Goal: Information Seeking & Learning: Learn about a topic

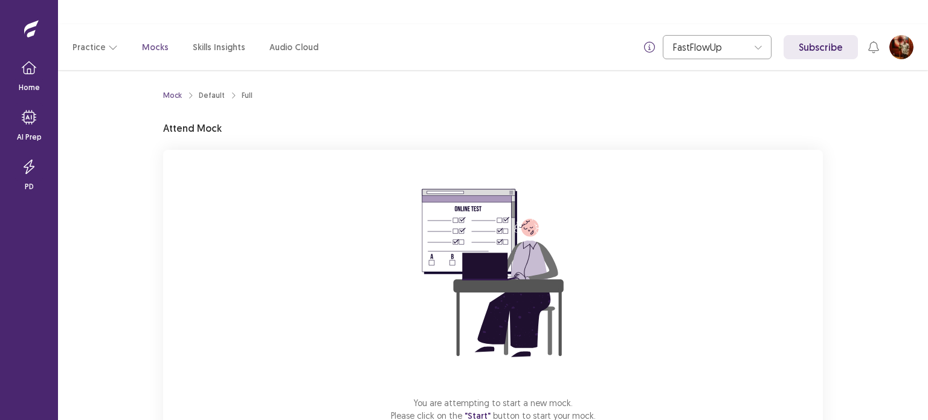
scroll to position [57, 0]
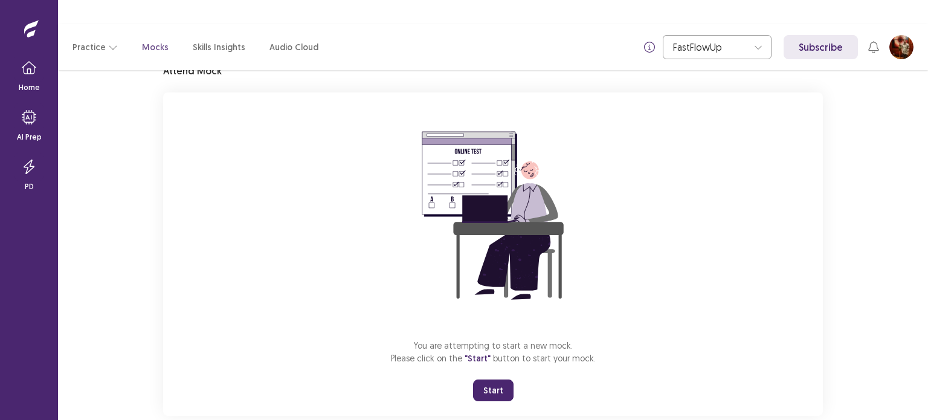
click at [500, 379] on button "Start" at bounding box center [493, 390] width 40 height 22
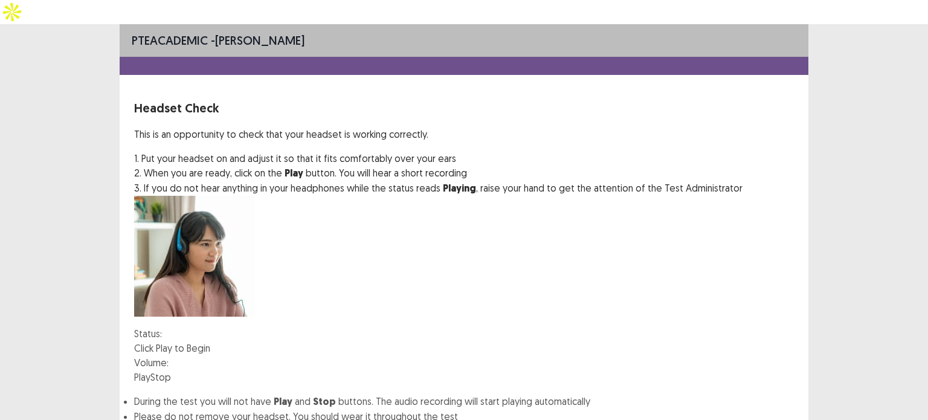
scroll to position [58, 0]
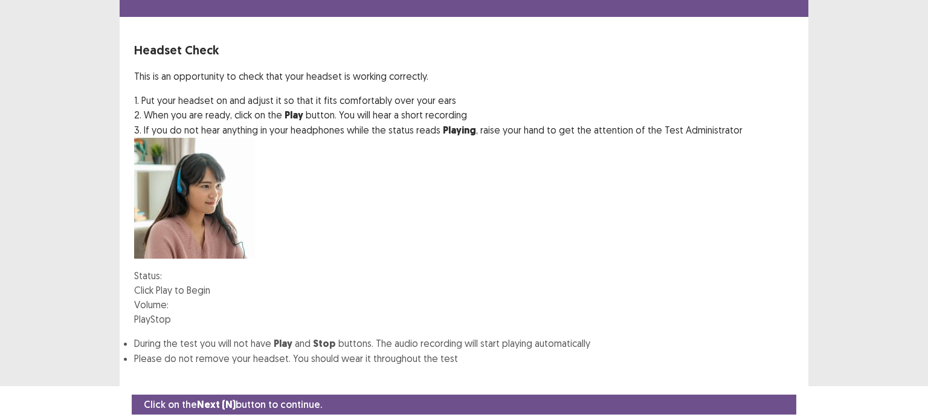
click at [148, 312] on button "Play" at bounding box center [142, 319] width 16 height 15
click at [150, 312] on button "Play" at bounding box center [142, 319] width 16 height 15
click at [169, 300] on div at bounding box center [169, 305] width 0 height 10
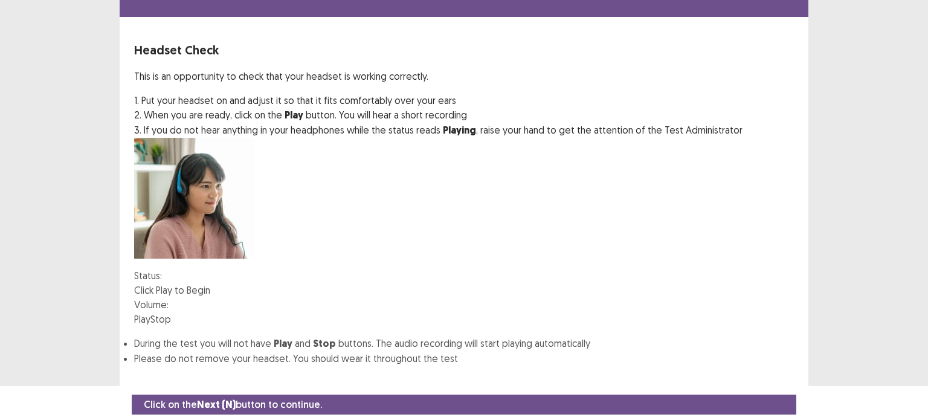
click at [53, 415] on button "Confirm" at bounding box center [26, 426] width 53 height 22
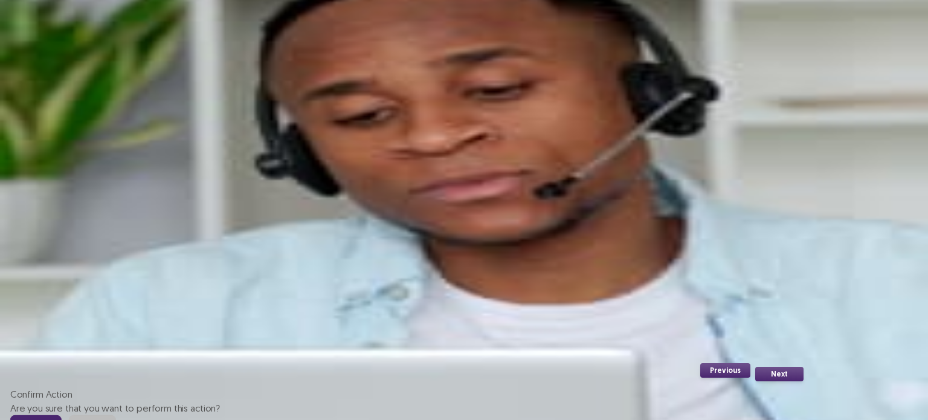
scroll to position [80, 0]
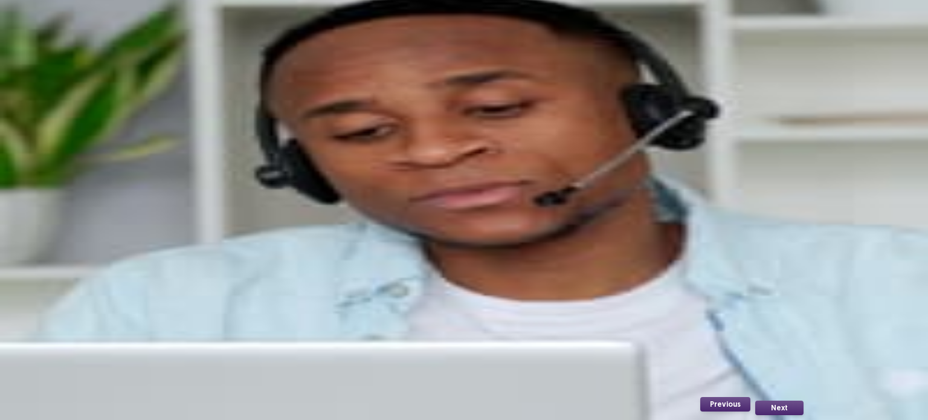
click at [165, 255] on button "Record" at bounding box center [149, 261] width 31 height 15
click at [222, 258] on button "Stop" at bounding box center [211, 261] width 21 height 15
click at [201, 254] on button "Playback" at bounding box center [183, 261] width 36 height 15
click at [770, 408] on button "Next" at bounding box center [779, 408] width 48 height 15
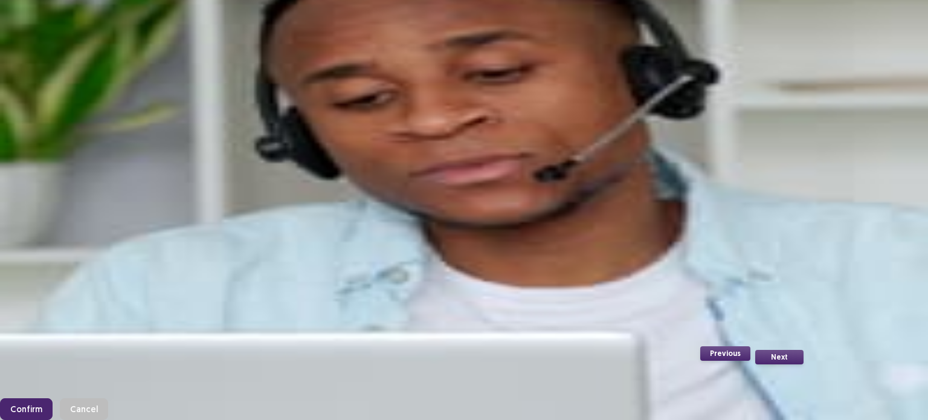
click at [53, 398] on button "Confirm" at bounding box center [26, 409] width 53 height 22
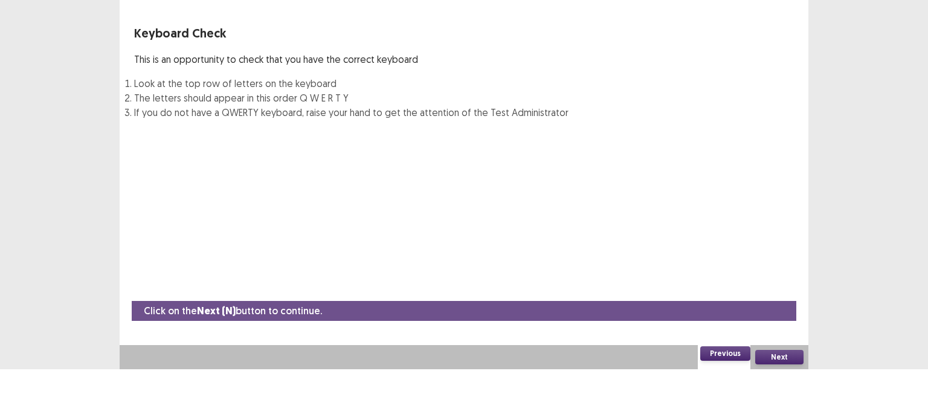
scroll to position [47, 0]
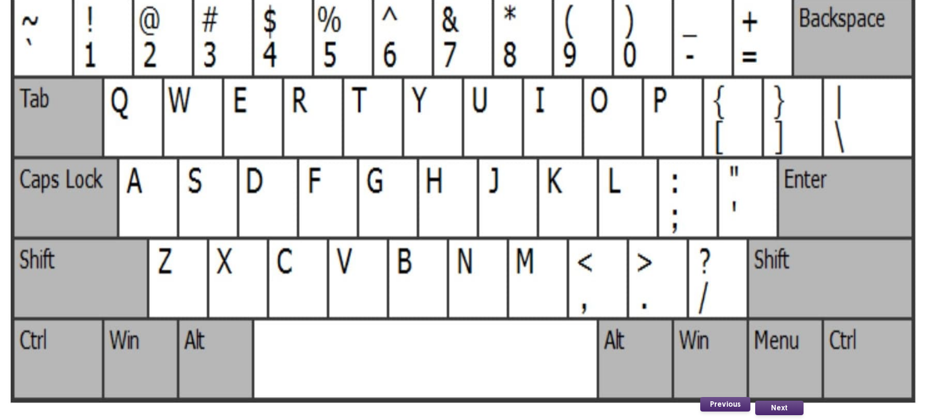
click at [781, 406] on button "Next" at bounding box center [779, 408] width 48 height 15
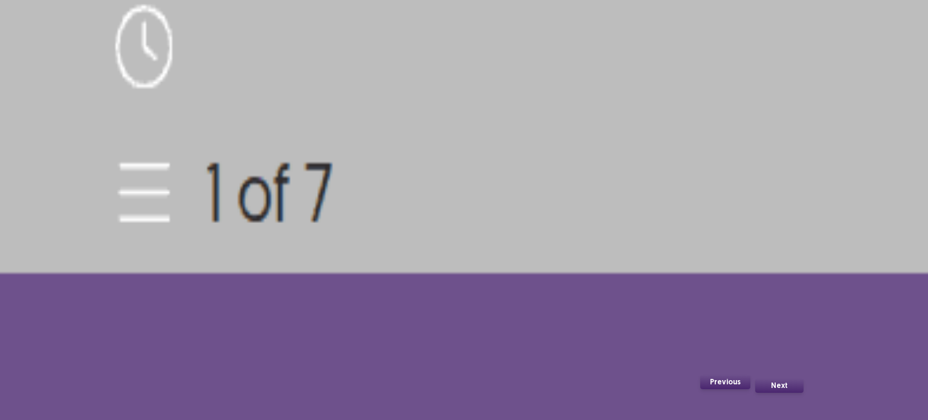
scroll to position [108, 0]
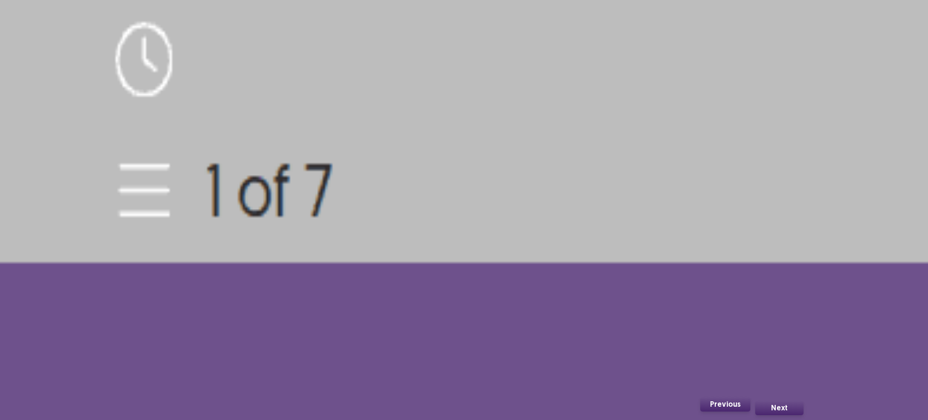
drag, startPoint x: 780, startPoint y: 415, endPoint x: 784, endPoint y: 410, distance: 6.5
click at [781, 414] on div "Next" at bounding box center [779, 408] width 58 height 24
click at [784, 410] on button "Next" at bounding box center [779, 408] width 48 height 15
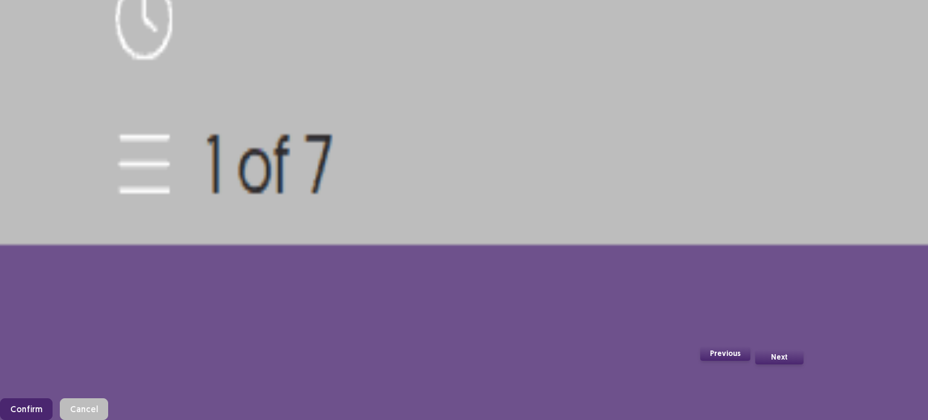
click at [53, 398] on button "Confirm" at bounding box center [26, 409] width 53 height 22
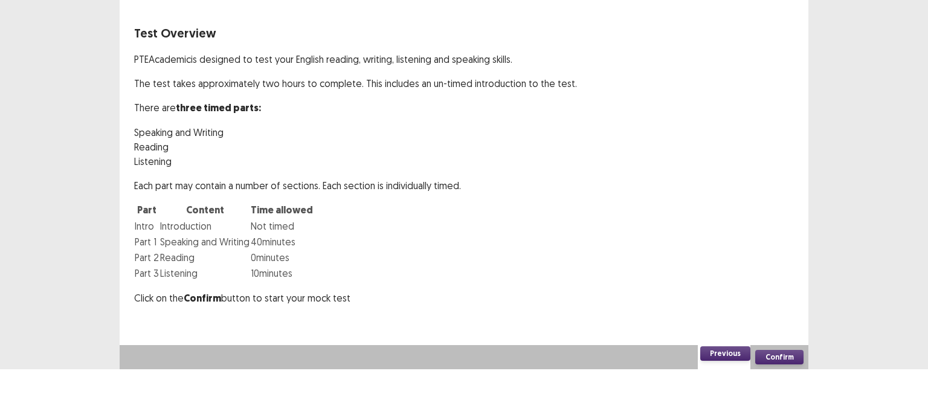
scroll to position [0, 0]
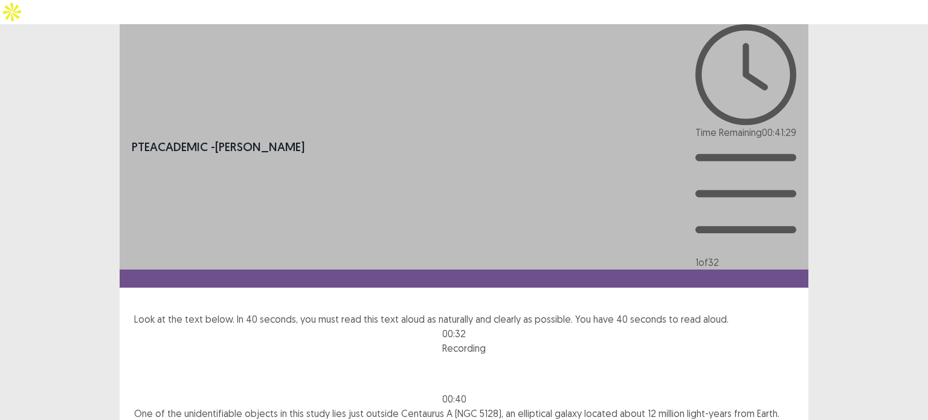
drag, startPoint x: 529, startPoint y: 236, endPoint x: 518, endPoint y: 239, distance: 11.1
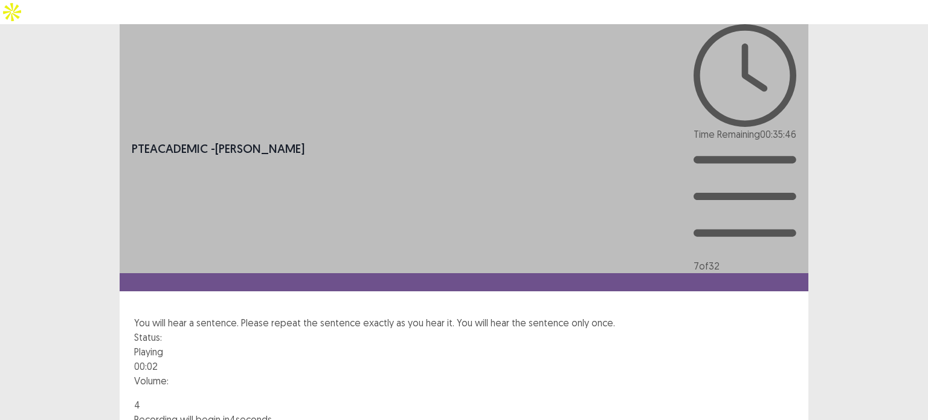
click at [723, 393] on img at bounding box center [723, 393] width 0 height 0
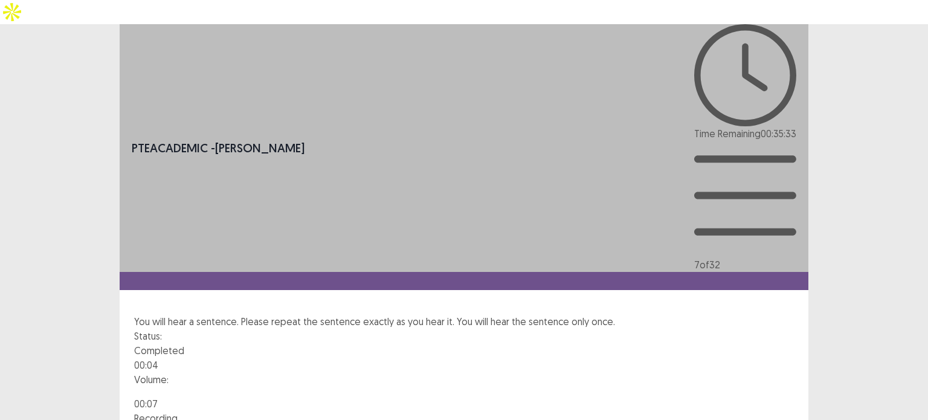
click at [543, 387] on div at bounding box center [464, 392] width 660 height 10
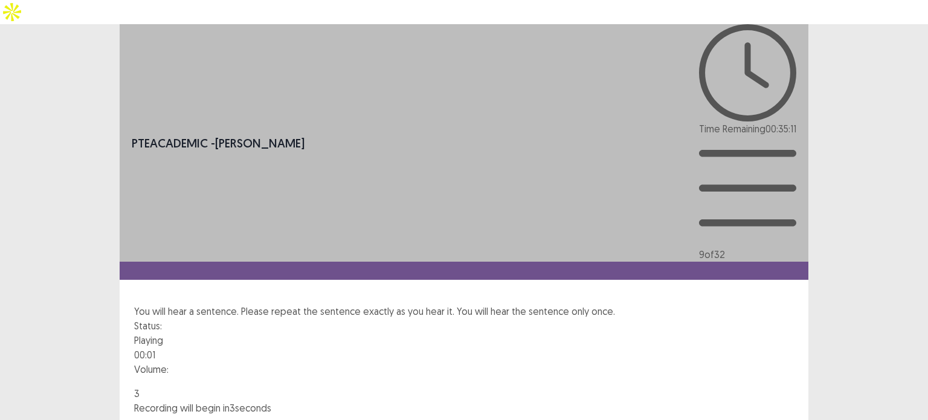
click at [657, 381] on img at bounding box center [657, 381] width 0 height 0
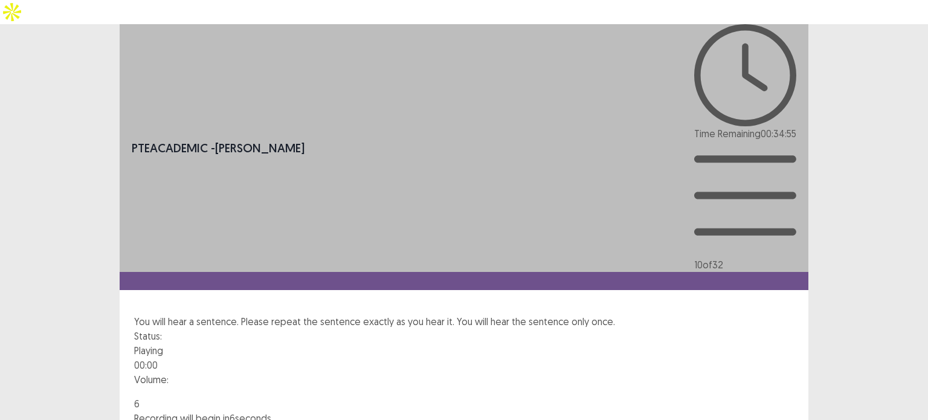
click at [540, 329] on div "Status: Playing 00:00 Volume:" at bounding box center [464, 363] width 660 height 68
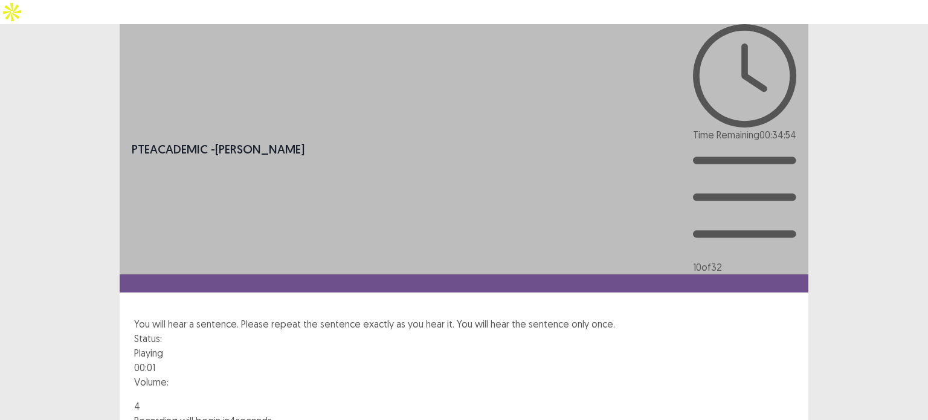
click at [585, 331] on div "Status: Playing 00:01 Volume: 4 Recording will begin in 4 seconds" at bounding box center [464, 379] width 660 height 97
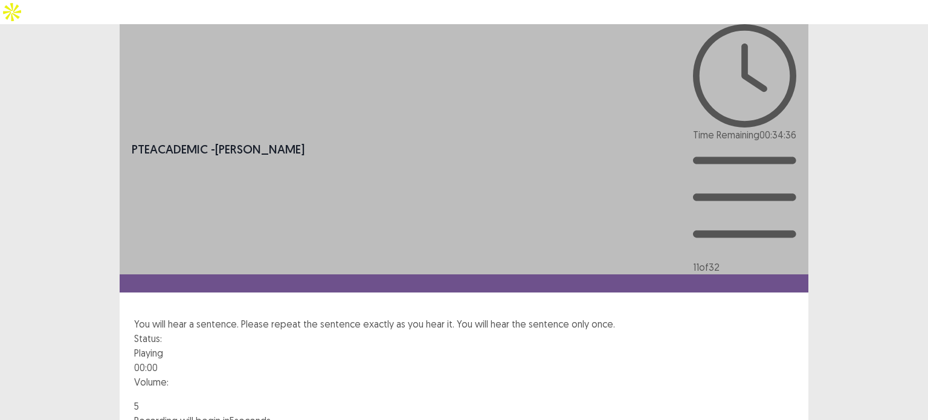
click at [573, 331] on div "Status: Playing 00:00 Volume: 5 Recording will begin in 5 seconds" at bounding box center [464, 379] width 660 height 97
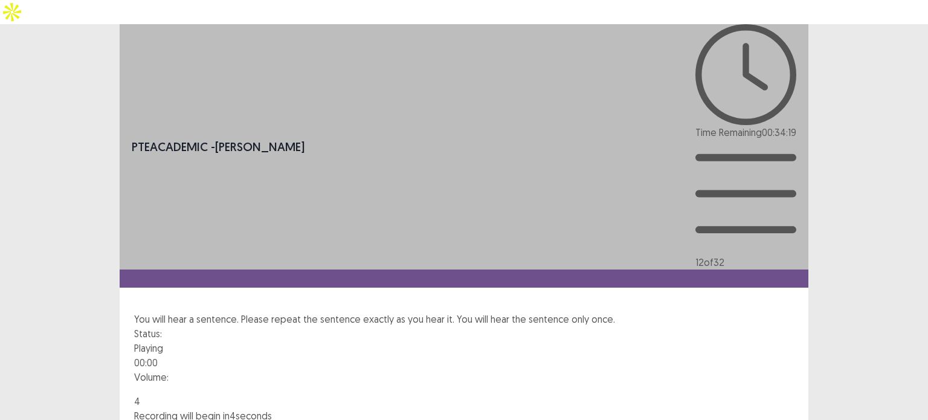
click at [582, 326] on div "Status: Playing 00:00 Volume: 4 Recording will begin in 4 seconds" at bounding box center [464, 374] width 660 height 97
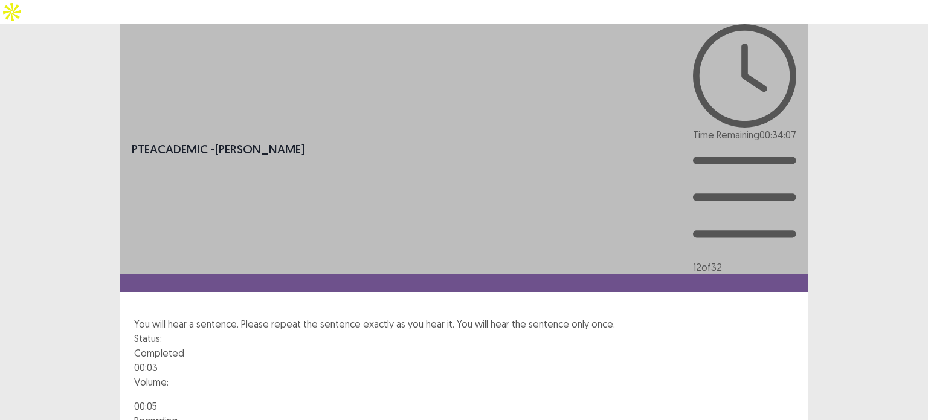
click at [604, 331] on div "Status: Playing 00:00 Volume: 4 Recording will begin in 4 seconds" at bounding box center [464, 379] width 660 height 97
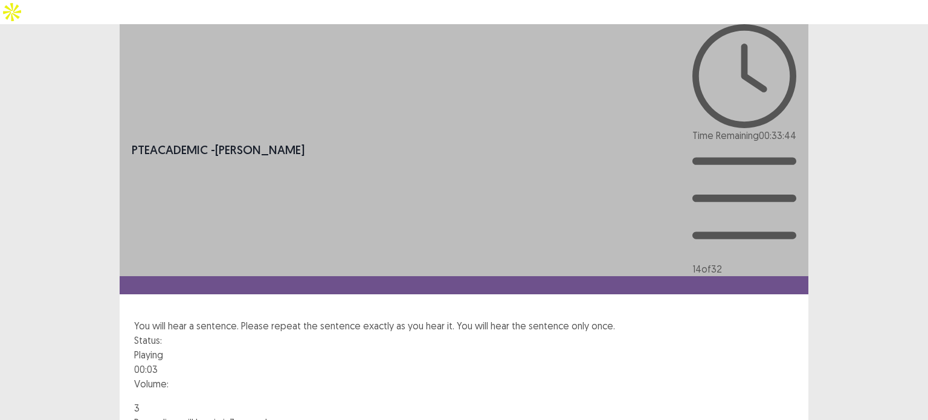
click at [604, 333] on div "Status: Playing 00:03 Volume: 3 Recording will begin in 3 seconds" at bounding box center [464, 381] width 660 height 97
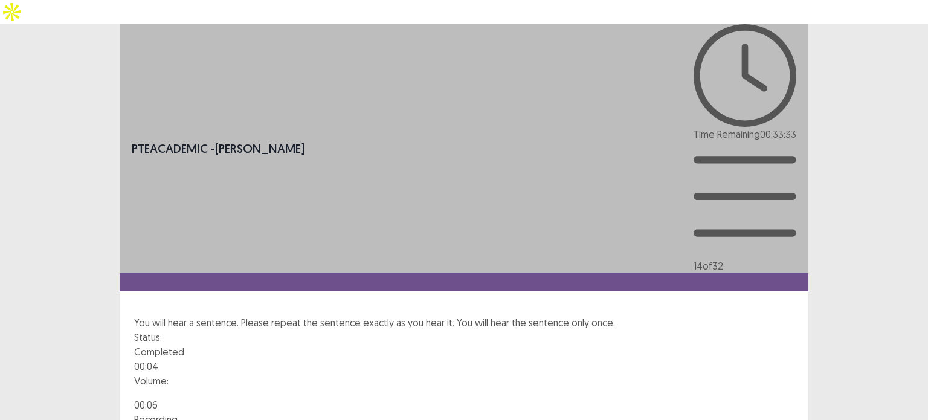
click at [645, 330] on div "Status: Playing 00:00 Volume: 4 Recording will begin in 4 seconds" at bounding box center [464, 378] width 660 height 97
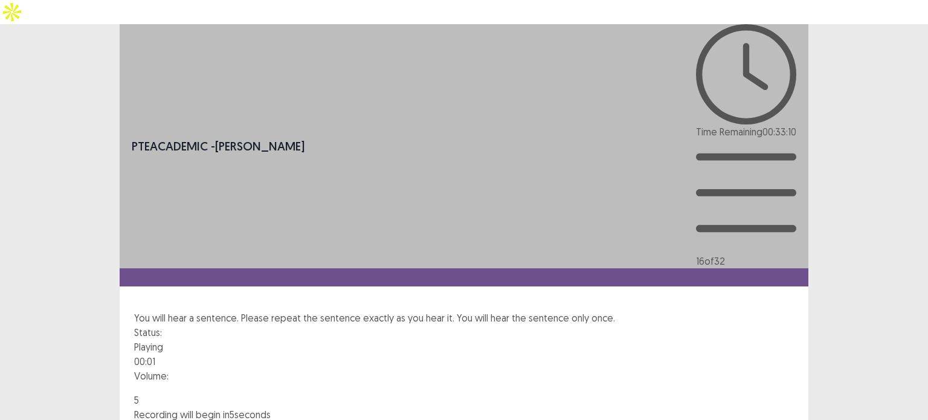
click at [711, 325] on div "Status: Playing 00:01 Volume: 5 Recording will begin in 5 seconds" at bounding box center [464, 373] width 660 height 97
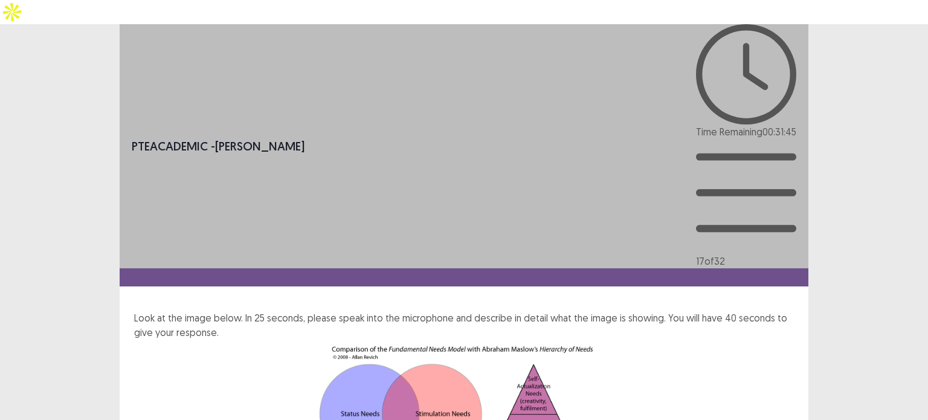
drag, startPoint x: 540, startPoint y: 239, endPoint x: 533, endPoint y: 237, distance: 7.4
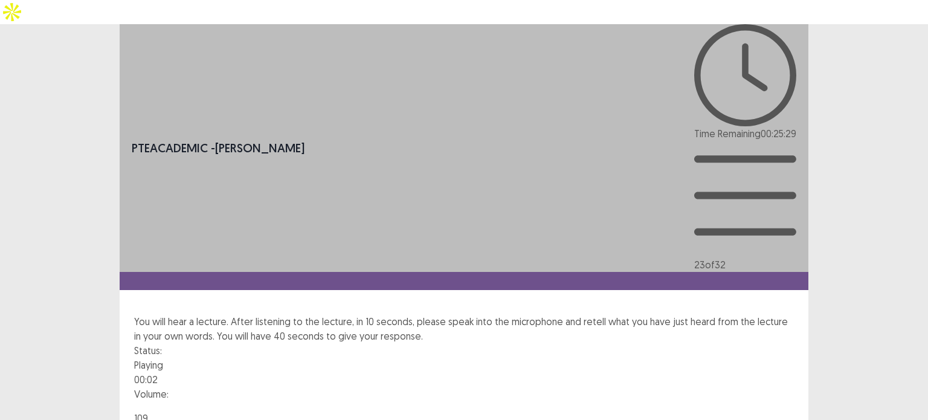
click at [657, 343] on div "Status: Playing 00:02 Volume: 109 Recording will begin in 109 seconds" at bounding box center [464, 391] width 660 height 97
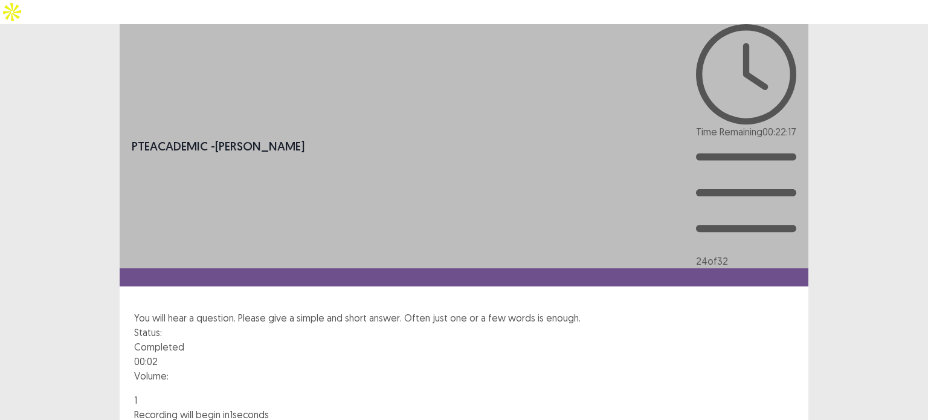
click at [636, 325] on div "Status: Completed 00:02 Volume: 1 Recording will begin in 1 seconds" at bounding box center [464, 373] width 660 height 97
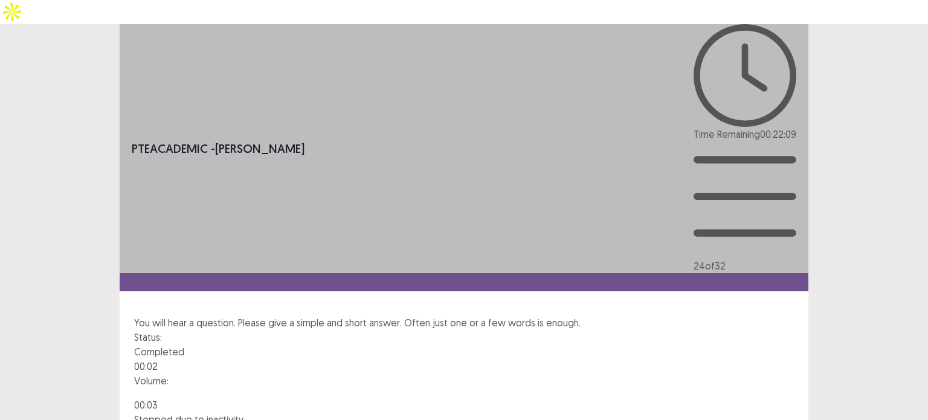
click at [635, 330] on div "Status: Playing 00:02 Volume: 4 Recording will begin in 4 seconds" at bounding box center [464, 378] width 660 height 97
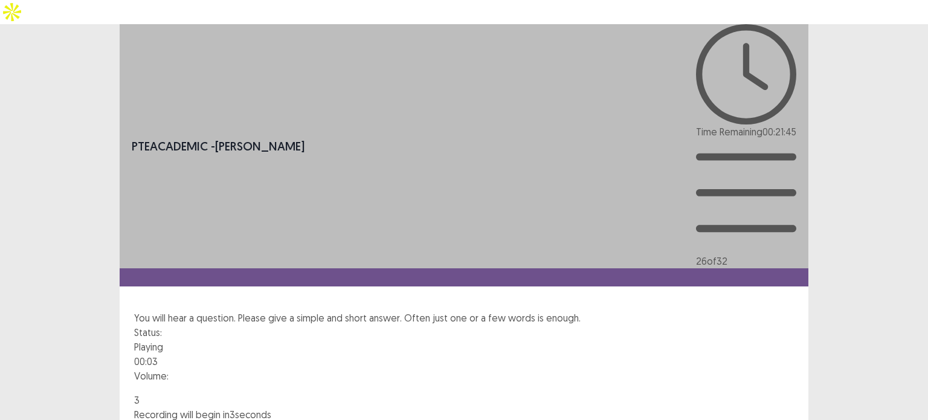
click at [613, 325] on div "Status: Playing 00:03 Volume: 3 Recording will begin in 3 seconds" at bounding box center [464, 373] width 660 height 97
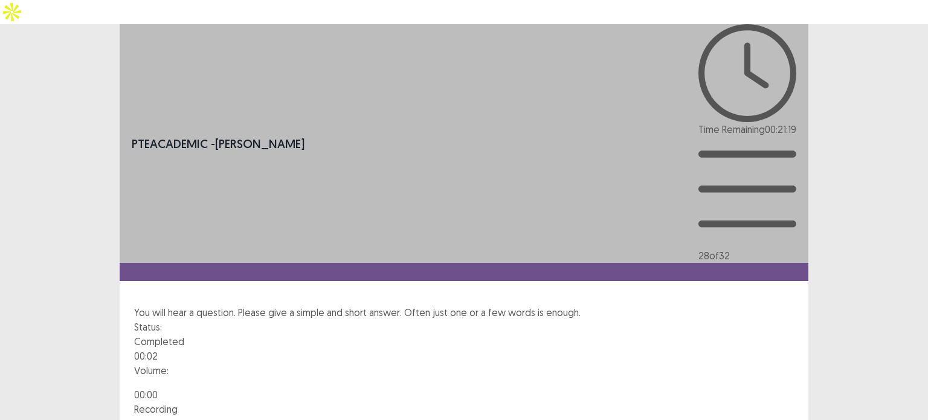
click at [715, 320] on div "Status: Completed 00:02 Volume: 00 : 00 Recording 00 : 10" at bounding box center [464, 393] width 660 height 147
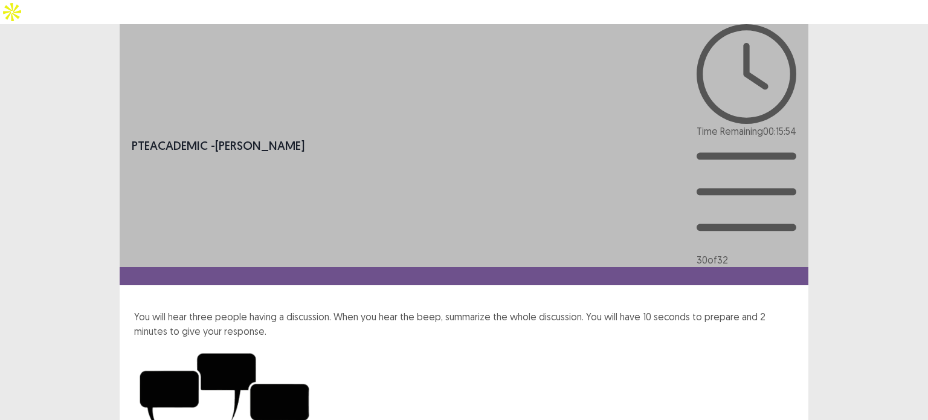
drag, startPoint x: 591, startPoint y: 218, endPoint x: 718, endPoint y: 222, distance: 127.0
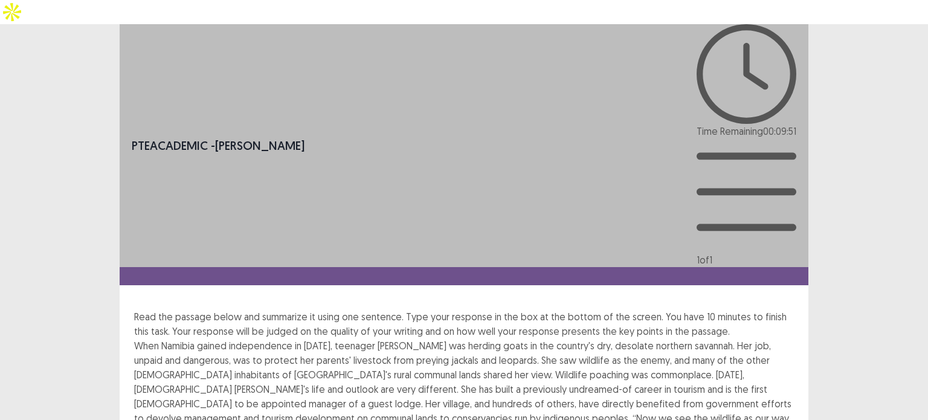
click at [12, 156] on div "PTE academic - [PERSON_NAME] Time Remaining 00 : 09 : 51 1 of 1 Read the passag…" at bounding box center [464, 294] width 928 height 540
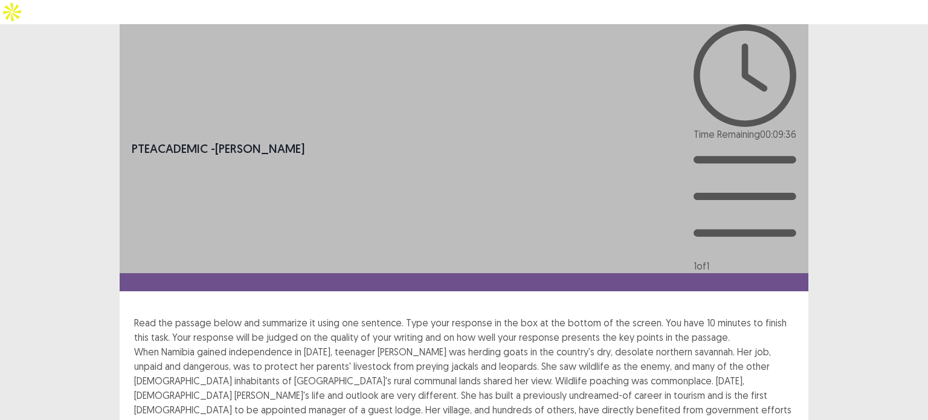
click at [11, 179] on div "PTE academic - [PERSON_NAME] Time Remaining 00 : 09 : 36 1 of 1 Read the passag…" at bounding box center [464, 297] width 928 height 546
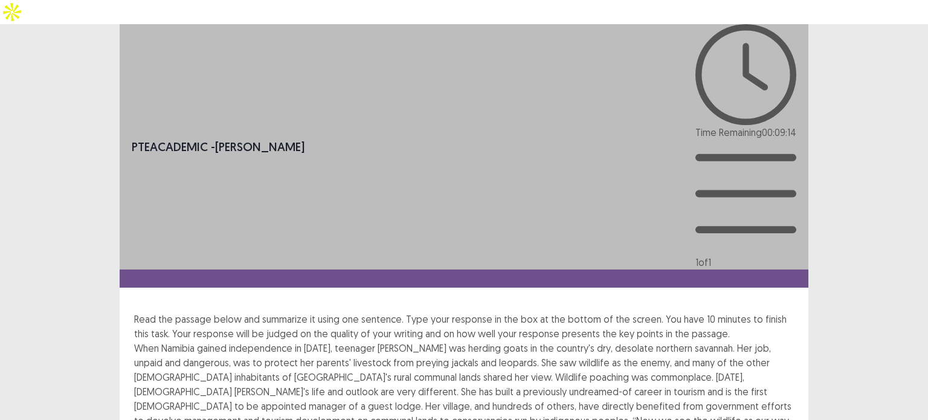
drag, startPoint x: 239, startPoint y: 282, endPoint x: 81, endPoint y: 280, distance: 158.3
click at [80, 280] on div "**********" at bounding box center [464, 347] width 928 height 646
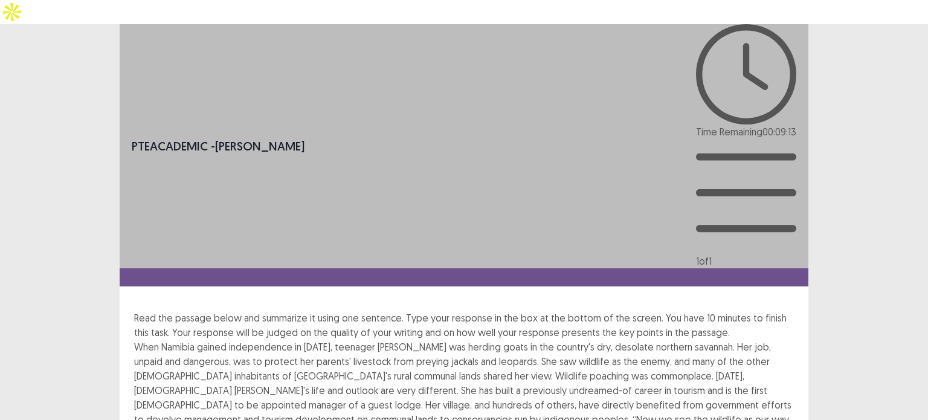
drag, startPoint x: 243, startPoint y: 317, endPoint x: 243, endPoint y: 310, distance: 6.7
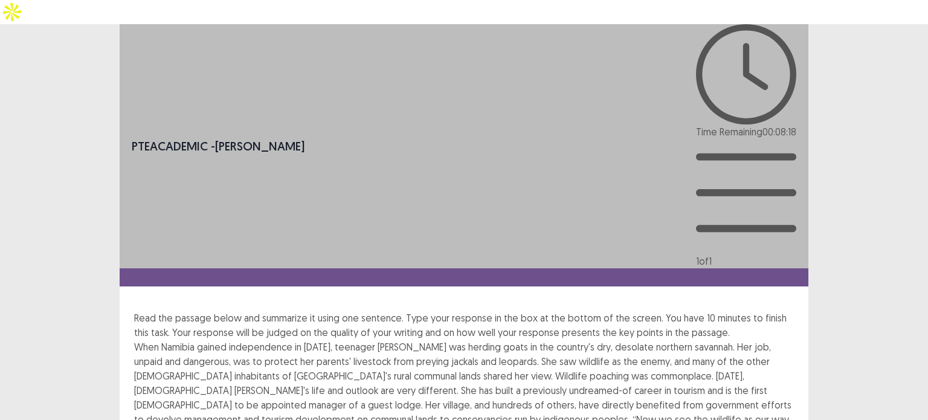
click at [0, 260] on div "**********" at bounding box center [464, 346] width 928 height 645
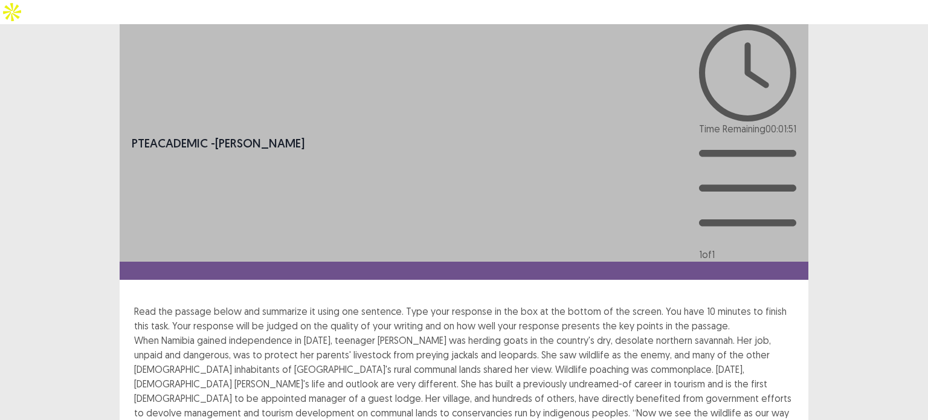
drag, startPoint x: 549, startPoint y: 304, endPoint x: 405, endPoint y: 305, distance: 143.2
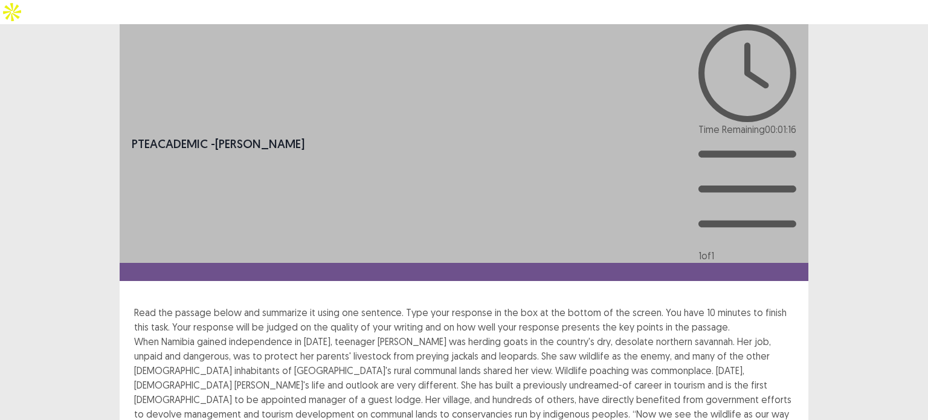
click at [0, 179] on div "**********" at bounding box center [464, 344] width 928 height 640
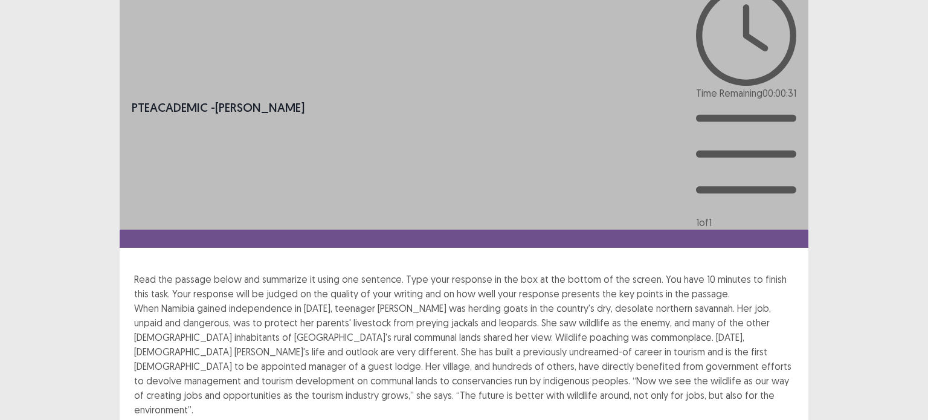
scroll to position [58, 0]
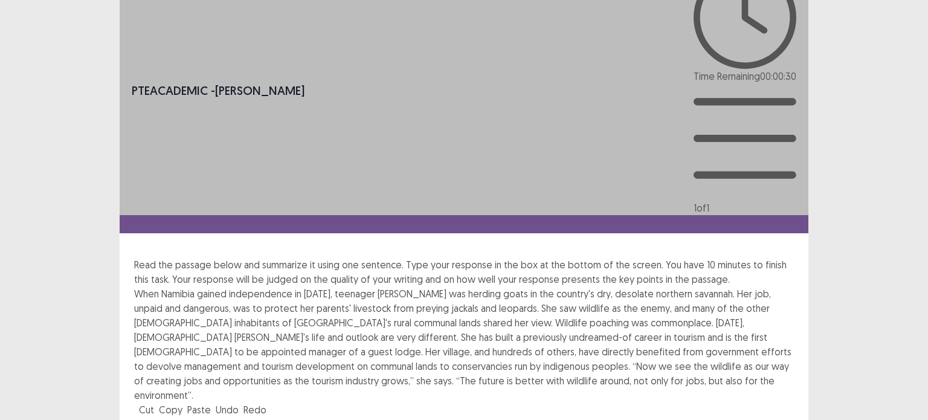
type textarea "**********"
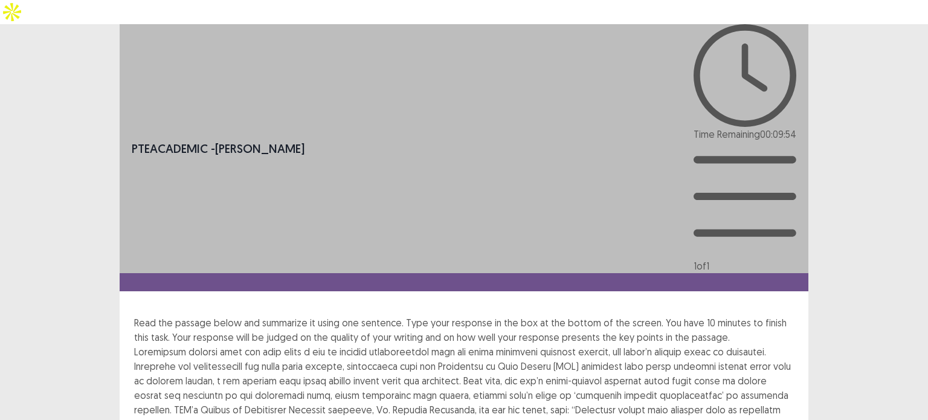
click at [0, 275] on div "PTE academic - [PERSON_NAME] Time Remaining 00 : 09 : 54 1 of 1 Read the passag…" at bounding box center [464, 311] width 928 height 575
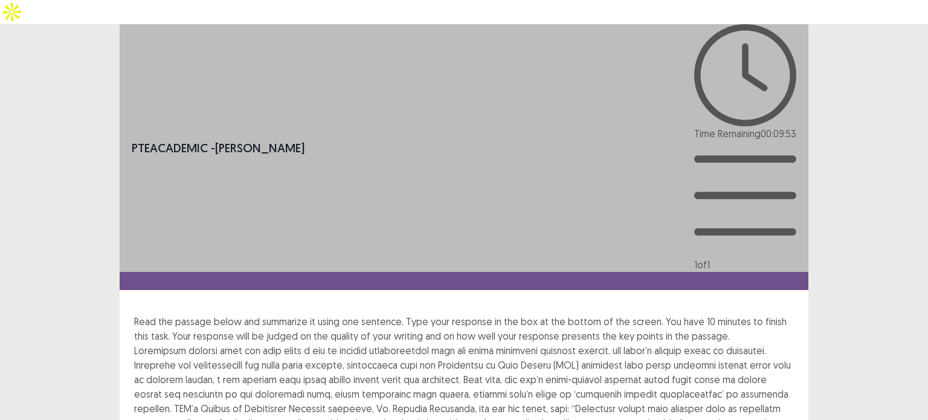
scroll to position [60, 0]
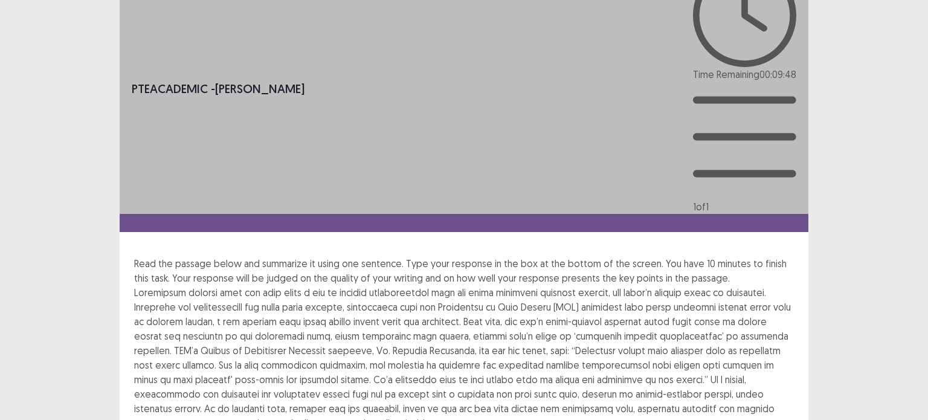
scroll to position [0, 0]
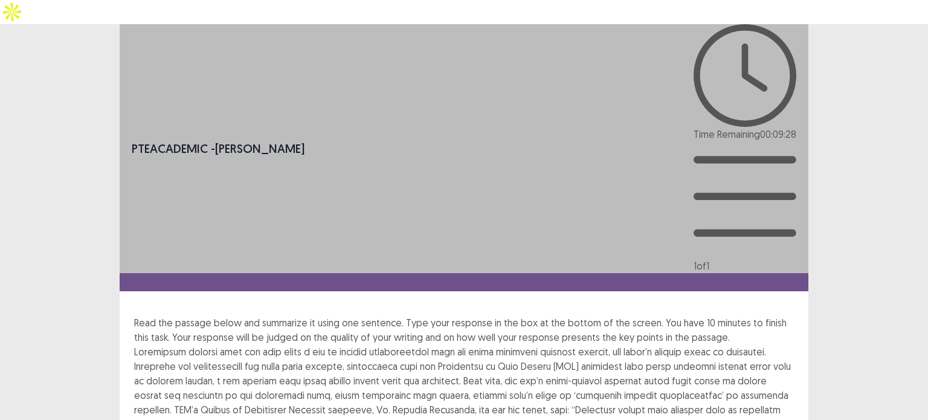
drag, startPoint x: 220, startPoint y: 310, endPoint x: 190, endPoint y: 311, distance: 30.2
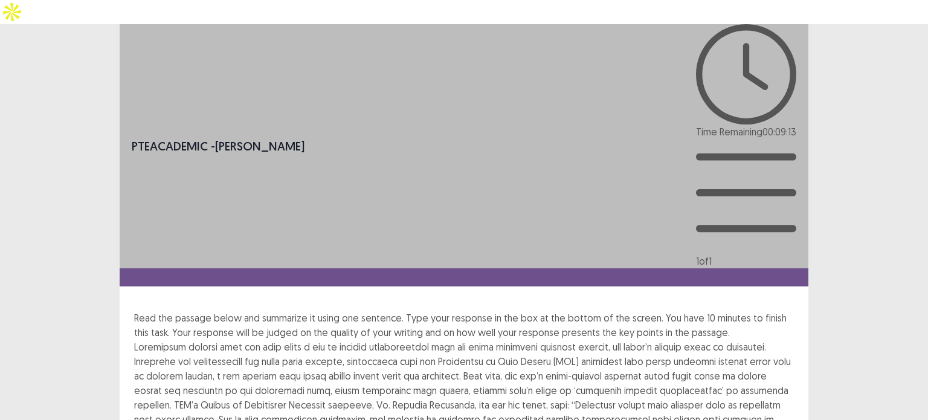
click at [227, 340] on div at bounding box center [464, 412] width 660 height 145
click at [234, 340] on div at bounding box center [464, 412] width 660 height 145
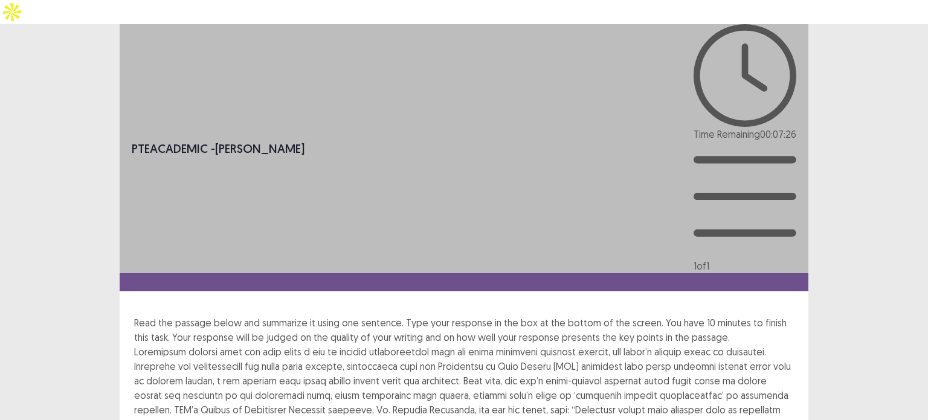
drag, startPoint x: 196, startPoint y: 323, endPoint x: 137, endPoint y: 323, distance: 58.6
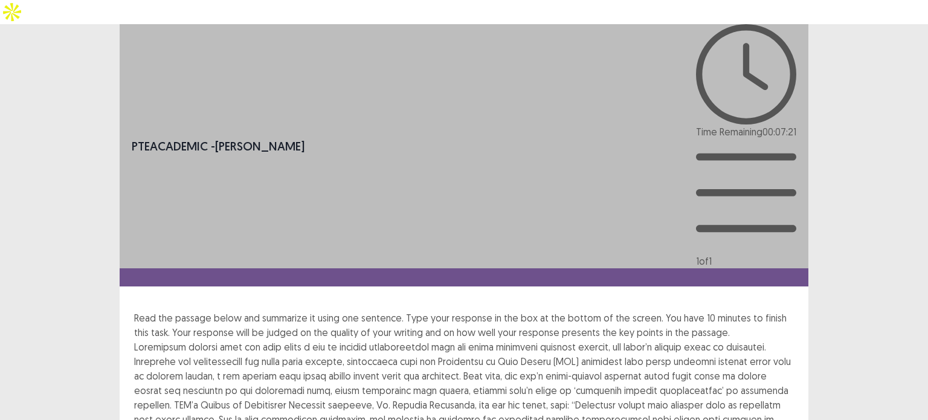
drag, startPoint x: 193, startPoint y: 325, endPoint x: 143, endPoint y: 323, distance: 50.2
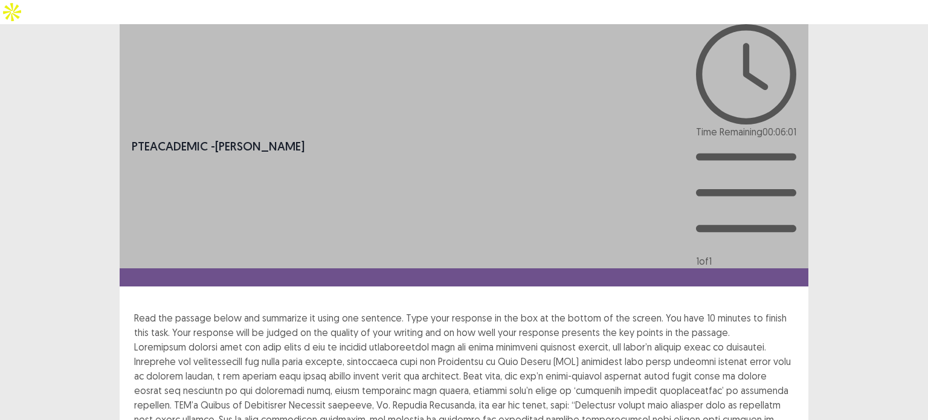
drag, startPoint x: 669, startPoint y: 309, endPoint x: 729, endPoint y: 311, distance: 59.3
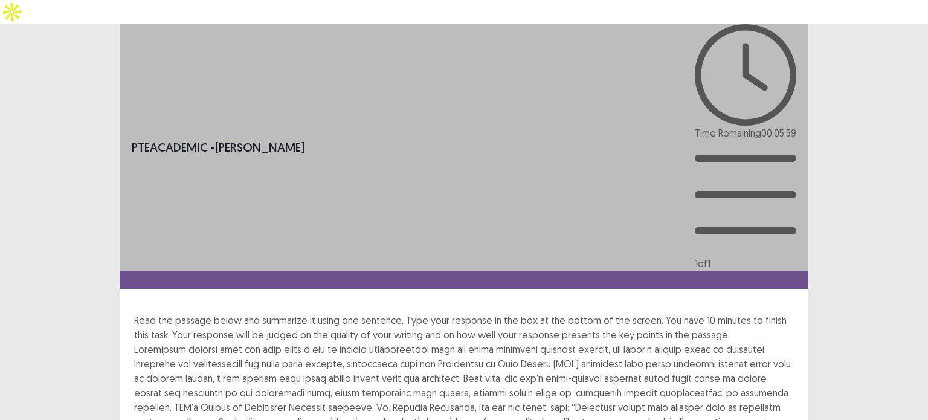
drag, startPoint x: 213, startPoint y: 286, endPoint x: 248, endPoint y: 295, distance: 36.9
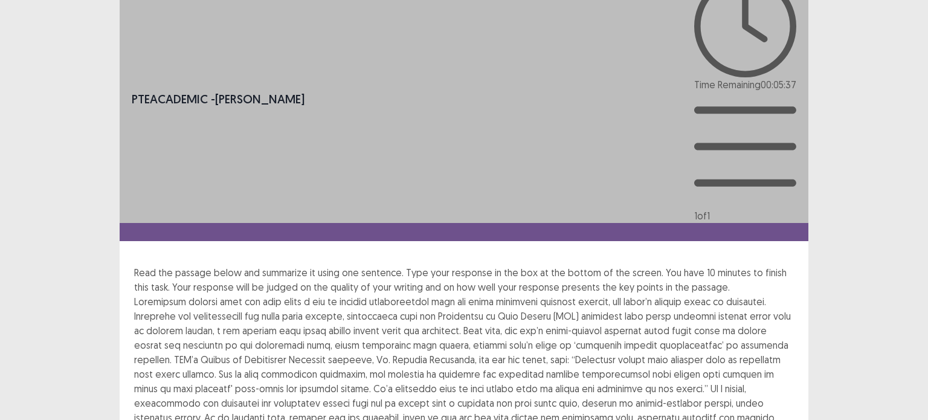
scroll to position [60, 0]
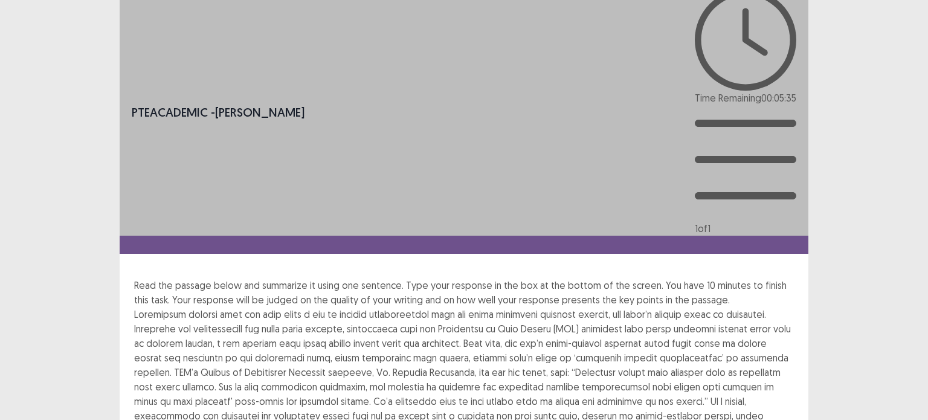
drag, startPoint x: 764, startPoint y: 233, endPoint x: 766, endPoint y: 206, distance: 26.7
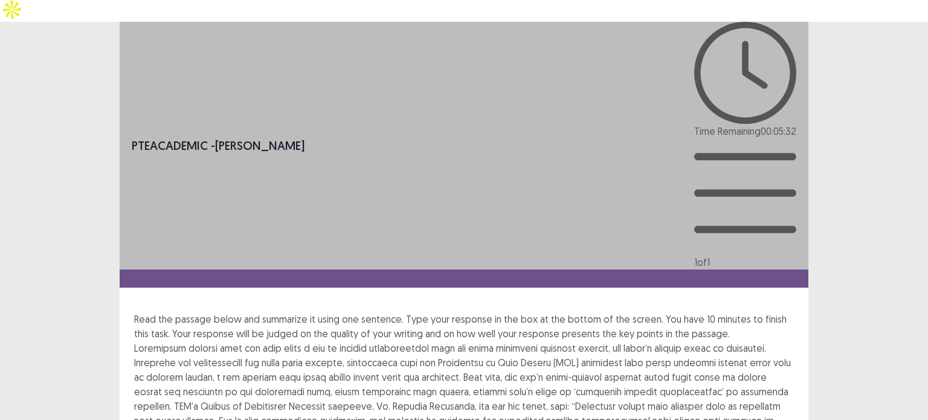
scroll to position [0, 0]
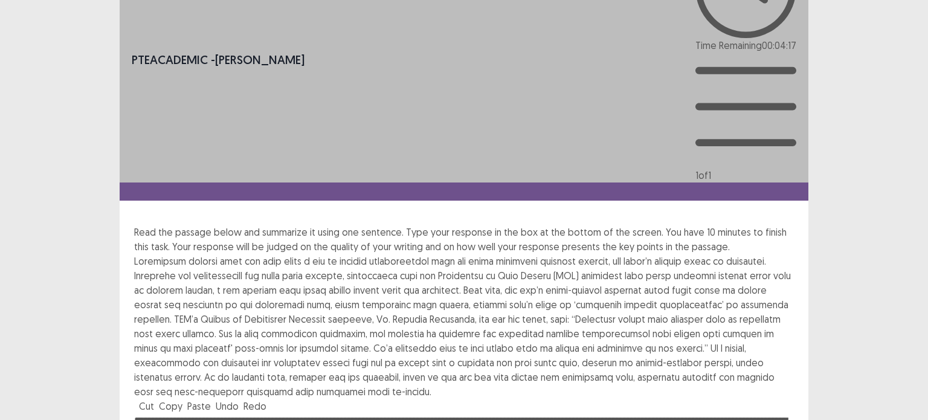
scroll to position [27, 0]
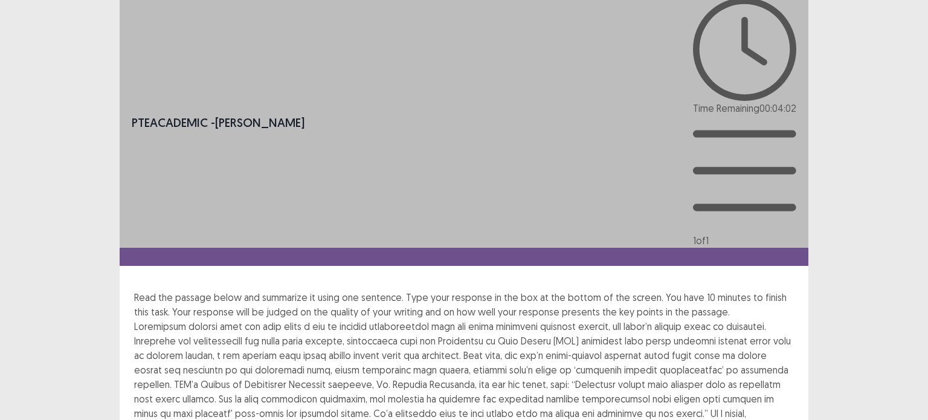
drag, startPoint x: 700, startPoint y: 295, endPoint x: 334, endPoint y: 334, distance: 368.2
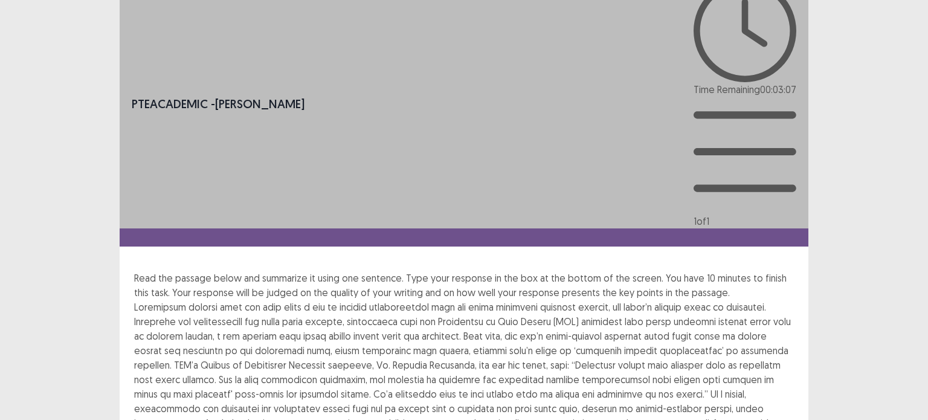
scroll to position [0, 0]
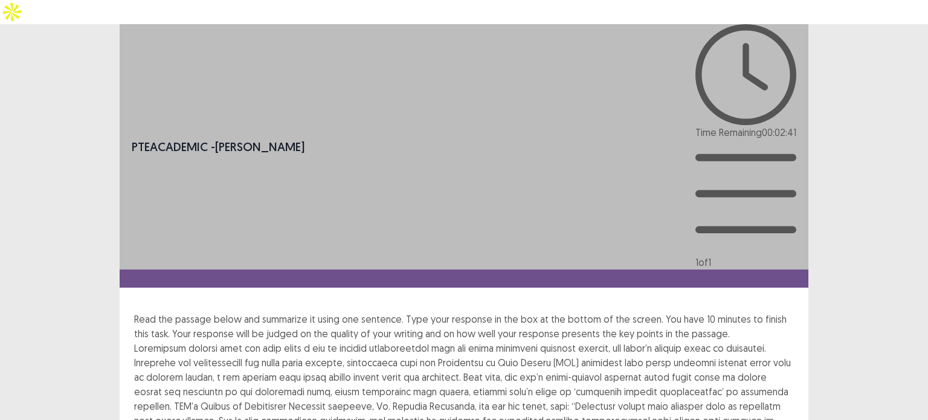
drag, startPoint x: 336, startPoint y: 335, endPoint x: 268, endPoint y: 297, distance: 78.5
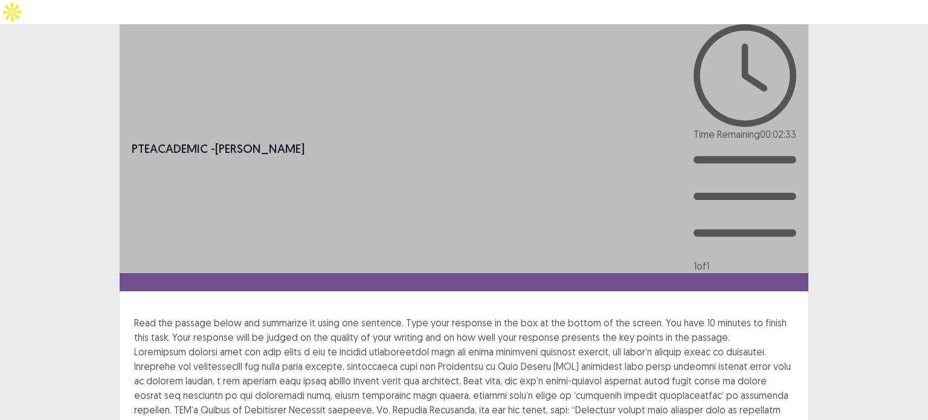
paste textarea "*********"
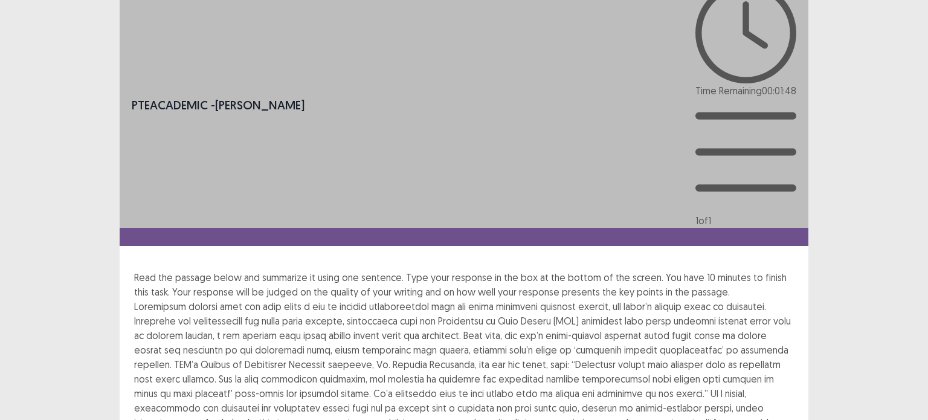
scroll to position [87, 0]
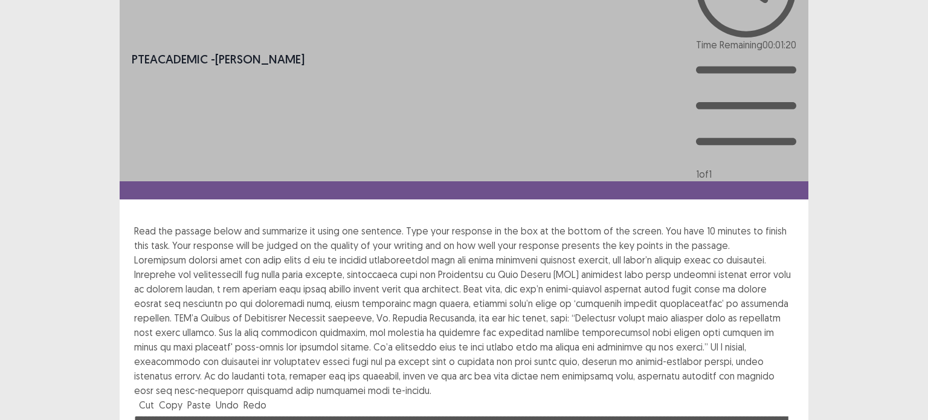
click at [2, 164] on div "**********" at bounding box center [464, 274] width 928 height 674
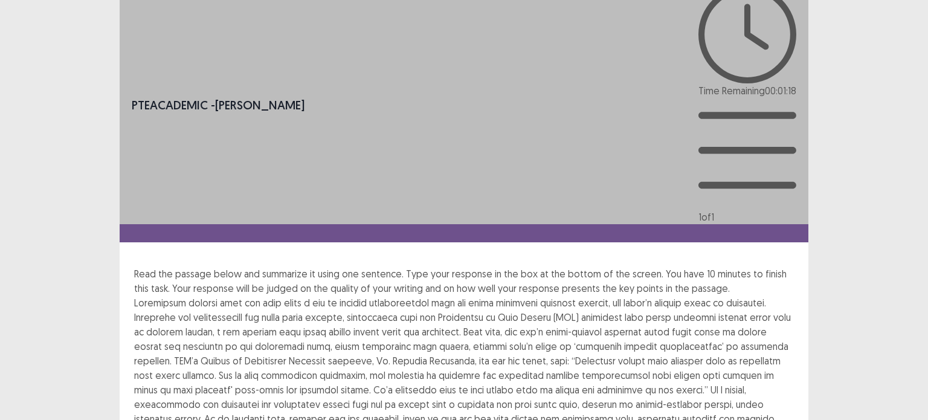
scroll to position [0, 0]
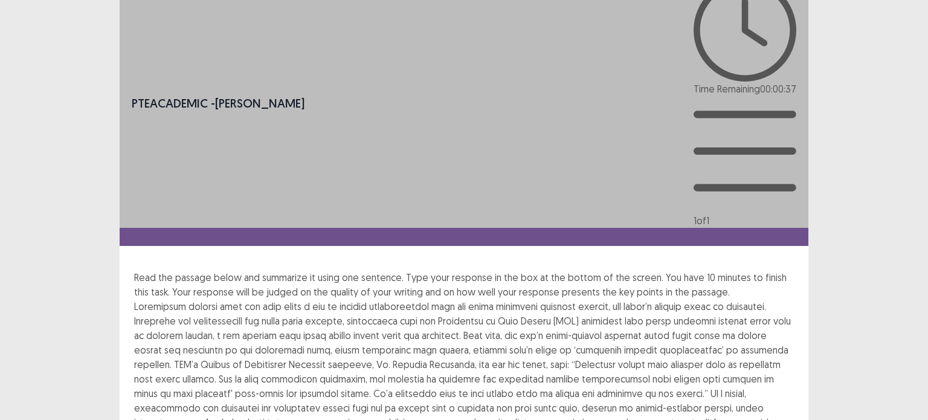
scroll to position [87, 0]
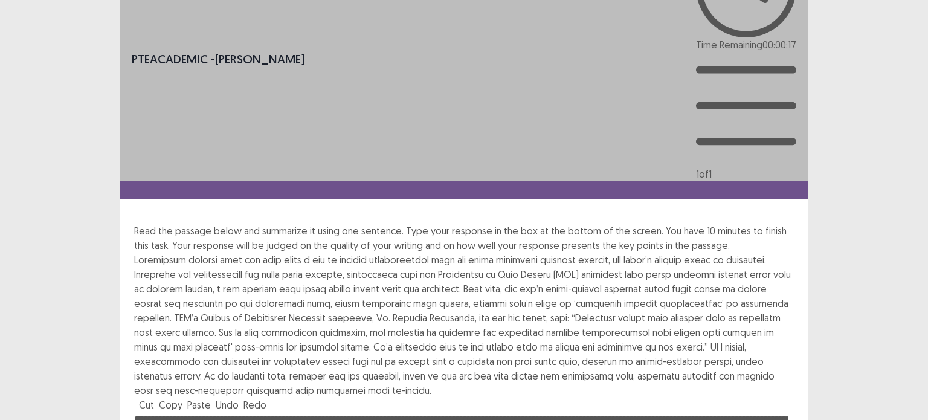
type textarea "**********"
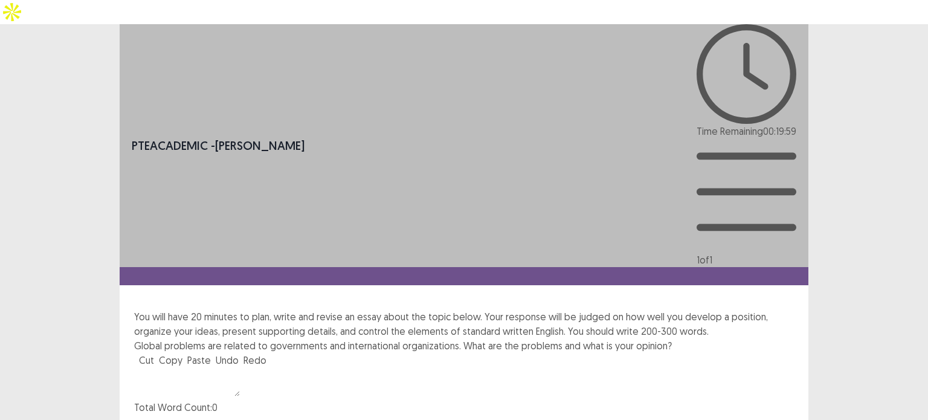
click at [204, 367] on textarea at bounding box center [187, 381] width 106 height 29
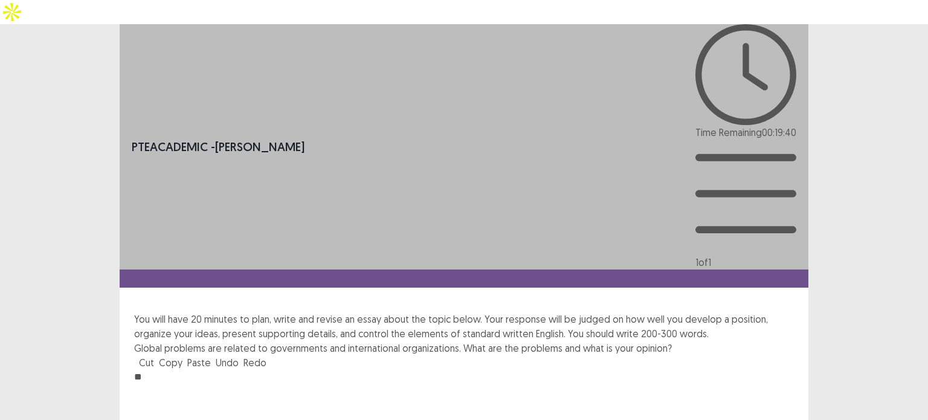
type textarea "*"
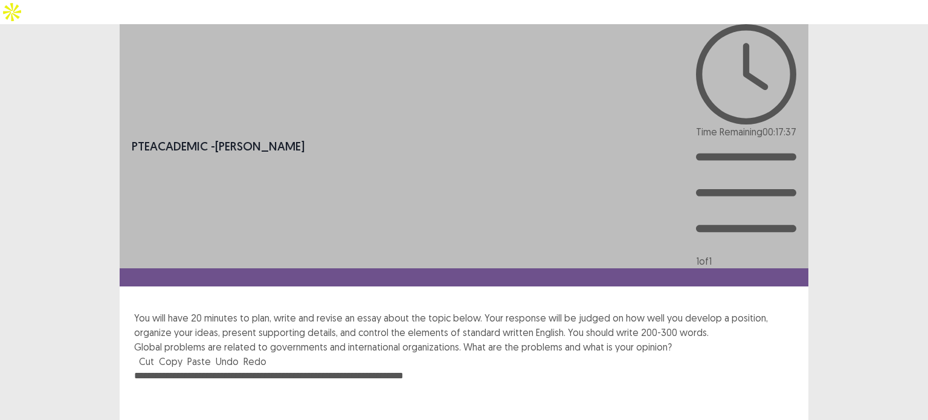
drag, startPoint x: 407, startPoint y: 192, endPoint x: 204, endPoint y: 199, distance: 203.7
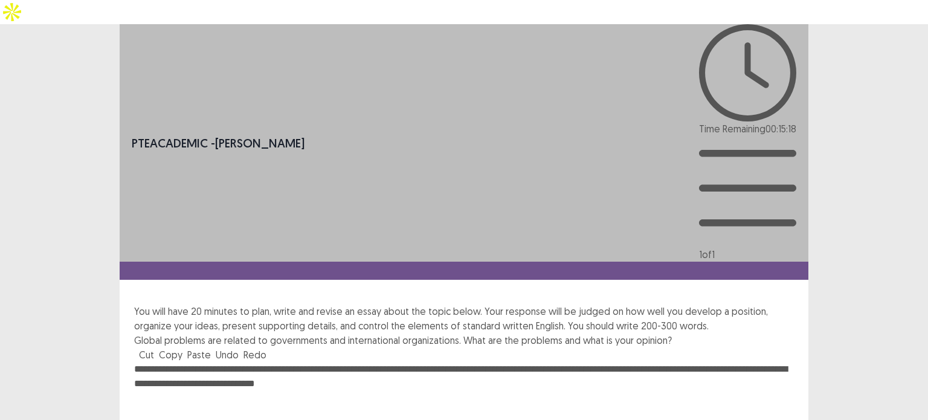
click at [199, 362] on textarea "**********" at bounding box center [464, 428] width 660 height 133
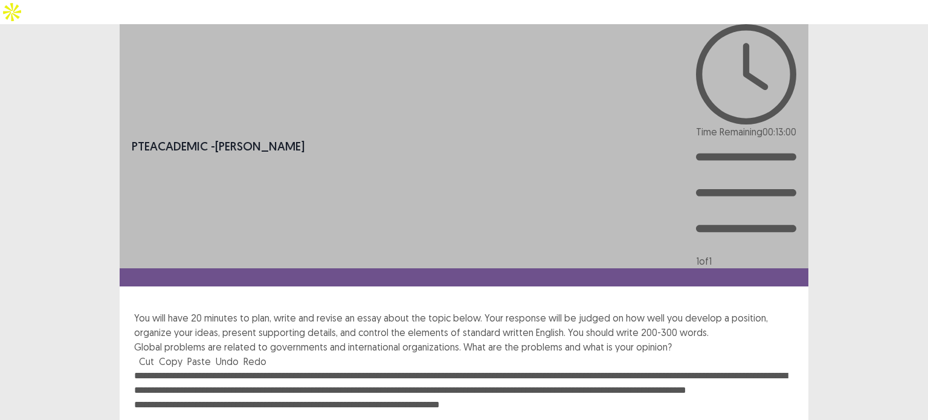
drag, startPoint x: 285, startPoint y: 217, endPoint x: 326, endPoint y: 224, distance: 41.6
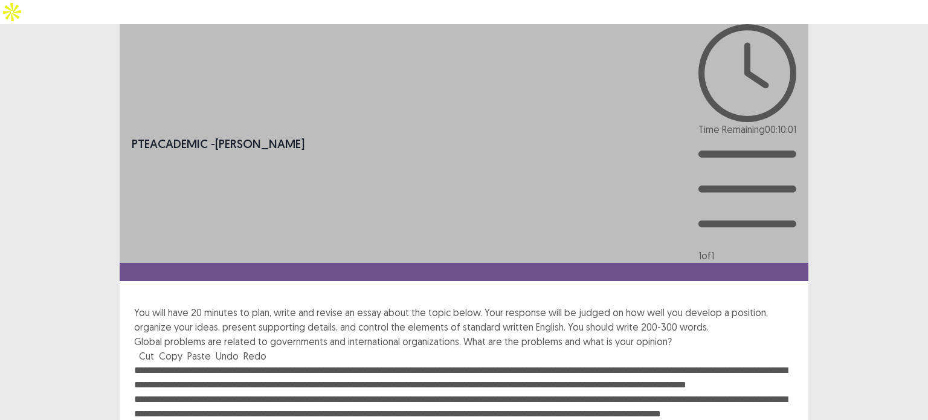
drag, startPoint x: 635, startPoint y: 229, endPoint x: 645, endPoint y: 229, distance: 9.7
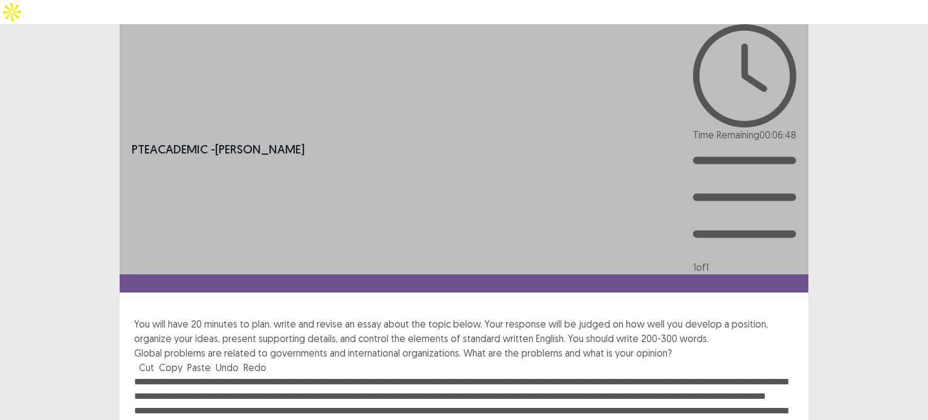
drag, startPoint x: 746, startPoint y: 191, endPoint x: 704, endPoint y: 193, distance: 41.2
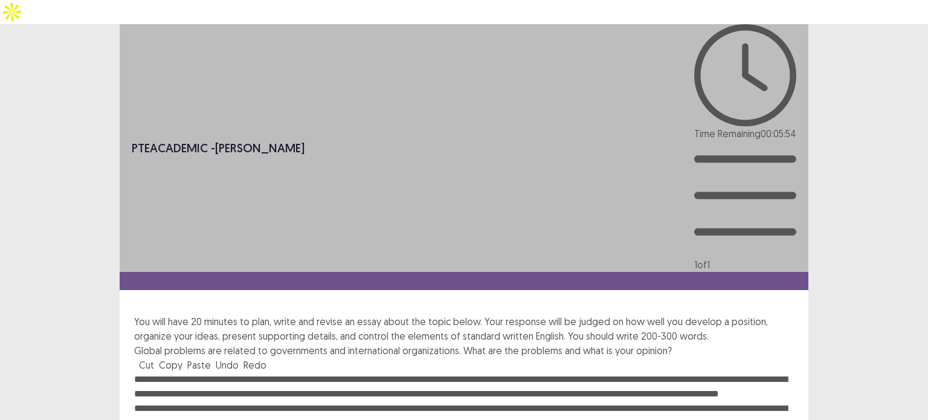
drag, startPoint x: 384, startPoint y: 263, endPoint x: 427, endPoint y: 269, distance: 43.3
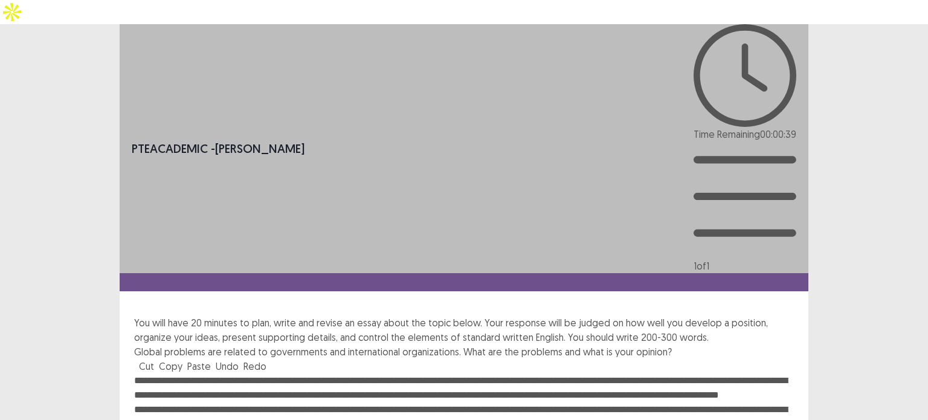
drag, startPoint x: 769, startPoint y: 242, endPoint x: 786, endPoint y: 242, distance: 17.5
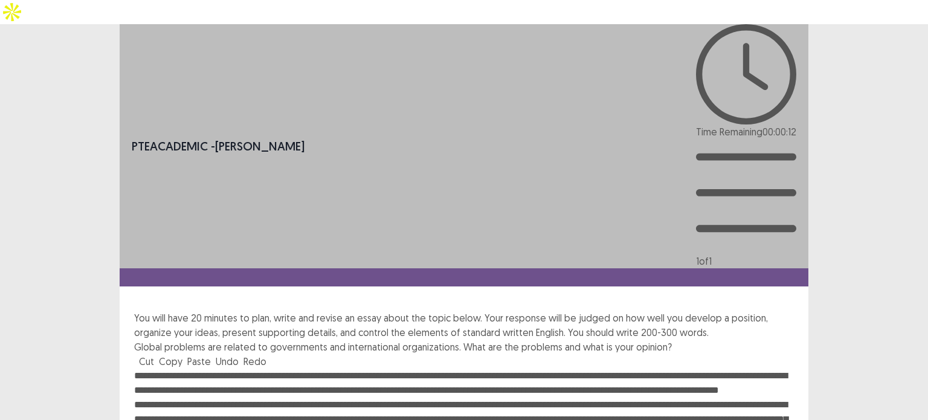
type textarea "**********"
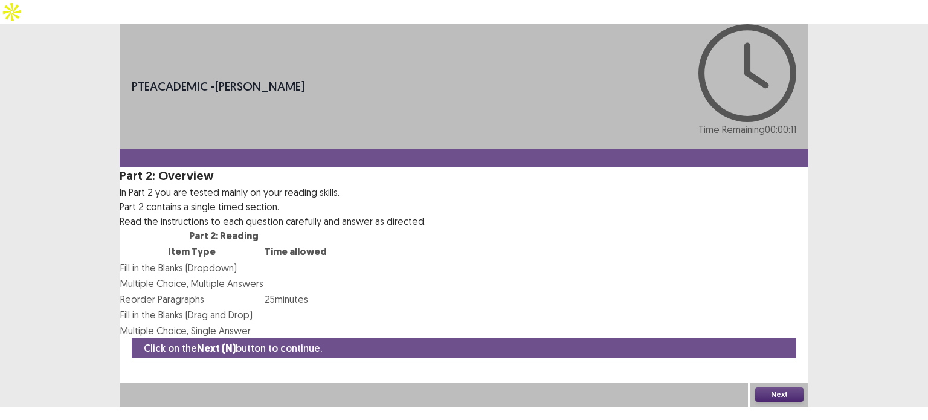
click at [775, 402] on button "Next" at bounding box center [779, 394] width 48 height 15
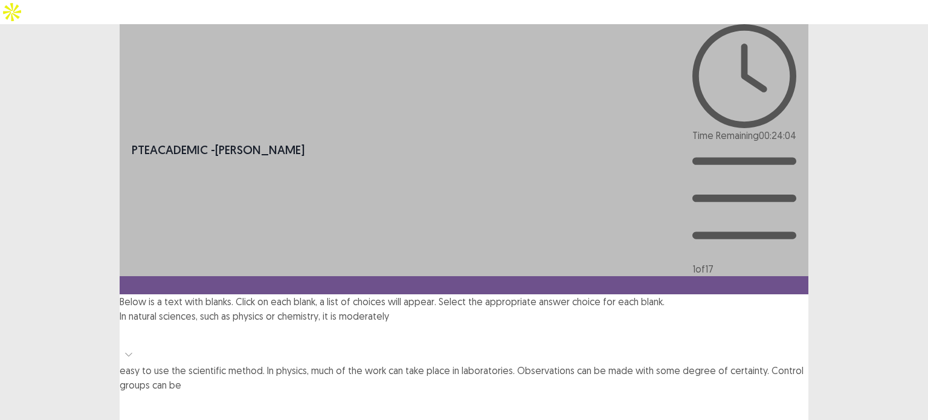
click at [133, 350] on icon at bounding box center [128, 354] width 8 height 8
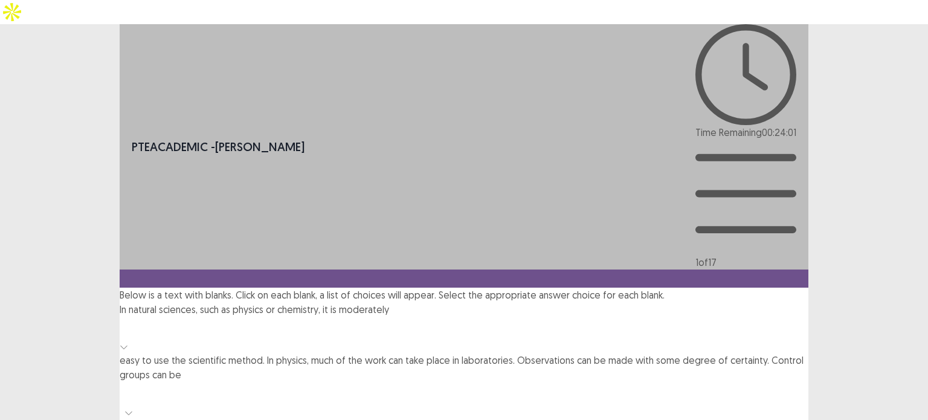
drag, startPoint x: 477, startPoint y: 125, endPoint x: 465, endPoint y: 125, distance: 12.7
click at [476, 319] on div at bounding box center [464, 327] width 677 height 17
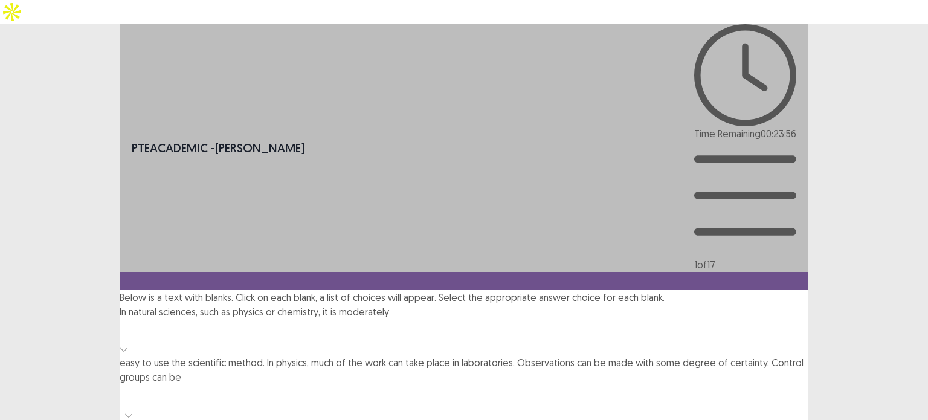
click at [433, 321] on div at bounding box center [464, 329] width 677 height 17
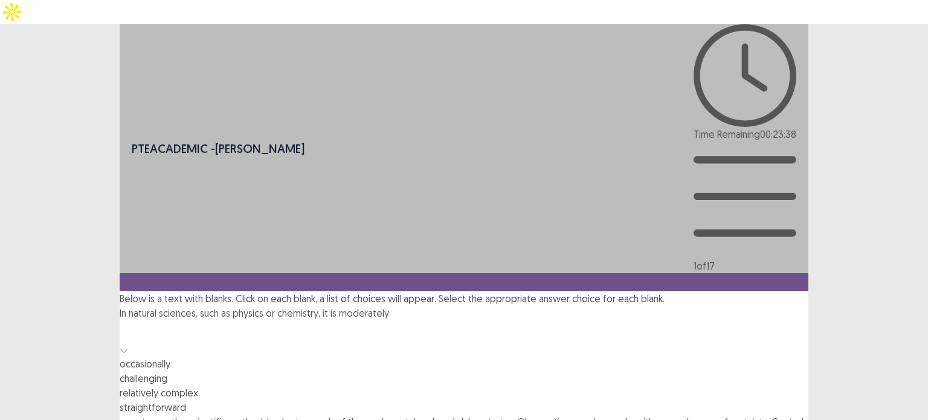
click at [472, 400] on div "straightforward" at bounding box center [464, 407] width 689 height 15
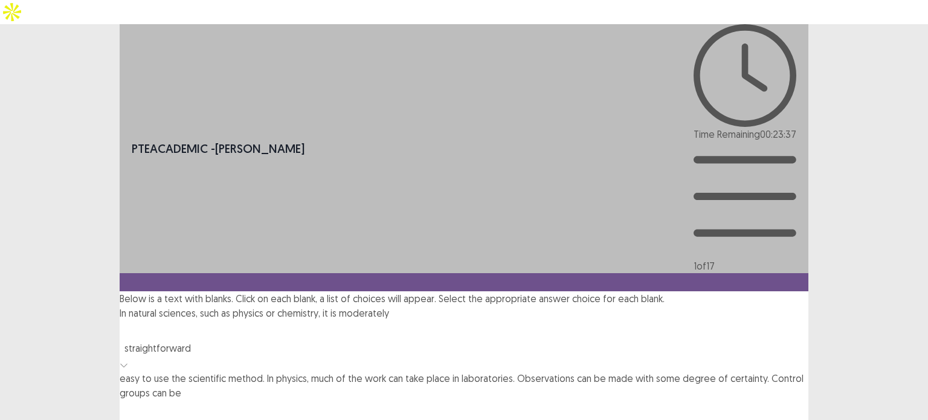
click at [455, 323] on div at bounding box center [464, 331] width 677 height 17
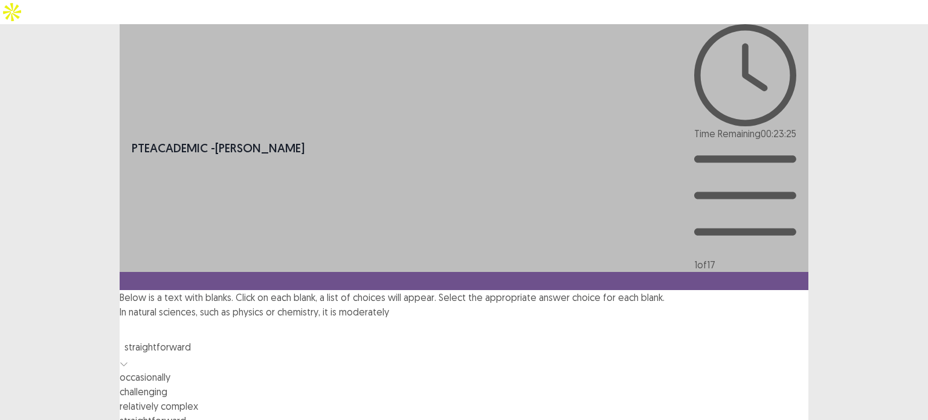
click at [476, 399] on div "relatively complex" at bounding box center [464, 406] width 689 height 15
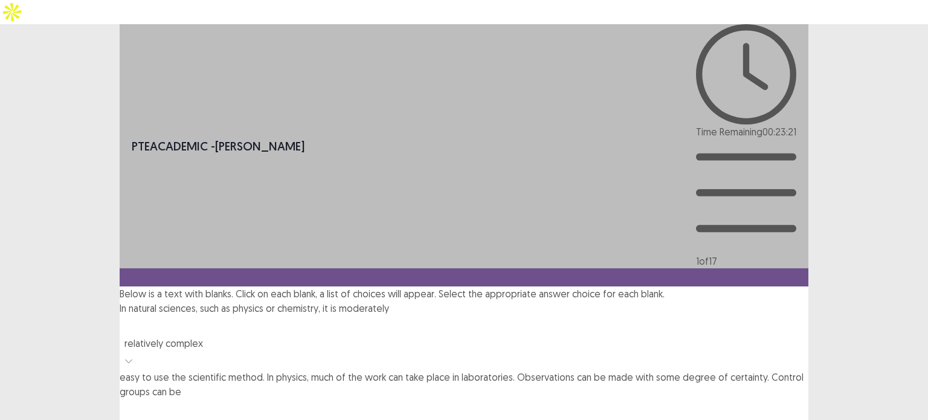
click at [656, 401] on div at bounding box center [464, 409] width 677 height 17
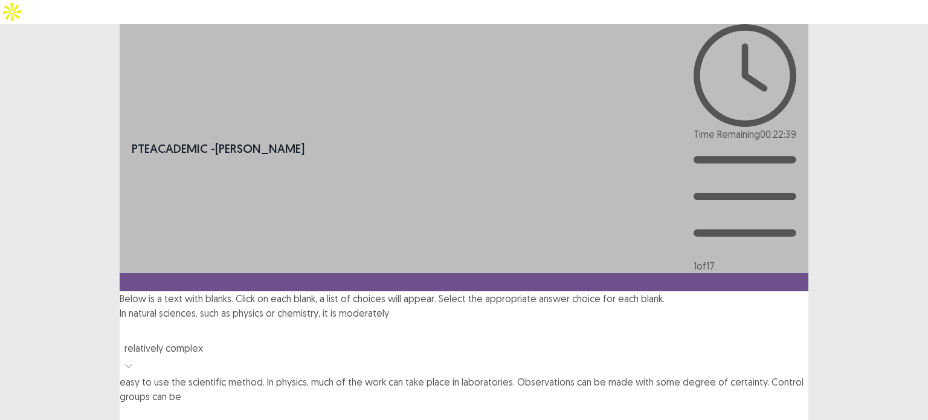
drag, startPoint x: 199, startPoint y: 340, endPoint x: 219, endPoint y: 340, distance: 19.3
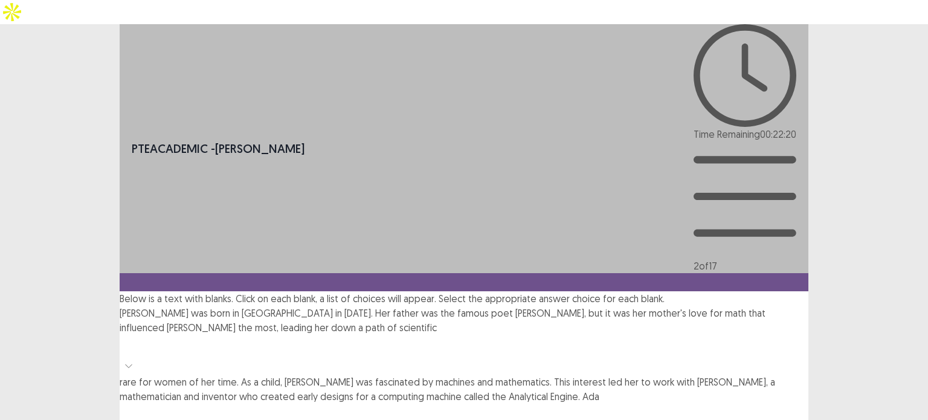
click at [344, 337] on div at bounding box center [464, 345] width 677 height 17
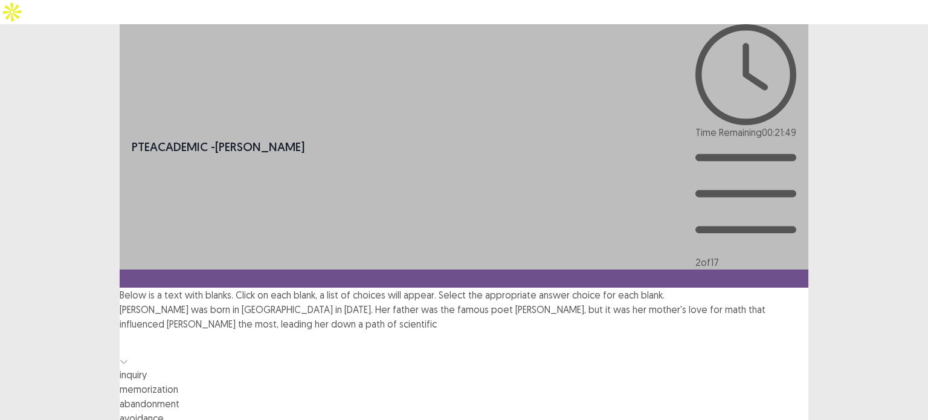
click at [338, 367] on div "inquiry" at bounding box center [464, 374] width 689 height 15
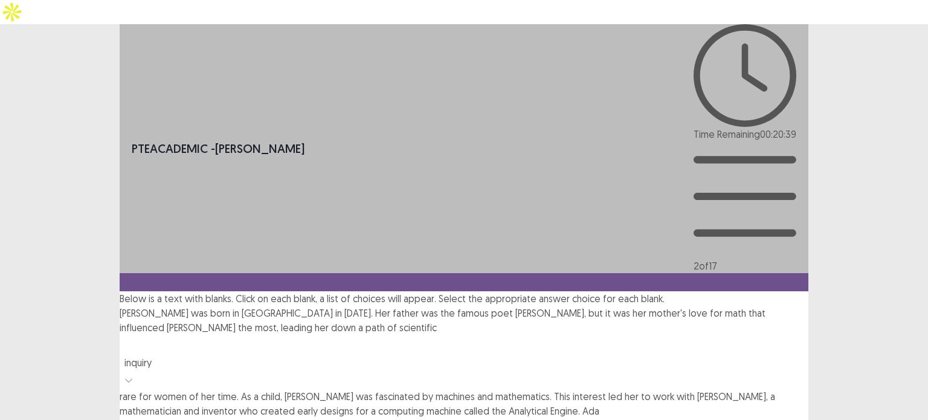
drag, startPoint x: 453, startPoint y: 311, endPoint x: 433, endPoint y: 297, distance: 24.8
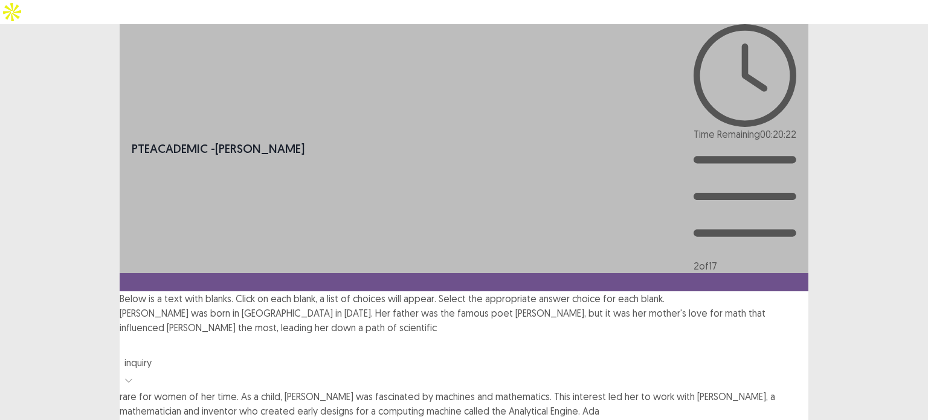
click at [453, 311] on div "PTE academic - [PERSON_NAME] Time Remaining 00 : 20 : 22 2 of 17 Below is a tex…" at bounding box center [464, 386] width 689 height 724
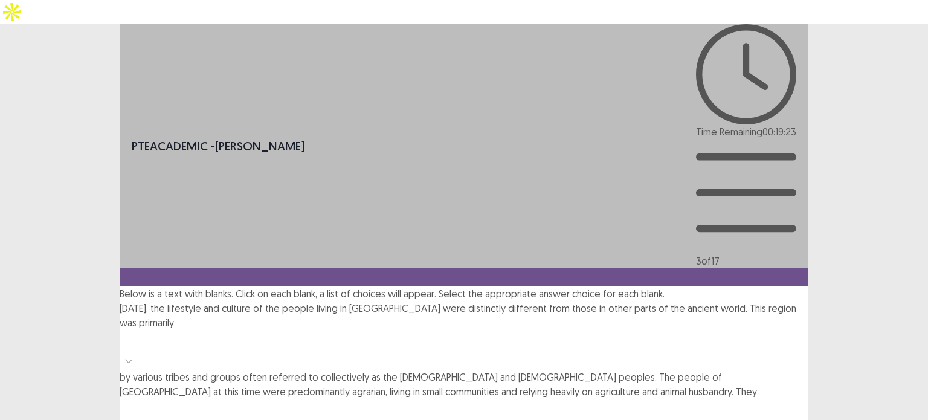
click at [341, 332] on div at bounding box center [464, 340] width 677 height 17
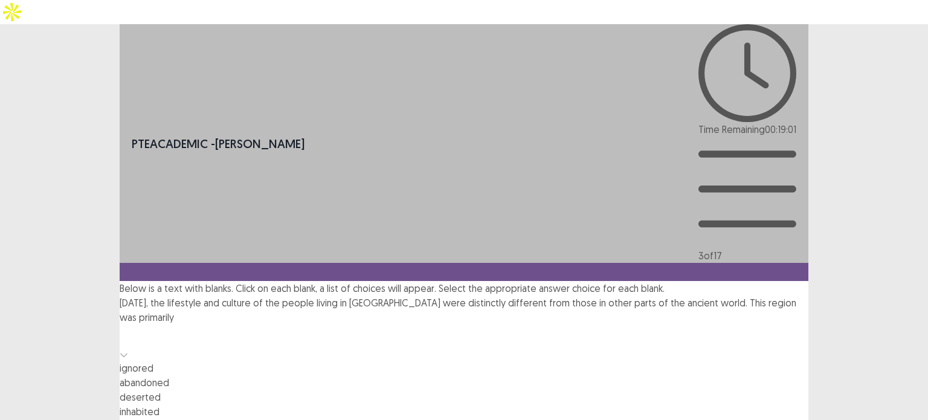
click at [321, 390] on div "deserted" at bounding box center [464, 397] width 689 height 15
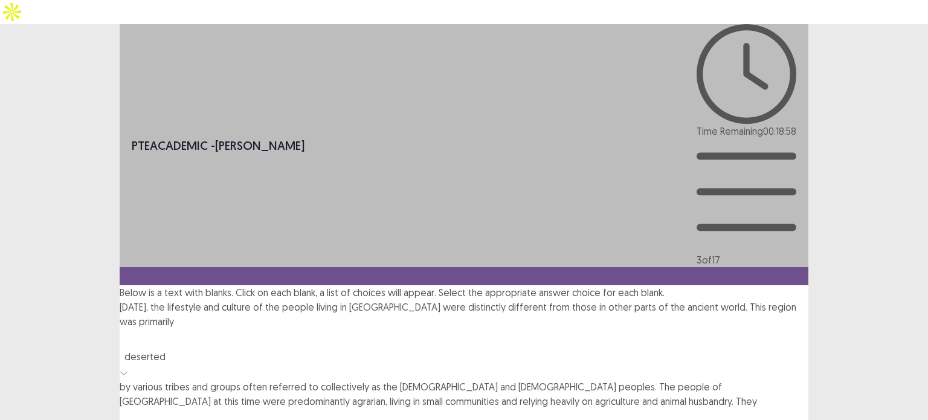
click at [338, 349] on div "deserted" at bounding box center [304, 356] width 360 height 15
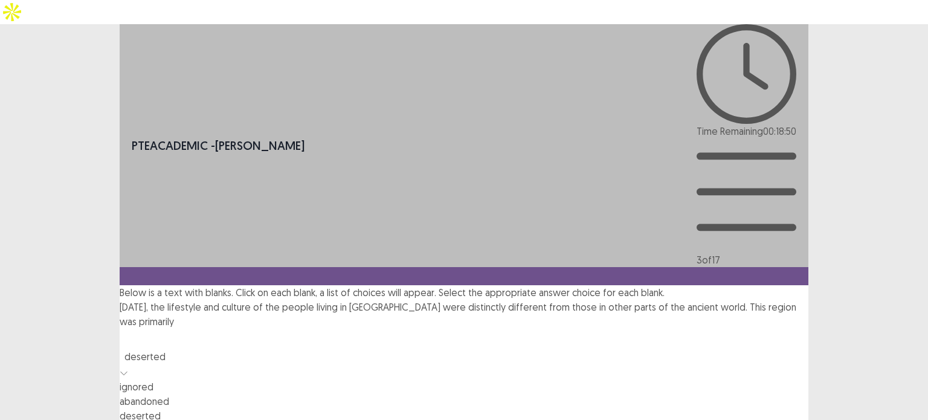
click at [344, 394] on div "abandoned" at bounding box center [464, 401] width 689 height 15
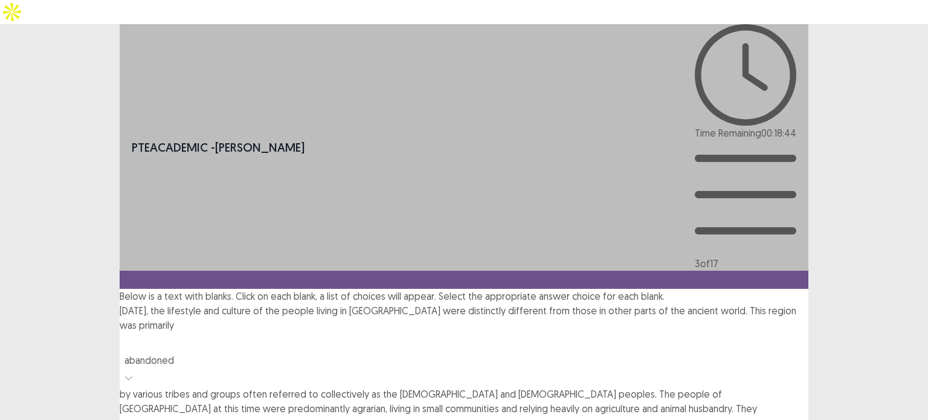
click at [214, 418] on div at bounding box center [464, 426] width 677 height 17
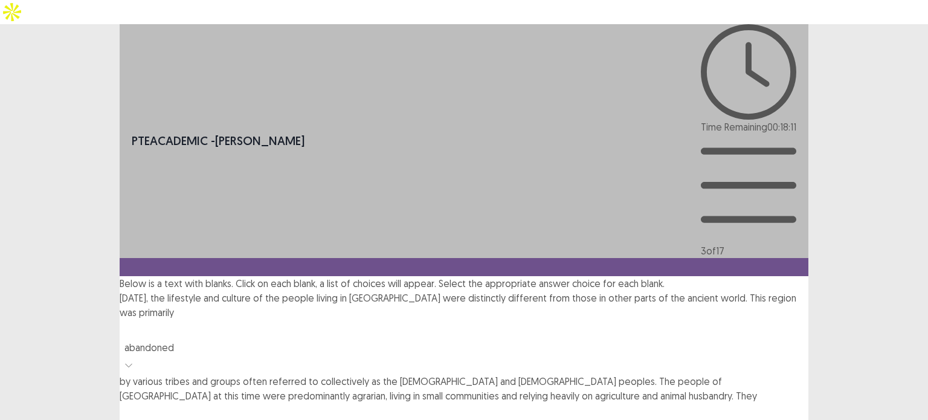
click at [0, 210] on div "PTE academic - [PERSON_NAME] Time Remaining 00 : 18 : 11 3 of 17 Below is a tex…" at bounding box center [464, 363] width 928 height 679
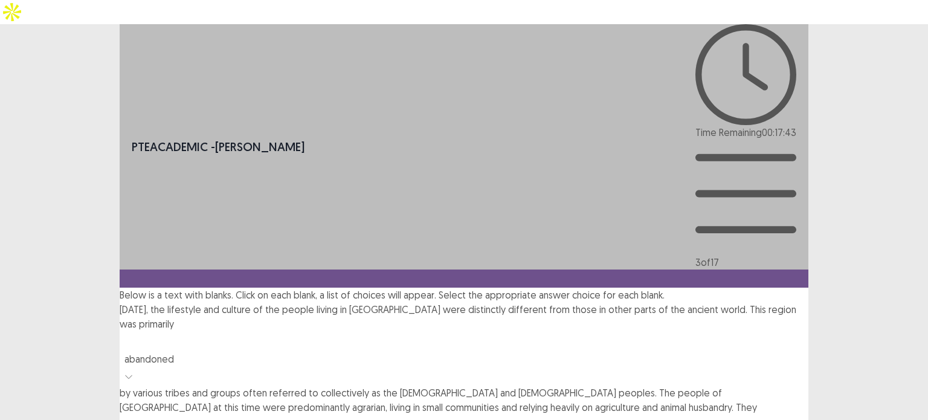
click at [466, 326] on div "PTE academic - [PERSON_NAME] Time Remaining 00 : 17 : 43 3 of 17 Below is a tex…" at bounding box center [464, 391] width 689 height 735
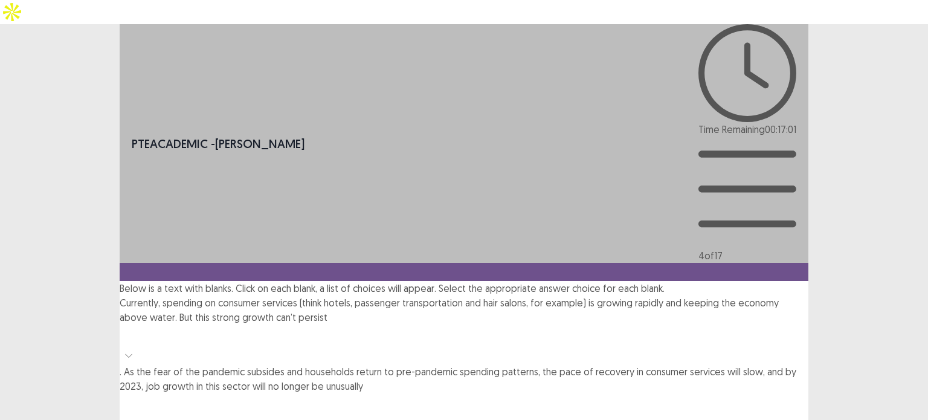
scroll to position [54, 0]
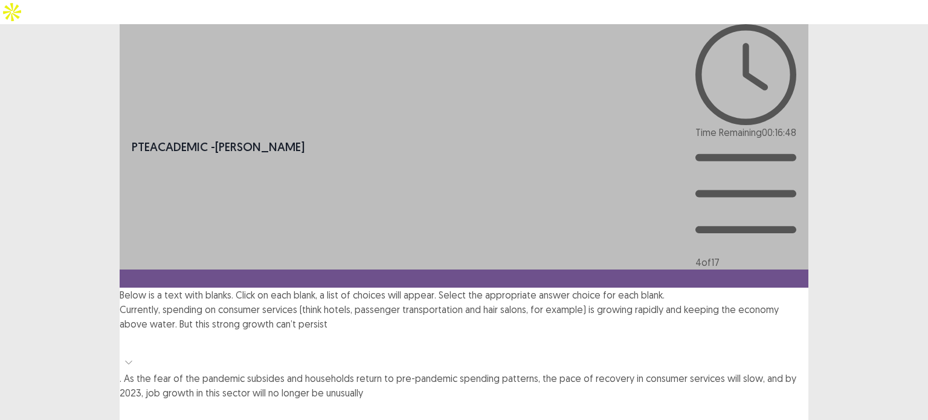
click at [356, 334] on div at bounding box center [464, 342] width 677 height 17
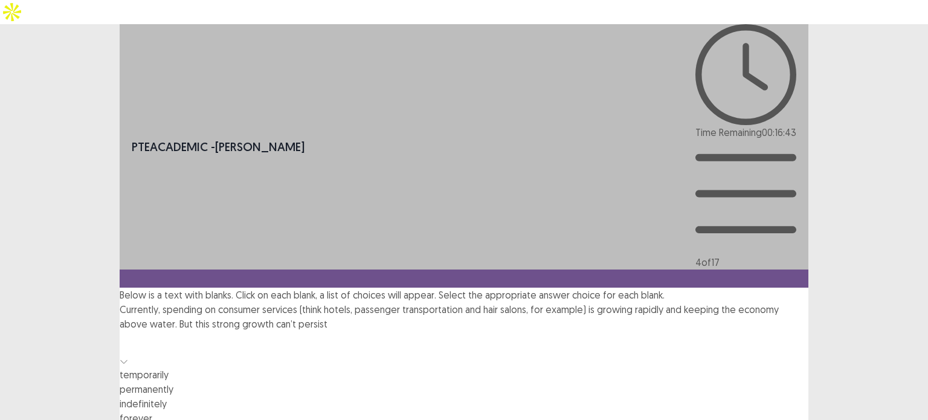
click at [387, 382] on div "permanently" at bounding box center [464, 389] width 689 height 15
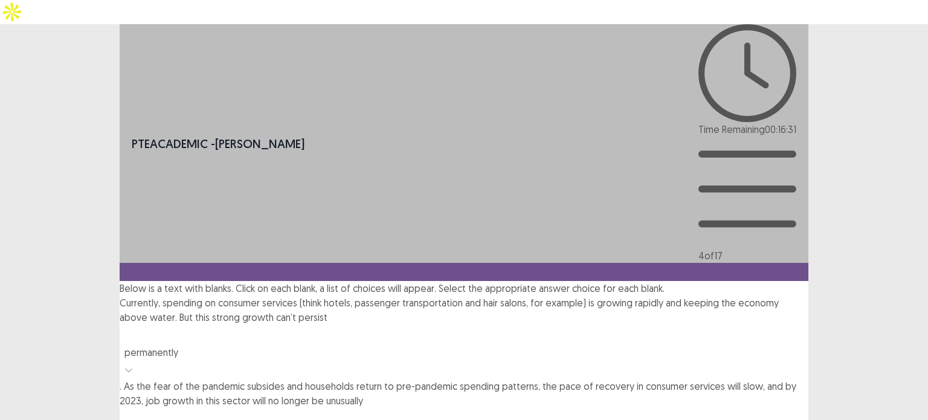
click at [183, 408] on div at bounding box center [464, 419] width 689 height 22
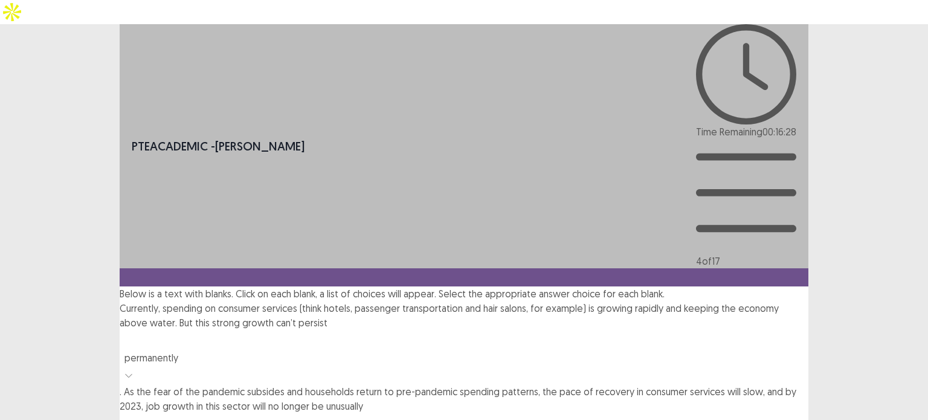
click at [195, 416] on div at bounding box center [464, 424] width 677 height 17
click at [196, 416] on div at bounding box center [464, 424] width 677 height 17
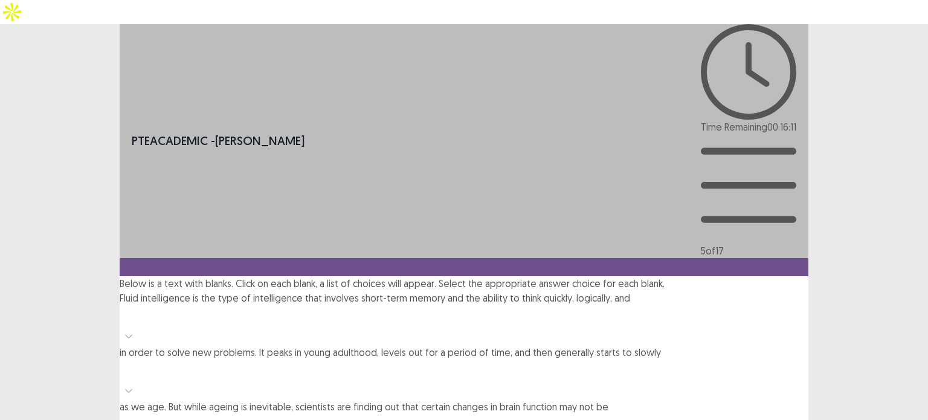
click at [702, 308] on div at bounding box center [464, 316] width 677 height 17
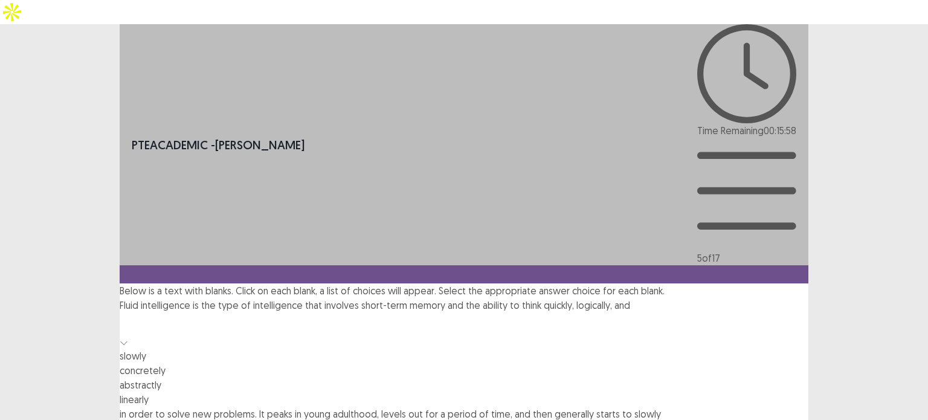
click at [699, 378] on div "abstractly" at bounding box center [464, 385] width 689 height 15
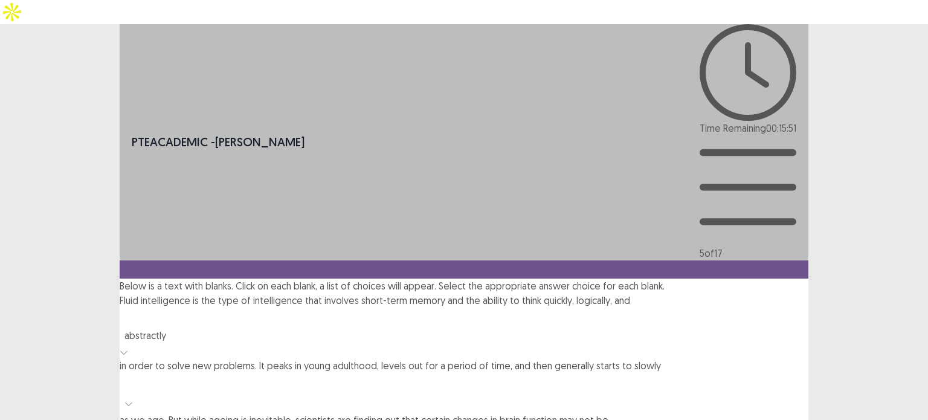
click at [687, 375] on div at bounding box center [464, 383] width 677 height 17
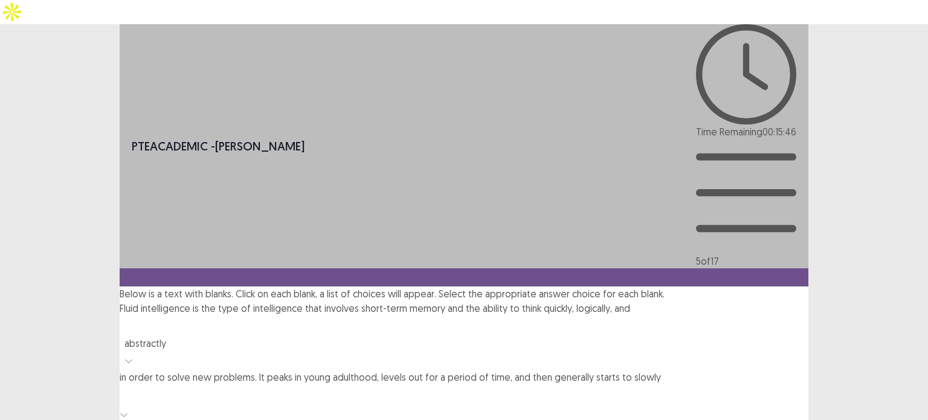
click at [688, 419] on div "enhance" at bounding box center [464, 428] width 689 height 15
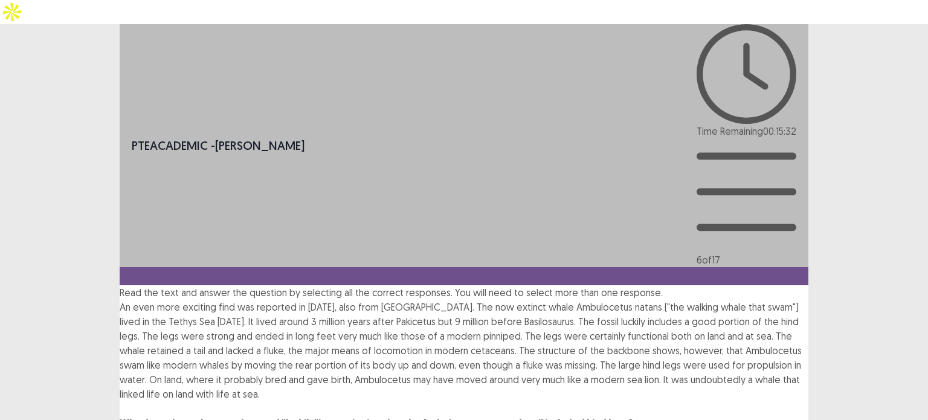
drag, startPoint x: 494, startPoint y: 148, endPoint x: 494, endPoint y: 156, distance: 7.9
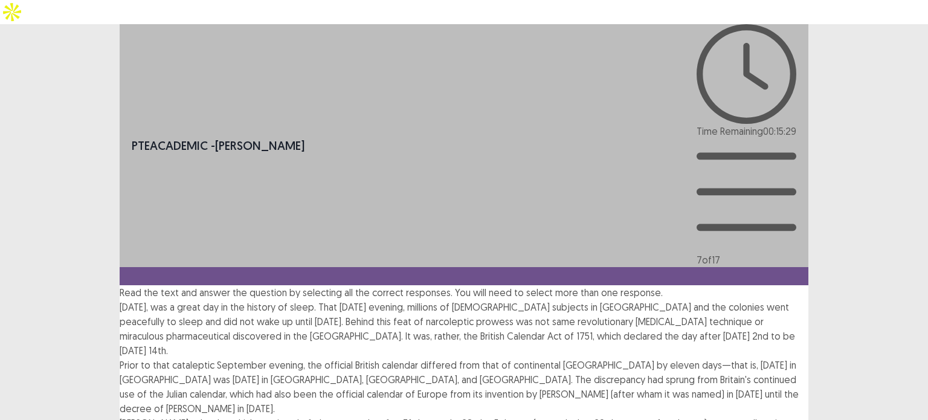
drag, startPoint x: 505, startPoint y: 287, endPoint x: 505, endPoint y: 272, distance: 14.5
drag, startPoint x: 503, startPoint y: 140, endPoint x: 517, endPoint y: 196, distance: 57.7
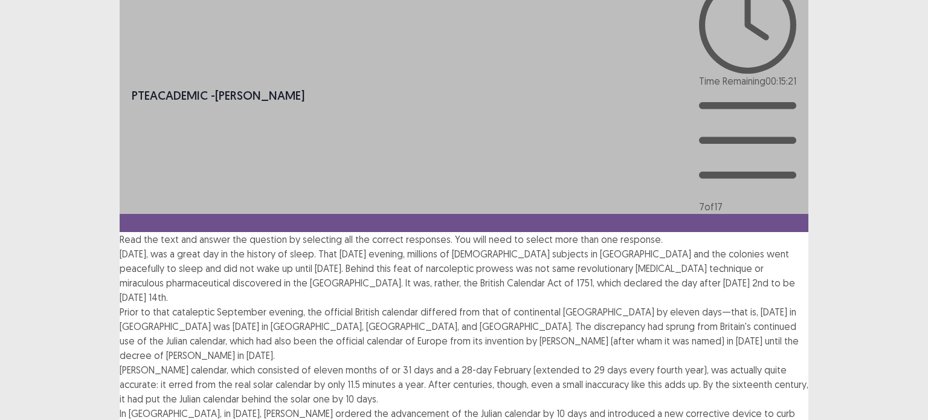
scroll to position [114, 0]
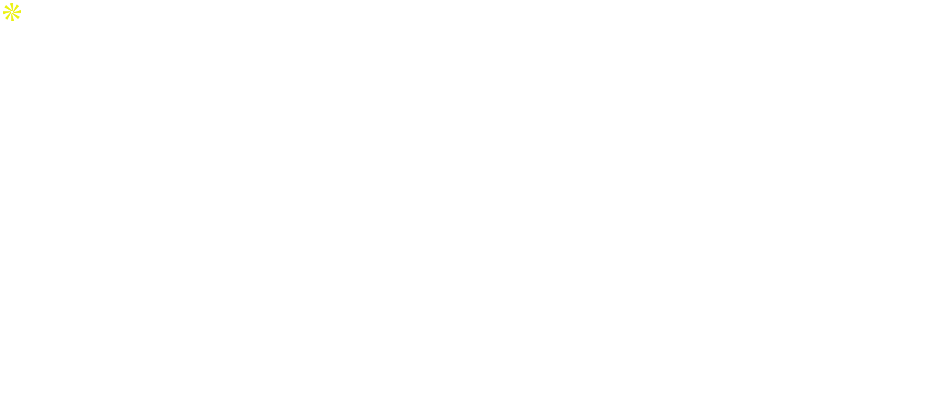
scroll to position [0, 0]
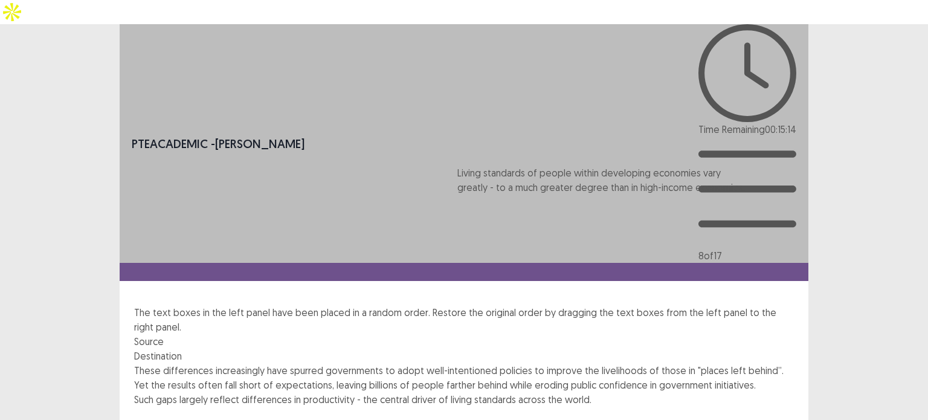
drag, startPoint x: 254, startPoint y: 263, endPoint x: 597, endPoint y: 207, distance: 347.8
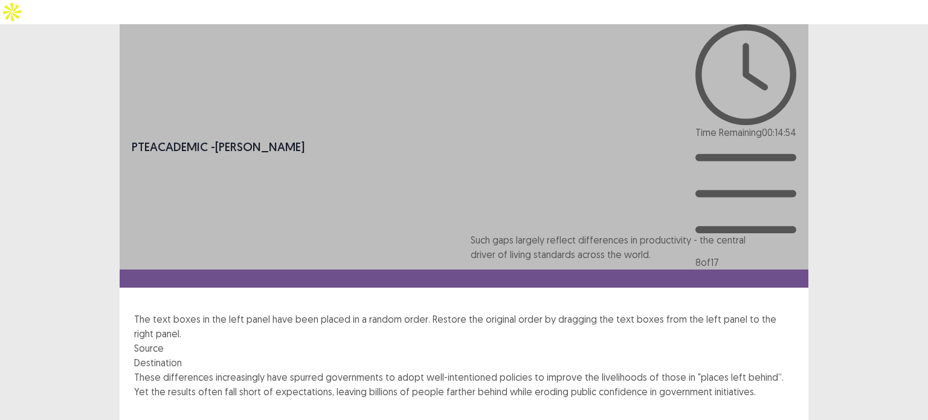
drag, startPoint x: 321, startPoint y: 303, endPoint x: 695, endPoint y: 252, distance: 378.1
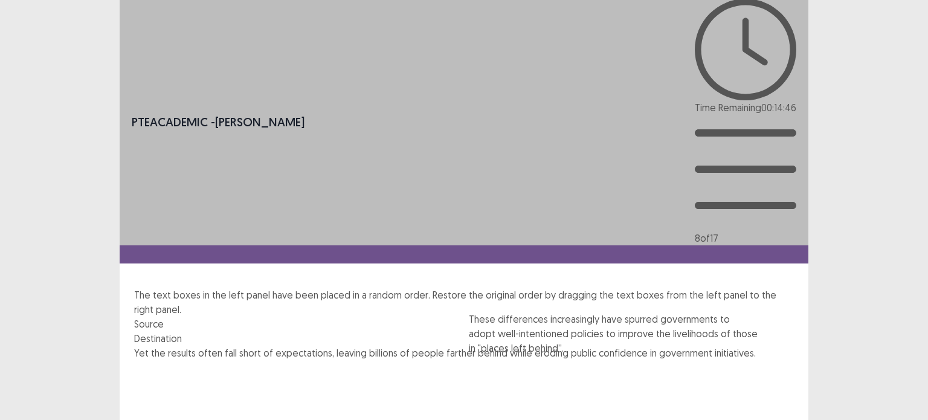
drag, startPoint x: 292, startPoint y: 190, endPoint x: 573, endPoint y: 304, distance: 302.5
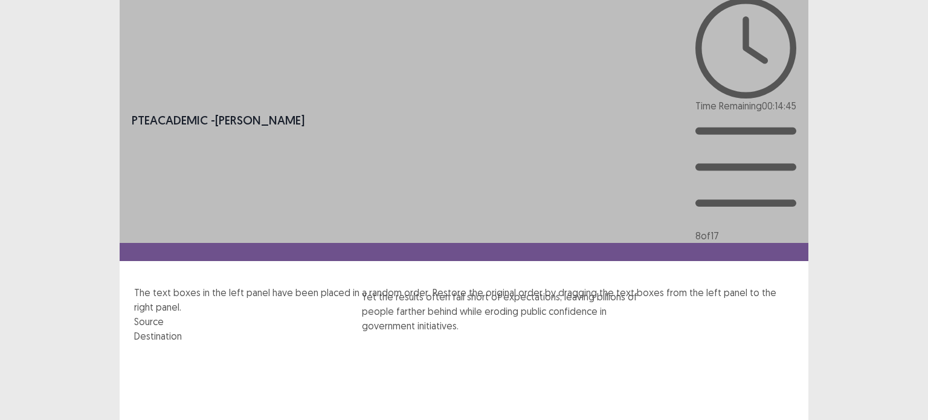
drag, startPoint x: 414, startPoint y: 201, endPoint x: 636, endPoint y: 340, distance: 261.4
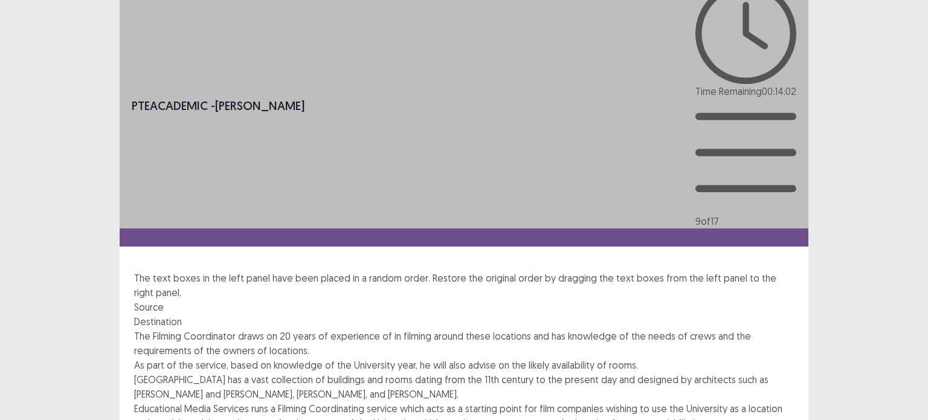
scroll to position [85, 0]
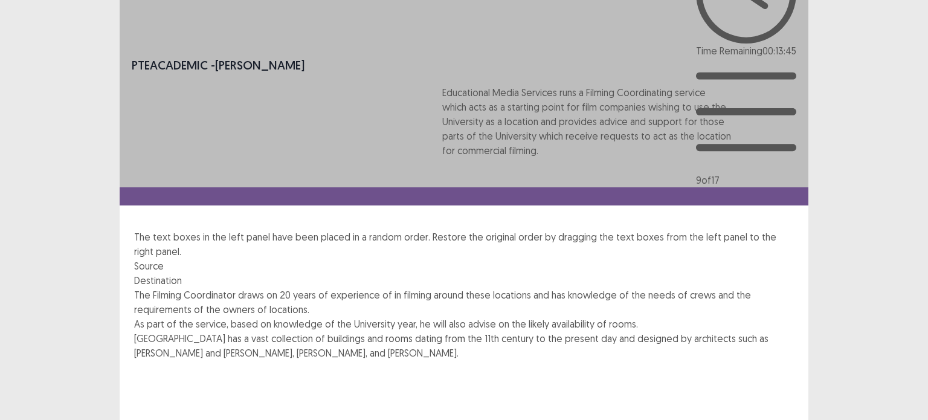
drag, startPoint x: 258, startPoint y: 331, endPoint x: 592, endPoint y: 98, distance: 407.1
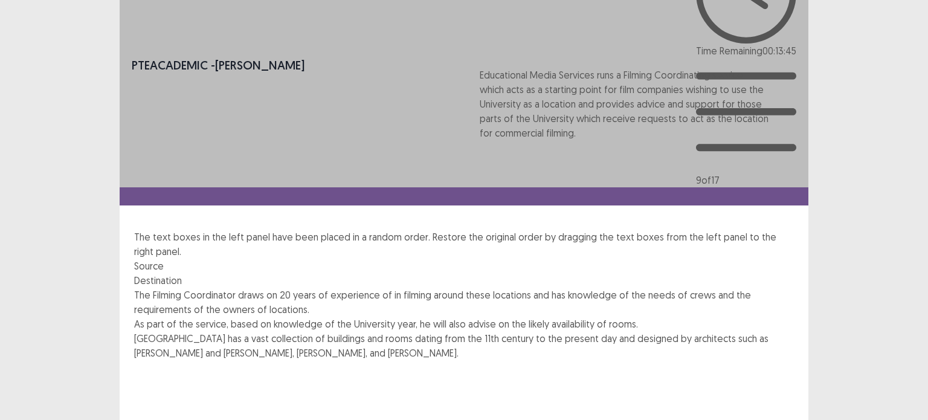
scroll to position [80, 0]
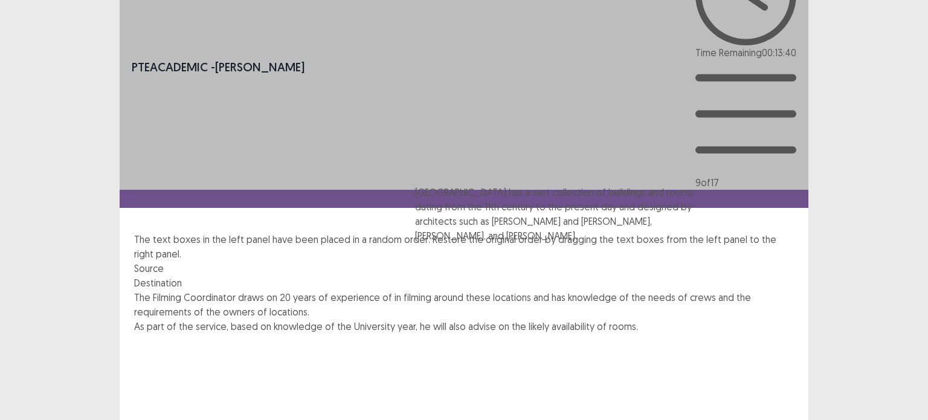
drag, startPoint x: 488, startPoint y: 213, endPoint x: 647, endPoint y: 200, distance: 160.1
click at [647, 290] on div "The Filming Coordinator draws on 20 years of experience of in filming around th…" at bounding box center [464, 420] width 660 height 260
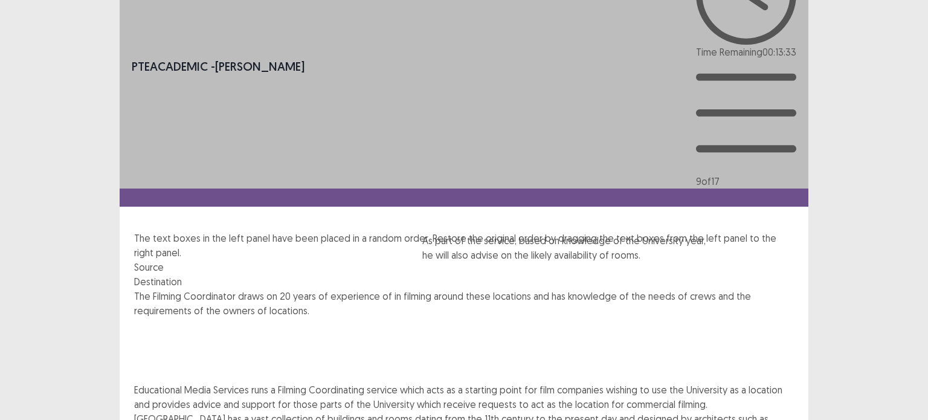
drag, startPoint x: 290, startPoint y: 182, endPoint x: 517, endPoint y: 222, distance: 230.7
click at [580, 289] on div "The Filming Coordinator draws on 20 years of experience of in filming around th…" at bounding box center [464, 397] width 660 height 216
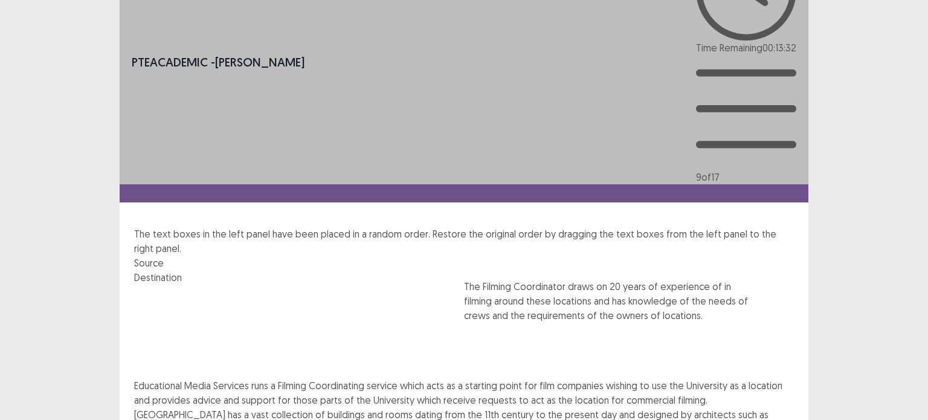
scroll to position [85, 0]
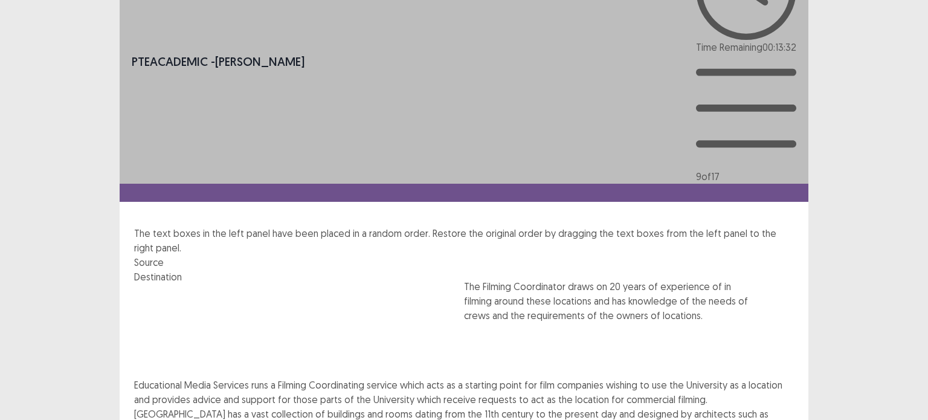
drag, startPoint x: 317, startPoint y: 118, endPoint x: 649, endPoint y: 333, distance: 395.0
click at [649, 333] on div "The Filming Coordinator draws on 20 years of experience of in filming around th…" at bounding box center [464, 414] width 660 height 260
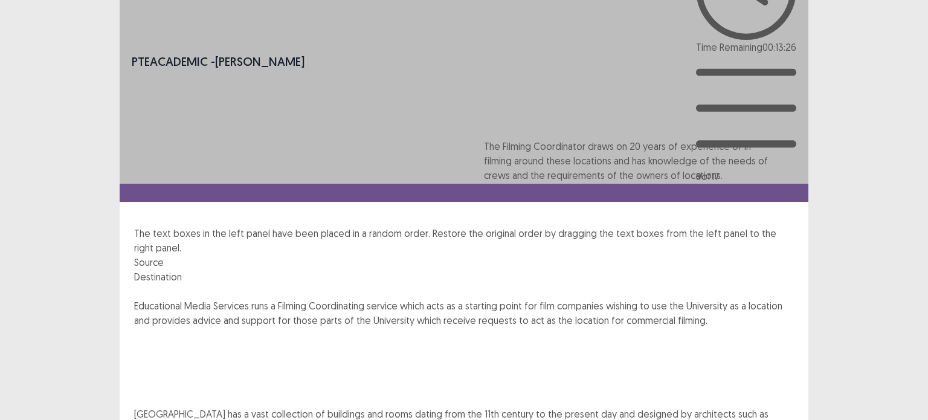
drag, startPoint x: 609, startPoint y: 309, endPoint x: 612, endPoint y: 183, distance: 126.3
click at [612, 298] on div "Educational Media Services runs a Filming Coordinating service which acts as a …" at bounding box center [464, 374] width 660 height 152
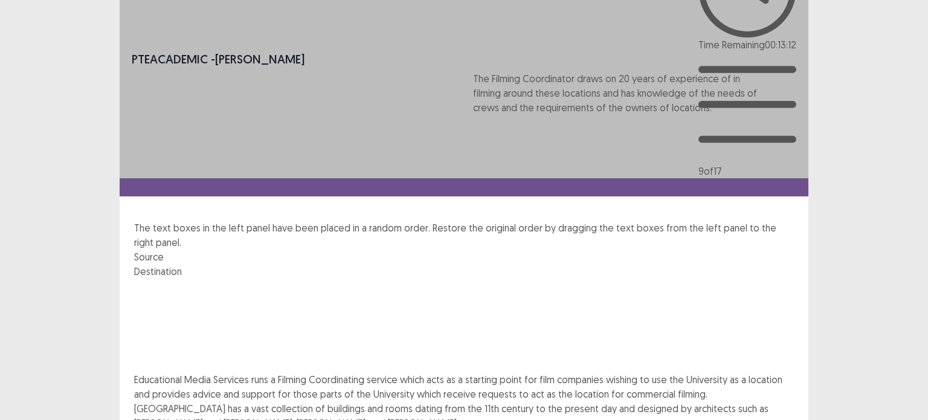
drag, startPoint x: 613, startPoint y: 202, endPoint x: 607, endPoint y: 107, distance: 95.1
click at [607, 293] on div "Educational Media Services runs a Filming Coordinating service which acts as a …" at bounding box center [464, 369] width 660 height 152
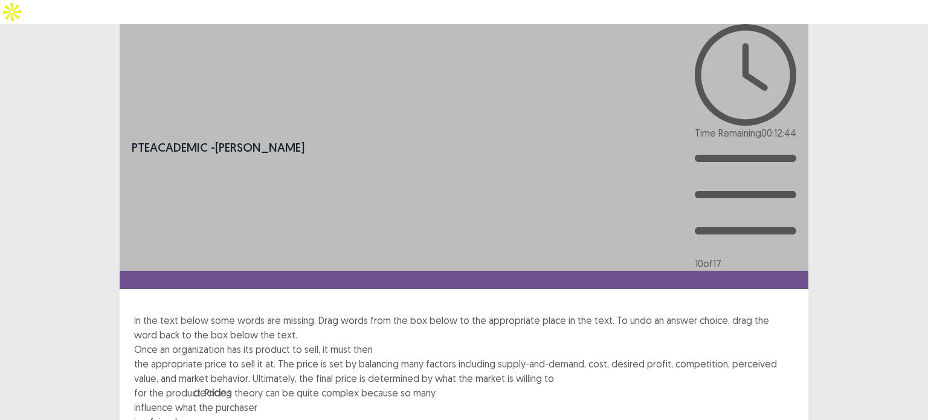
drag, startPoint x: 305, startPoint y: 211, endPoint x: 396, endPoint y: 138, distance: 117.4
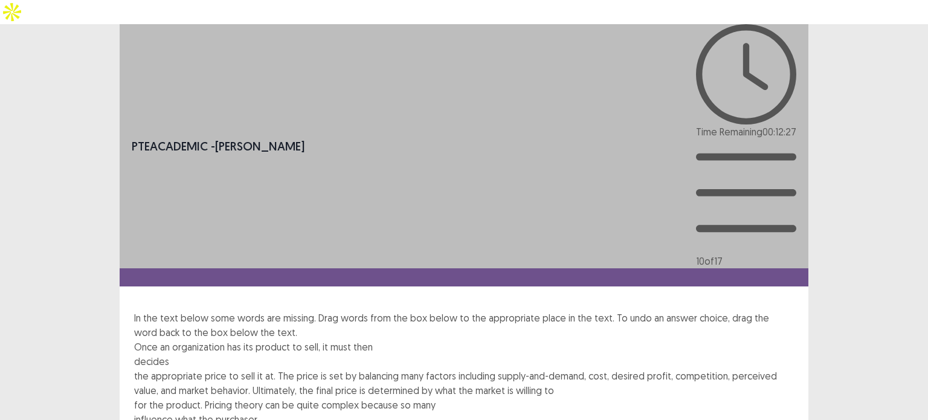
drag, startPoint x: 312, startPoint y: 192, endPoint x: 671, endPoint y: 161, distance: 360.2
drag, startPoint x: 177, startPoint y: 205, endPoint x: 440, endPoint y: 188, distance: 264.0
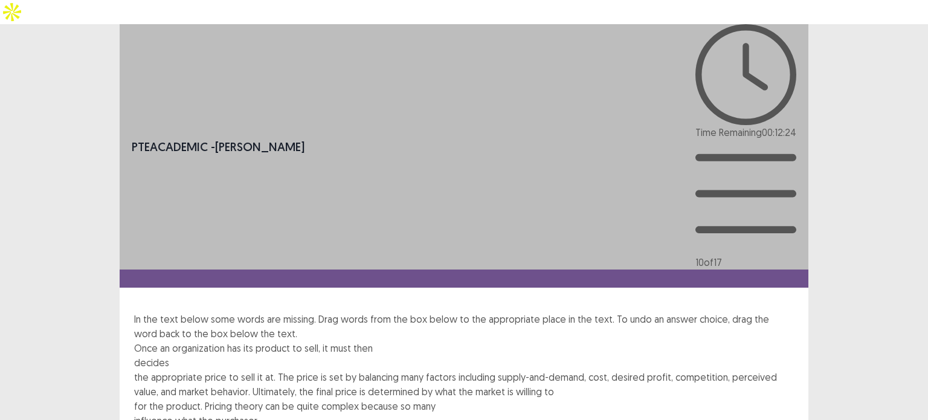
drag, startPoint x: 256, startPoint y: 210, endPoint x: 289, endPoint y: 196, distance: 35.8
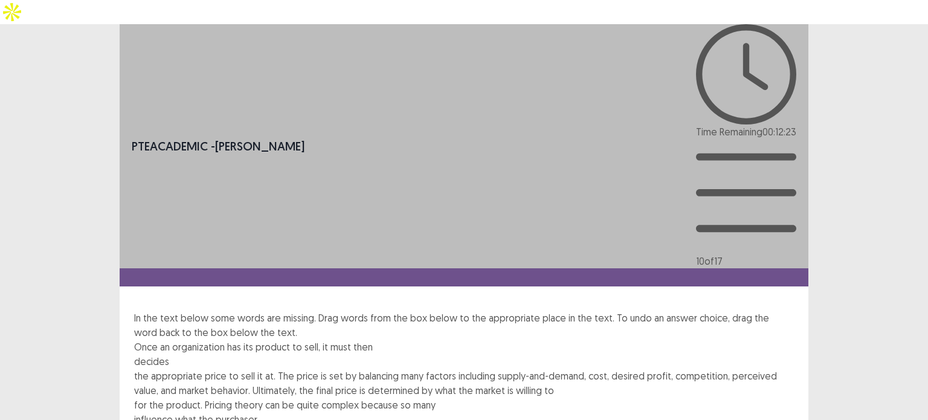
drag, startPoint x: 254, startPoint y: 207, endPoint x: 430, endPoint y: 176, distance: 178.6
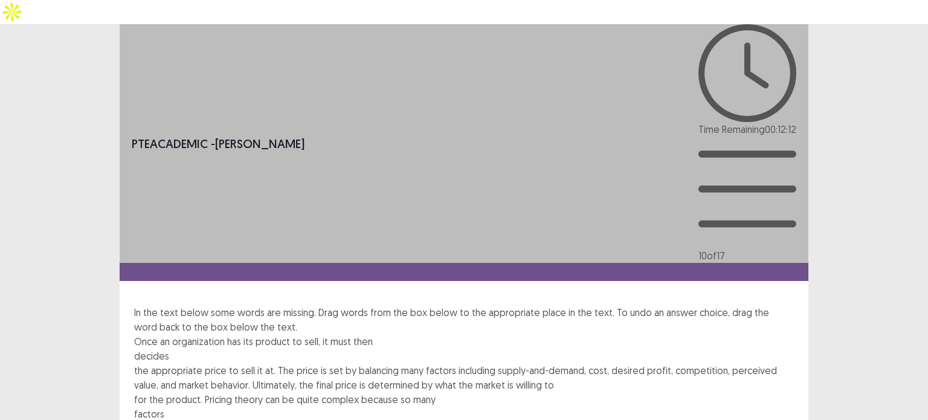
drag, startPoint x: 363, startPoint y: 209, endPoint x: 599, endPoint y: 175, distance: 239.3
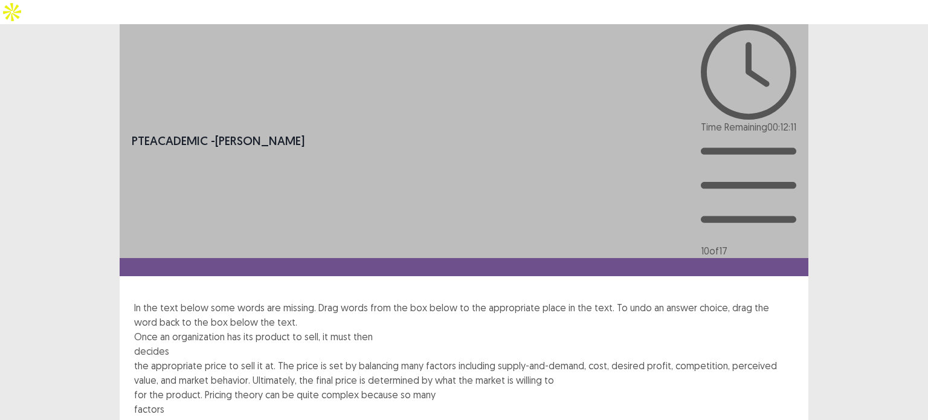
drag, startPoint x: 182, startPoint y: 204, endPoint x: 663, endPoint y: 143, distance: 484.9
click at [698, 329] on div "Once an organization has its product to sell, it must then decides the appropri…" at bounding box center [464, 423] width 660 height 189
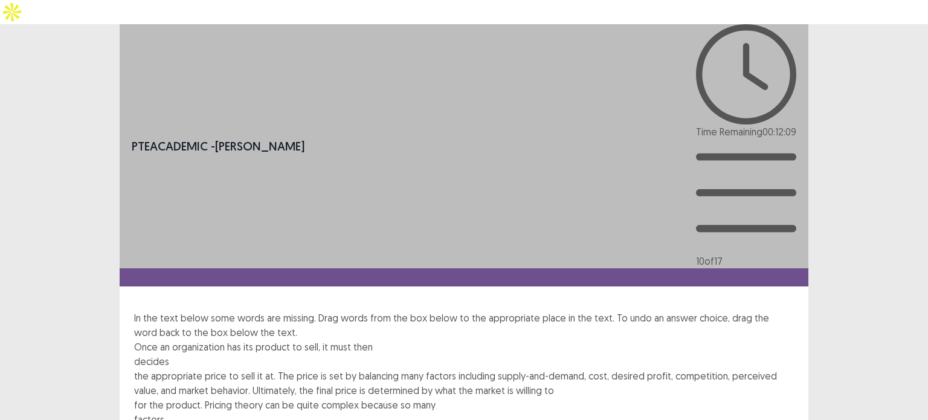
drag, startPoint x: 169, startPoint y: 204, endPoint x: 737, endPoint y: 154, distance: 570.8
click at [555, 283] on div "PTE academic - [PERSON_NAME] Time Remaining 00 : 12 : 08 10 of 17 In the text b…" at bounding box center [464, 300] width 689 height 552
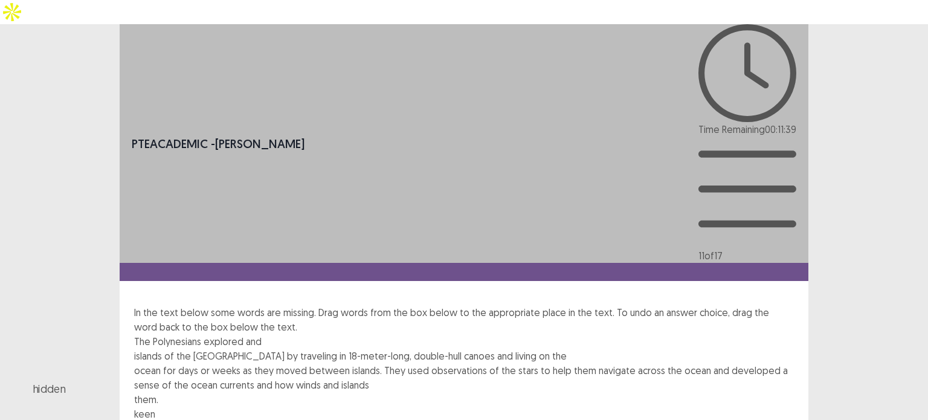
drag, startPoint x: 362, startPoint y: 210, endPoint x: 294, endPoint y: 139, distance: 98.3
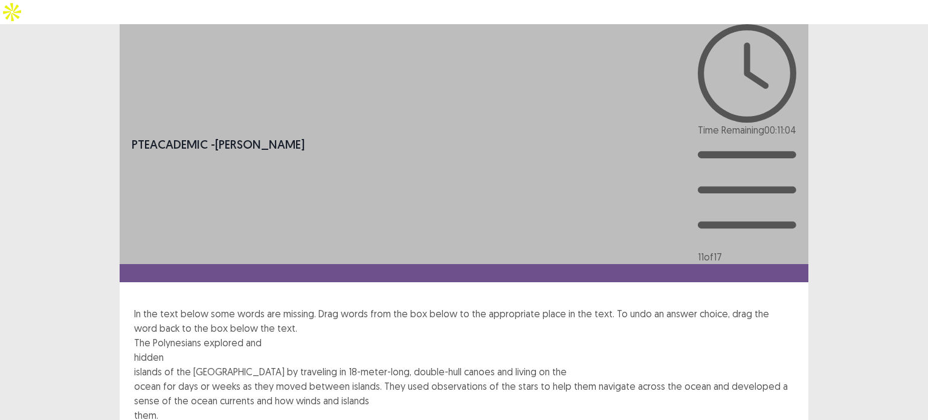
drag, startPoint x: 242, startPoint y: 204, endPoint x: 314, endPoint y: 179, distance: 76.0
click at [323, 335] on div "The [DEMOGRAPHIC_DATA] explored and hidden islands of the [GEOGRAPHIC_DATA] by …" at bounding box center [464, 415] width 660 height 160
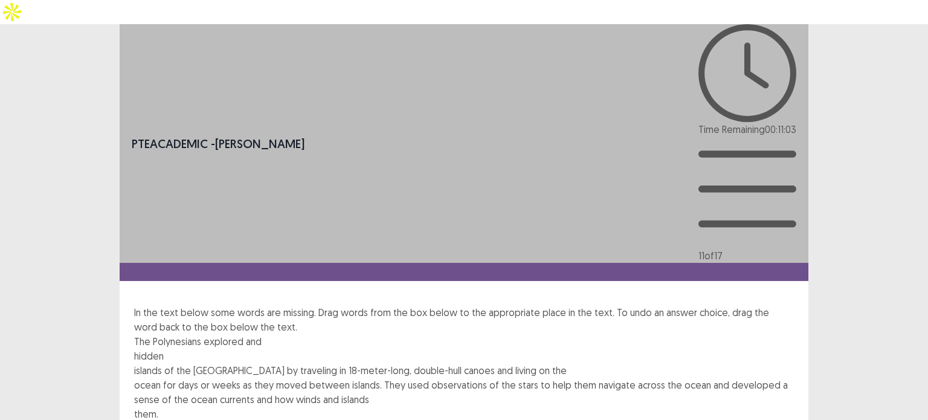
drag, startPoint x: 255, startPoint y: 207, endPoint x: 298, endPoint y: 202, distance: 43.2
click at [327, 334] on div "The [DEMOGRAPHIC_DATA] explored and hidden islands of the [GEOGRAPHIC_DATA] by …" at bounding box center [464, 414] width 660 height 160
drag, startPoint x: 239, startPoint y: 205, endPoint x: 343, endPoint y: 171, distance: 109.3
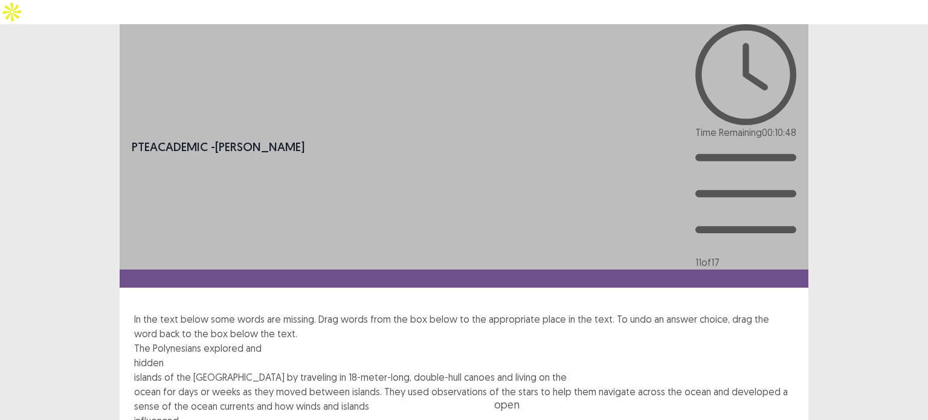
drag, startPoint x: 311, startPoint y: 207, endPoint x: 704, endPoint y: 134, distance: 399.6
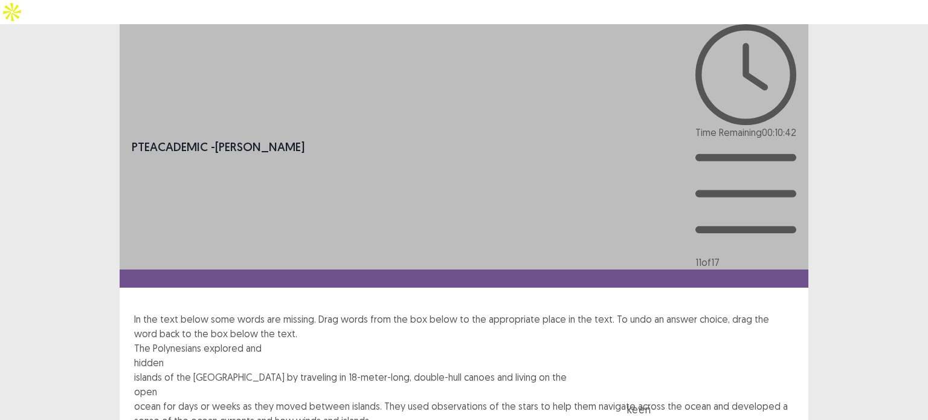
drag, startPoint x: 181, startPoint y: 207, endPoint x: 708, endPoint y: 153, distance: 529.1
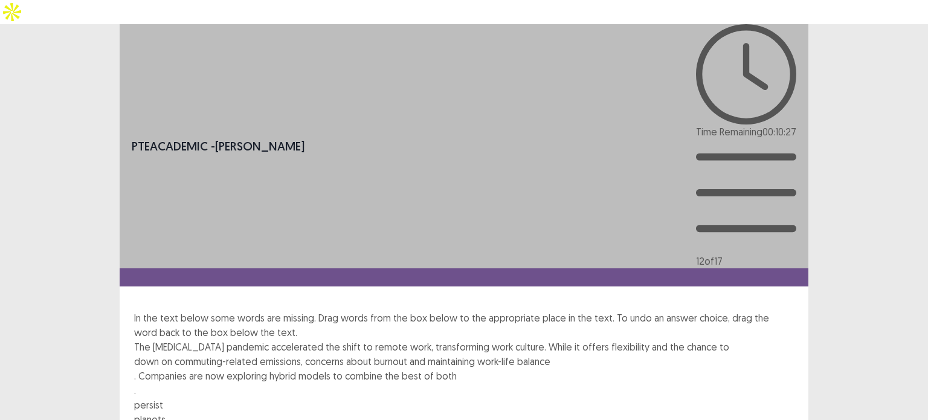
drag, startPoint x: 314, startPoint y: 211, endPoint x: 632, endPoint y: 154, distance: 322.8
click at [639, 340] on div "The [MEDICAL_DATA] pandemic accelerated the shift to remote work, transforming …" at bounding box center [464, 412] width 660 height 145
drag, startPoint x: 315, startPoint y: 210, endPoint x: 669, endPoint y: 132, distance: 362.5
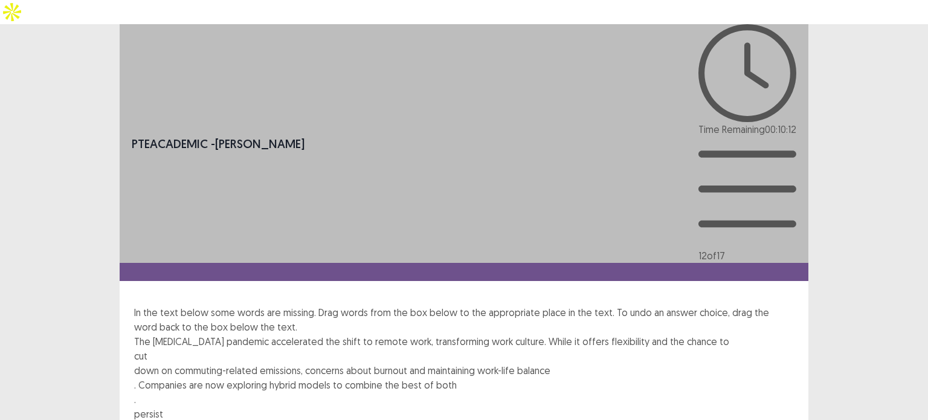
drag, startPoint x: 374, startPoint y: 201, endPoint x: 409, endPoint y: 173, distance: 44.7
click at [419, 334] on div "The [MEDICAL_DATA] pandemic accelerated the shift to remote work, transforming …" at bounding box center [464, 406] width 660 height 145
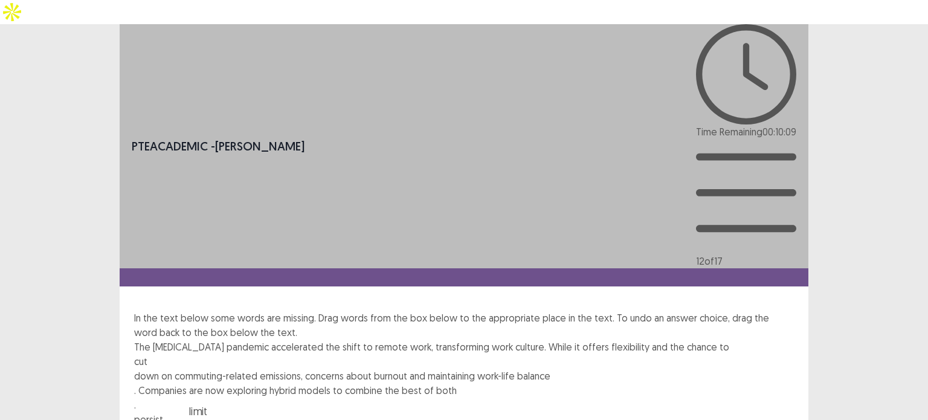
drag, startPoint x: 364, startPoint y: 208, endPoint x: 452, endPoint y: 156, distance: 102.1
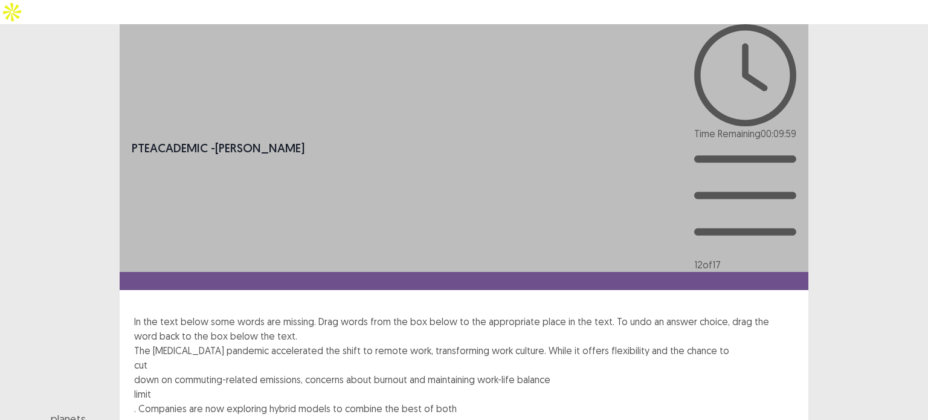
drag, startPoint x: 242, startPoint y: 205, endPoint x: 187, endPoint y: 171, distance: 64.4
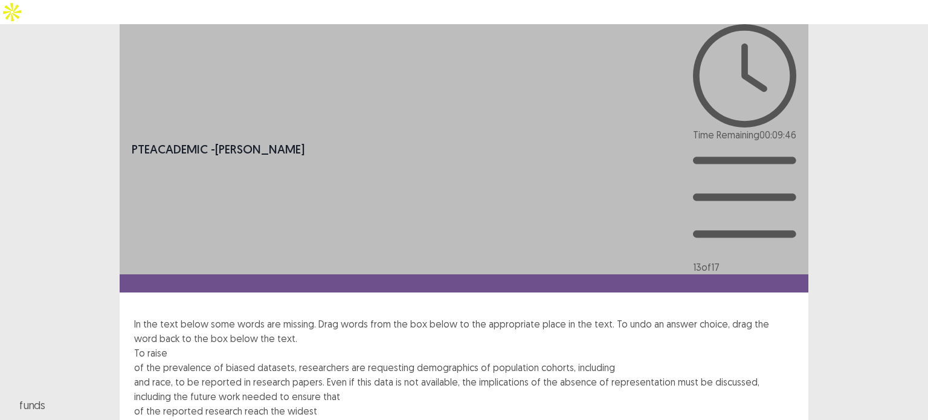
drag, startPoint x: 297, startPoint y: 208, endPoint x: 215, endPoint y: 130, distance: 113.7
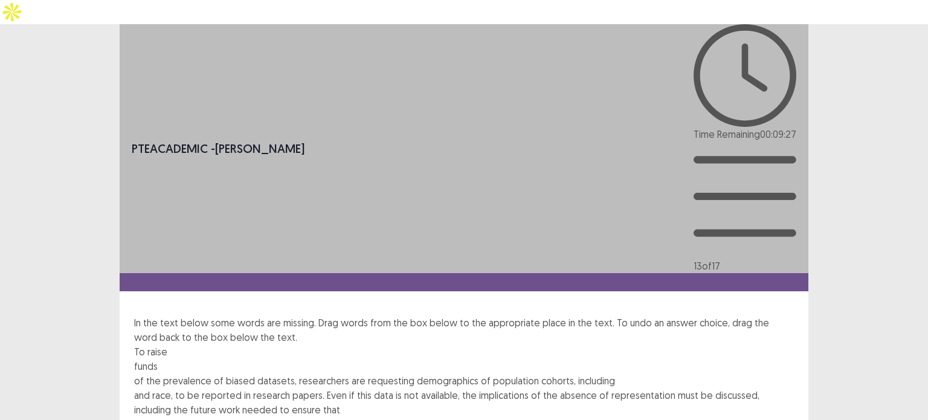
drag, startPoint x: 549, startPoint y: 208, endPoint x: 650, endPoint y: 138, distance: 123.4
drag, startPoint x: 584, startPoint y: 204, endPoint x: 679, endPoint y: 132, distance: 119.1
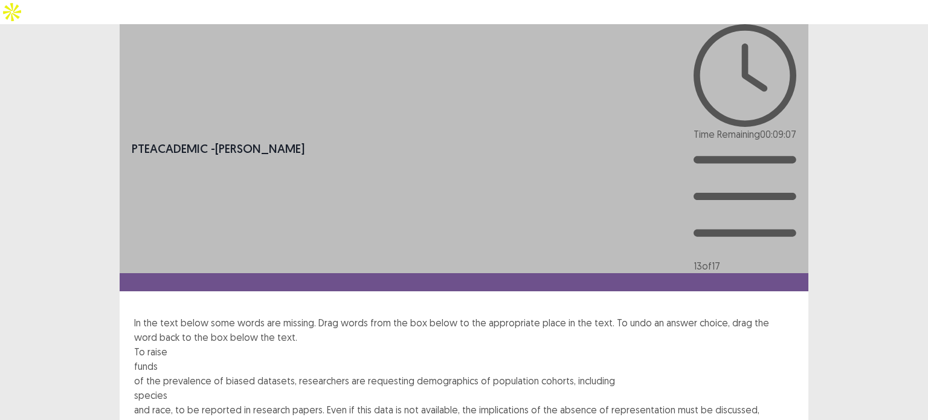
drag, startPoint x: 355, startPoint y: 209, endPoint x: 149, endPoint y: 175, distance: 208.3
drag, startPoint x: 295, startPoint y: 208, endPoint x: 359, endPoint y: 195, distance: 64.8
drag, startPoint x: 301, startPoint y: 207, endPoint x: 412, endPoint y: 176, distance: 115.4
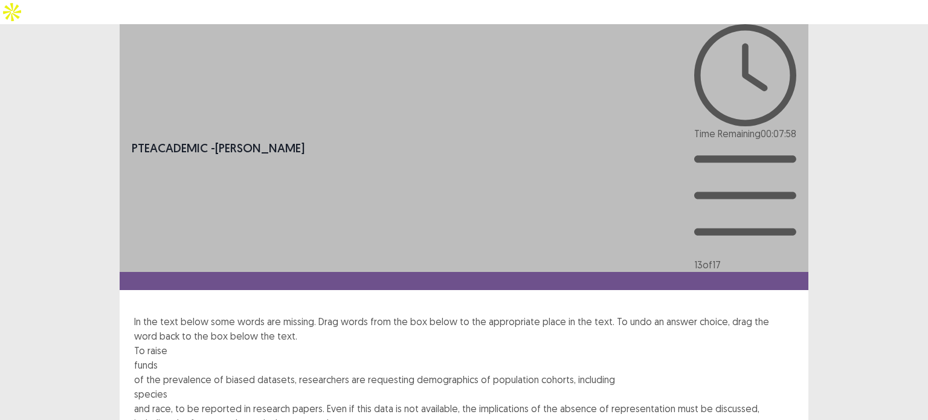
drag, startPoint x: 175, startPoint y: 207, endPoint x: 249, endPoint y: 221, distance: 75.7
drag, startPoint x: 174, startPoint y: 208, endPoint x: 565, endPoint y: 179, distance: 392.0
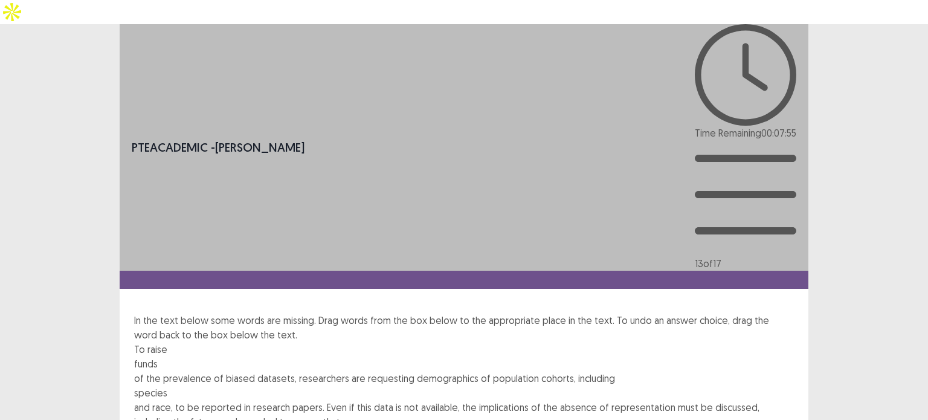
drag, startPoint x: 172, startPoint y: 206, endPoint x: 628, endPoint y: 175, distance: 457.2
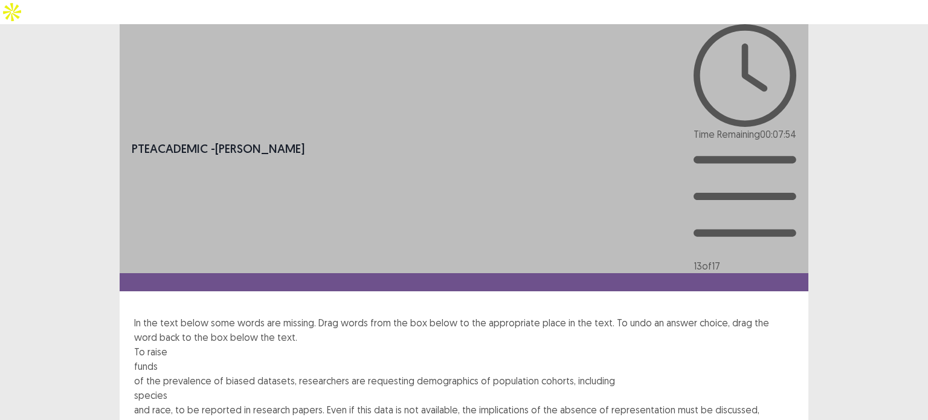
drag, startPoint x: 529, startPoint y: 258, endPoint x: 529, endPoint y: 251, distance: 6.6
click at [529, 256] on div "PTE academic - [PERSON_NAME] Time Remaining 00 : 07 : 54 13 of 17 In the text b…" at bounding box center [464, 324] width 689 height 601
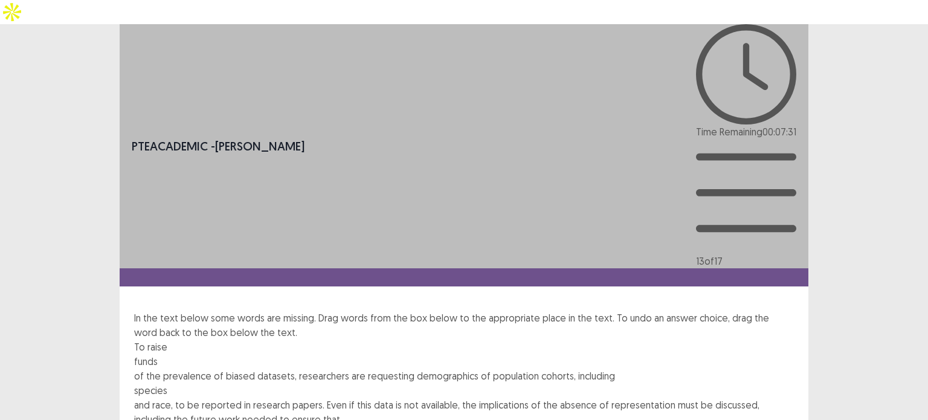
drag, startPoint x: 184, startPoint y: 205, endPoint x: 186, endPoint y: 173, distance: 32.1
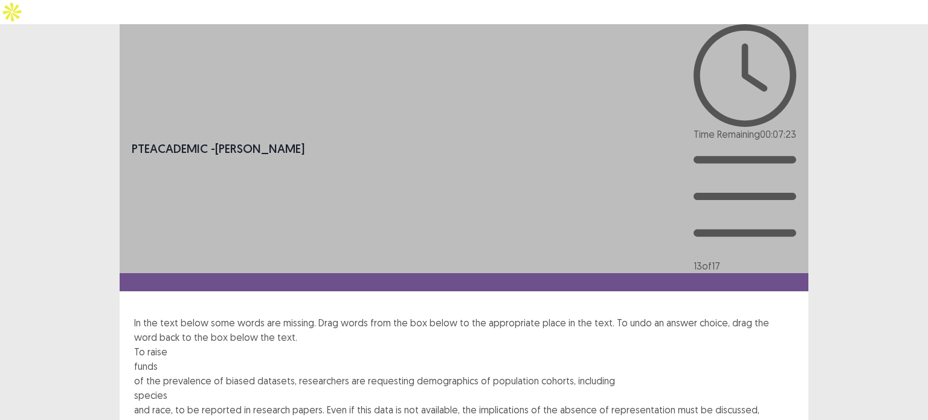
drag, startPoint x: 177, startPoint y: 173, endPoint x: 401, endPoint y: 176, distance: 224.2
drag, startPoint x: 175, startPoint y: 193, endPoint x: 172, endPoint y: 182, distance: 11.3
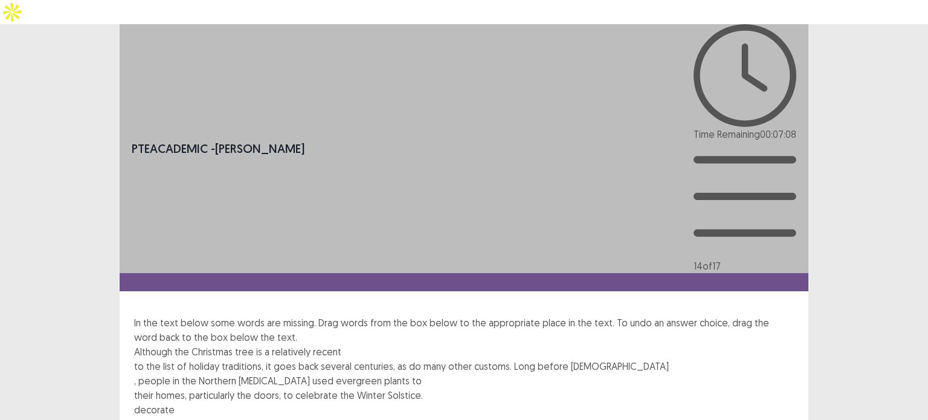
drag, startPoint x: 169, startPoint y: 205, endPoint x: 324, endPoint y: 132, distance: 171.6
click at [327, 344] on div "Although the Christmas tree is a relatively recent to the list of holiday tradi…" at bounding box center [464, 416] width 660 height 145
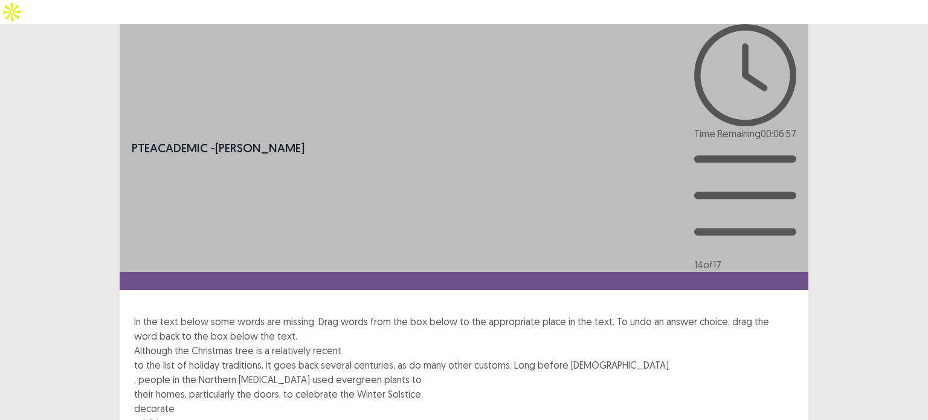
drag, startPoint x: 186, startPoint y: 207, endPoint x: 479, endPoint y: 171, distance: 294.6
click at [530, 343] on div "Although the Christmas tree is a relatively recent to the list of holiday tradi…" at bounding box center [464, 415] width 660 height 145
click at [189, 401] on div "decorate" at bounding box center [464, 408] width 660 height 15
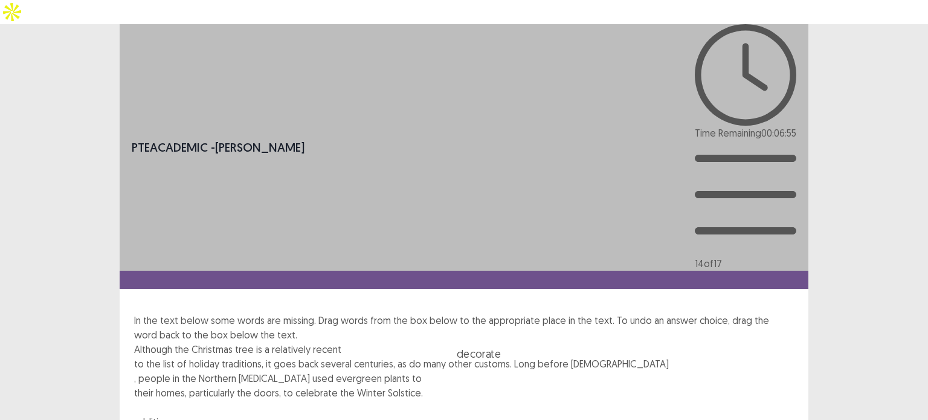
drag, startPoint x: 184, startPoint y: 207, endPoint x: 537, endPoint y: 152, distance: 357.7
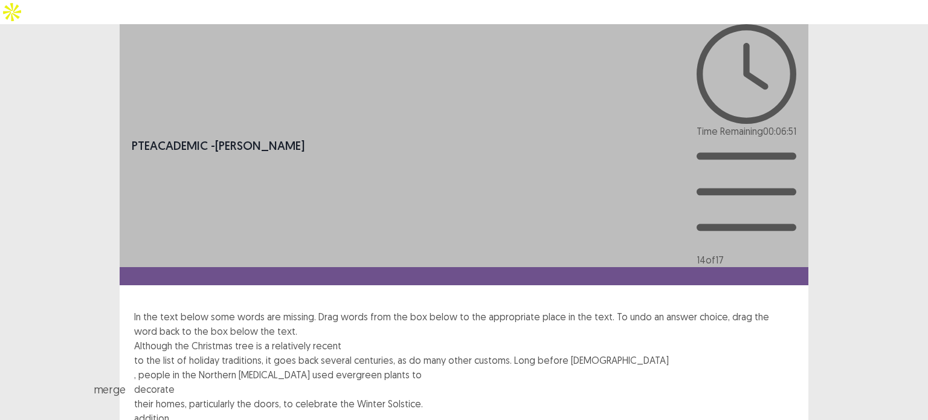
drag, startPoint x: 369, startPoint y: 204, endPoint x: 361, endPoint y: 130, distance: 74.8
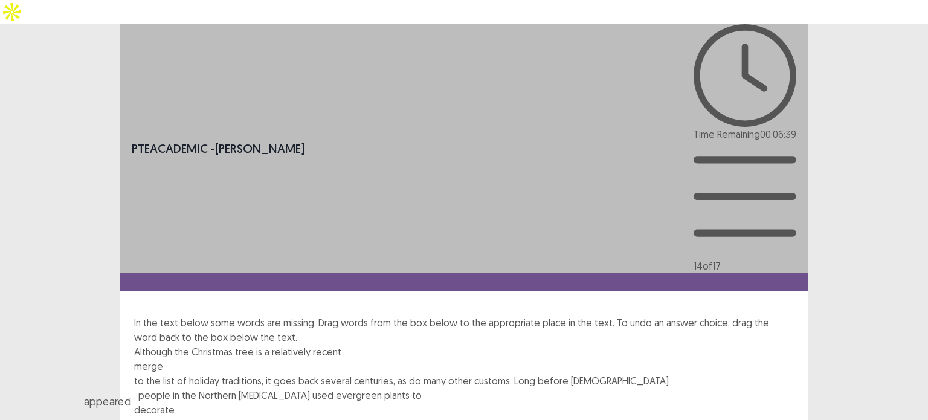
drag, startPoint x: 251, startPoint y: 205, endPoint x: 230, endPoint y: 153, distance: 56.4
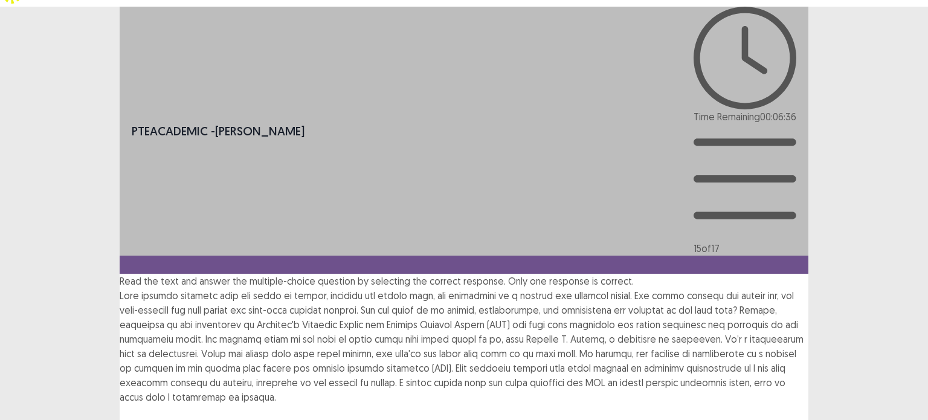
scroll to position [27, 0]
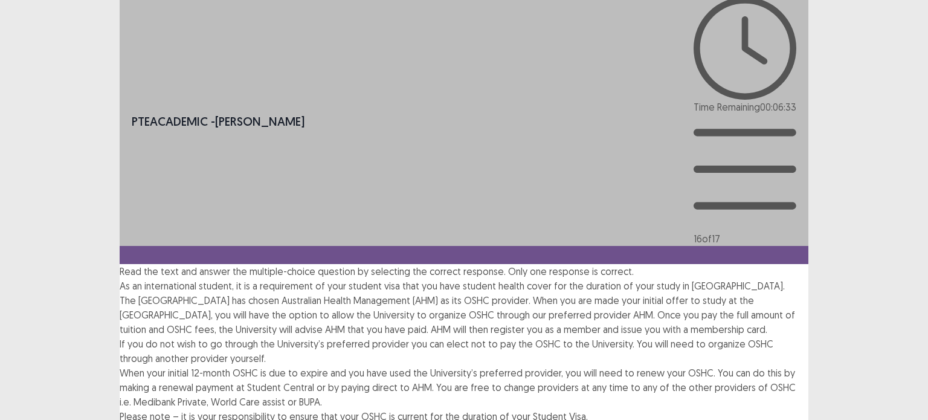
scroll to position [41, 0]
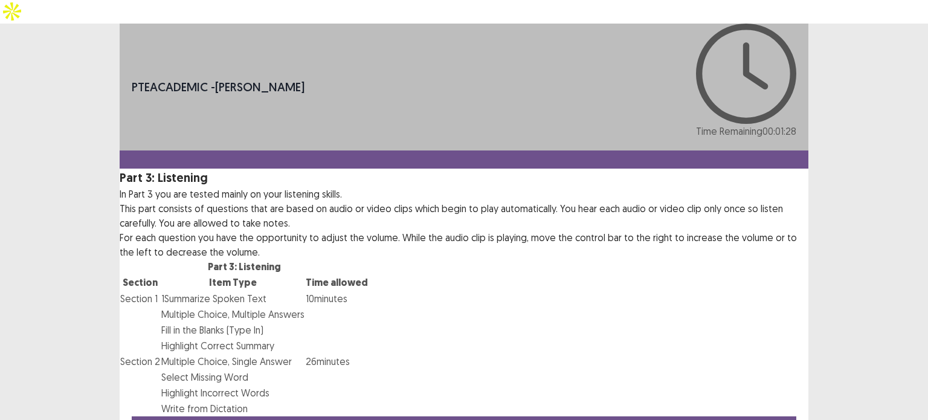
scroll to position [51, 0]
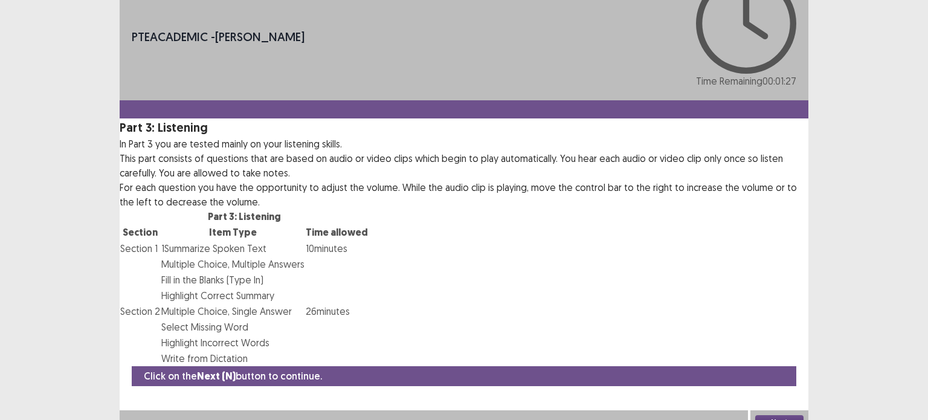
click at [776, 415] on button "Next" at bounding box center [779, 422] width 48 height 15
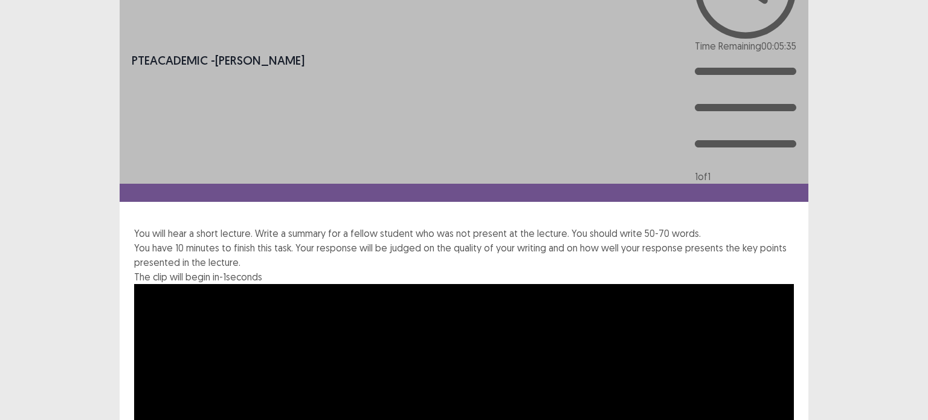
scroll to position [181, 0]
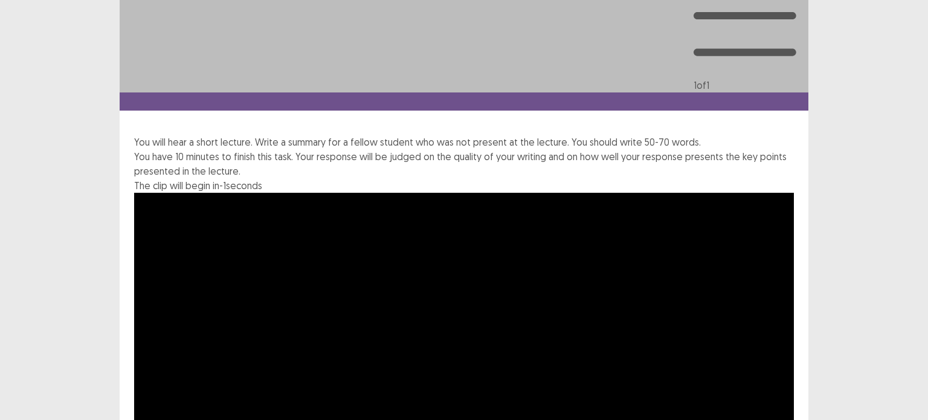
drag, startPoint x: 423, startPoint y: 234, endPoint x: 382, endPoint y: 230, distance: 41.2
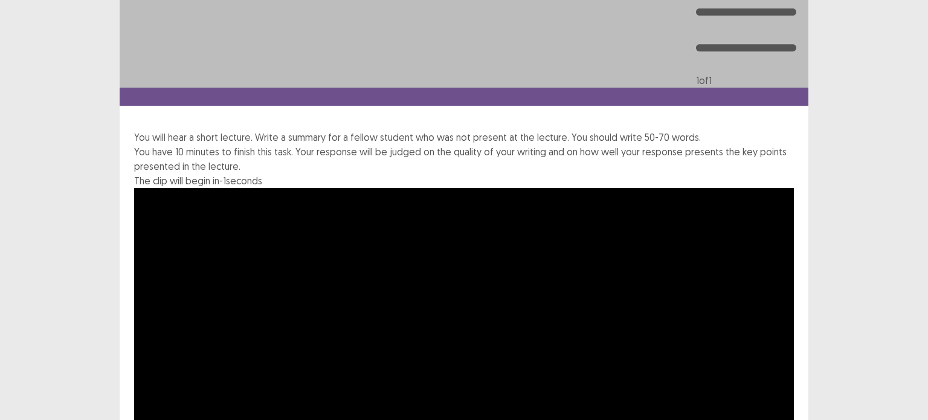
drag, startPoint x: 609, startPoint y: 220, endPoint x: 617, endPoint y: 222, distance: 8.2
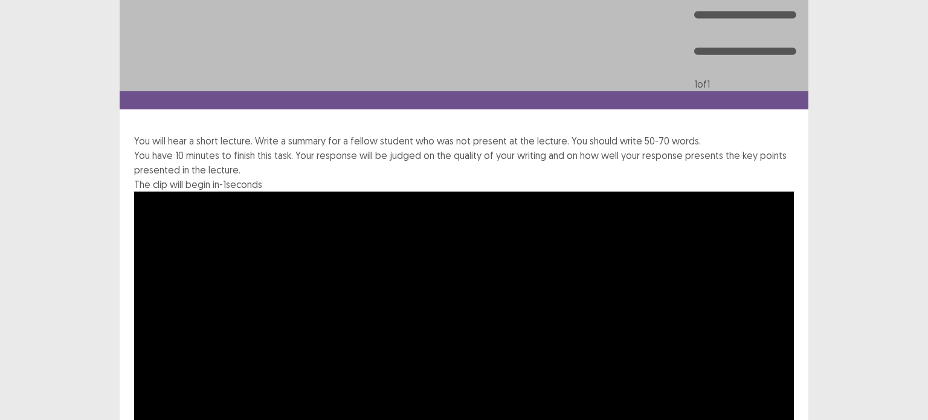
type textarea "**********"
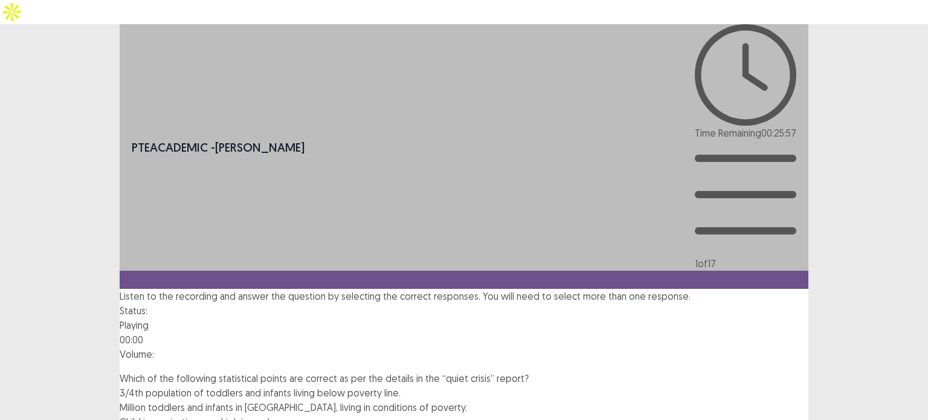
click at [735, 366] on img at bounding box center [735, 366] width 0 height 0
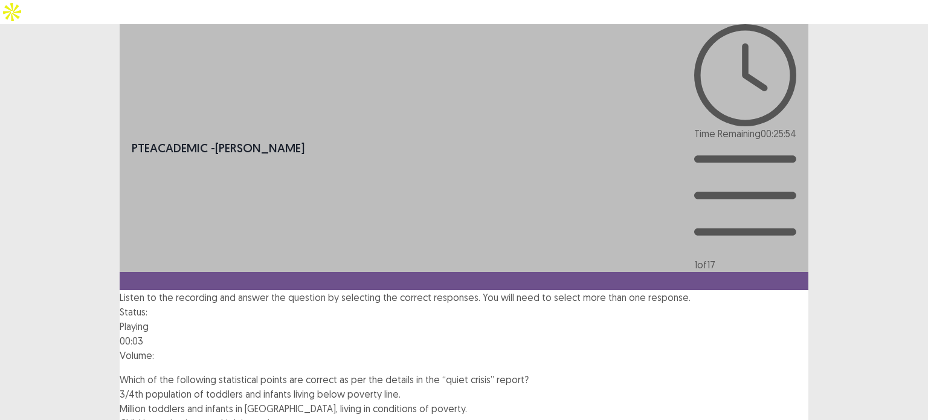
click at [666, 367] on img at bounding box center [666, 367] width 0 height 0
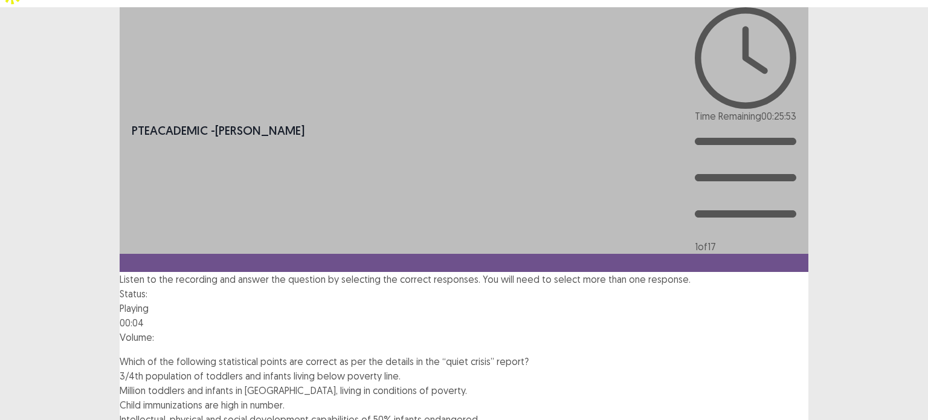
scroll to position [25, 0]
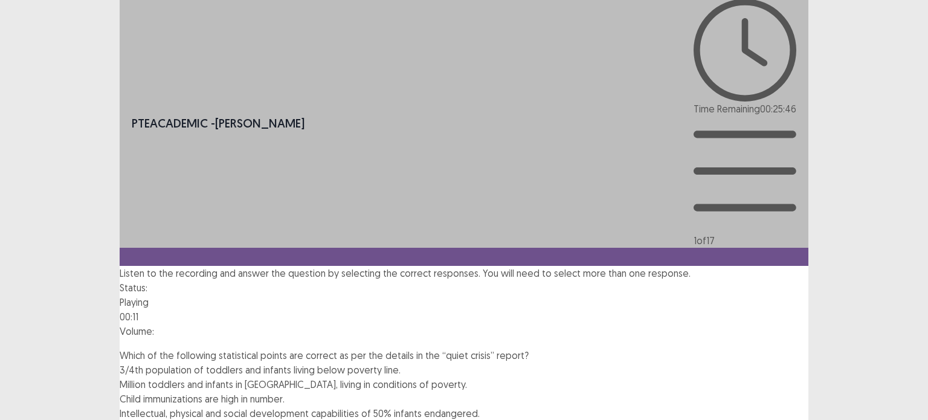
click at [558, 324] on div "Volume:" at bounding box center [464, 336] width 689 height 24
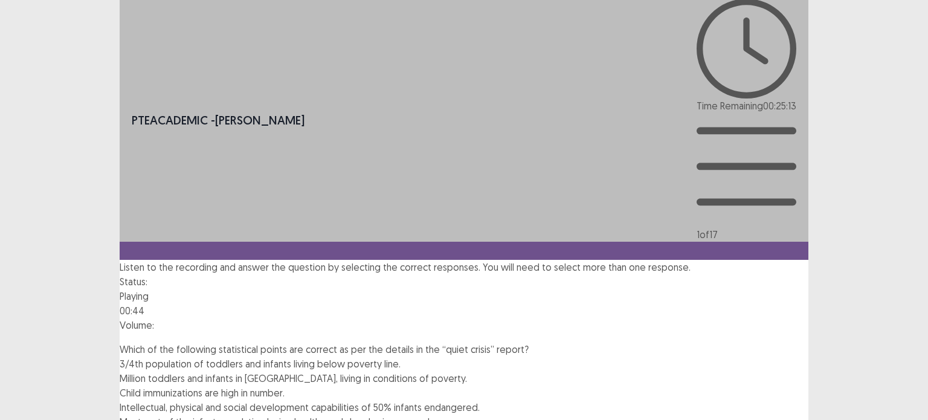
click at [383, 358] on span "3/4th population of toddlers and infants living below poverty line." at bounding box center [260, 364] width 281 height 12
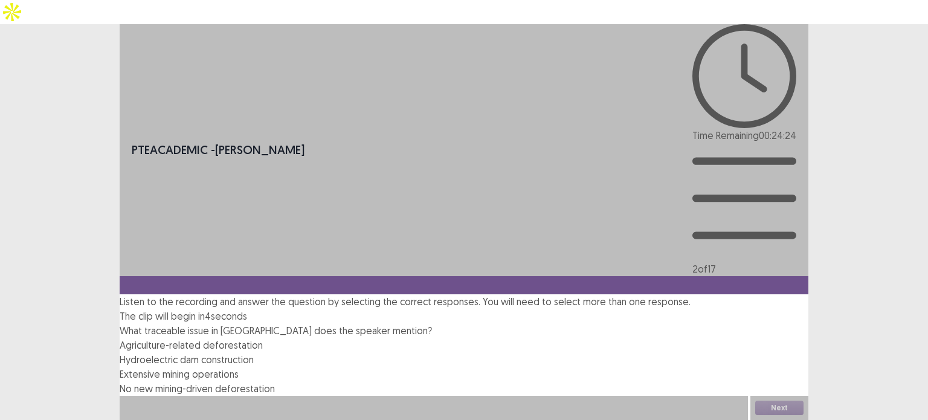
click at [508, 338] on div "Agriculture-related deforestation" at bounding box center [464, 345] width 689 height 15
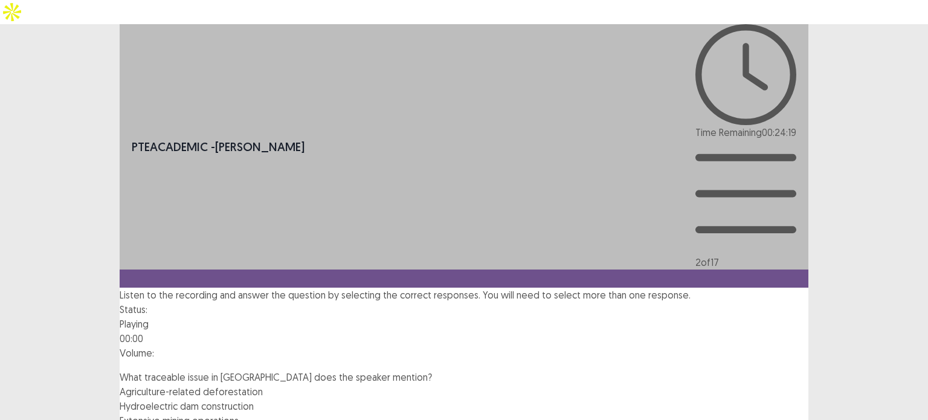
click at [582, 302] on div "Status: Playing 00:00 Volume:" at bounding box center [464, 336] width 689 height 68
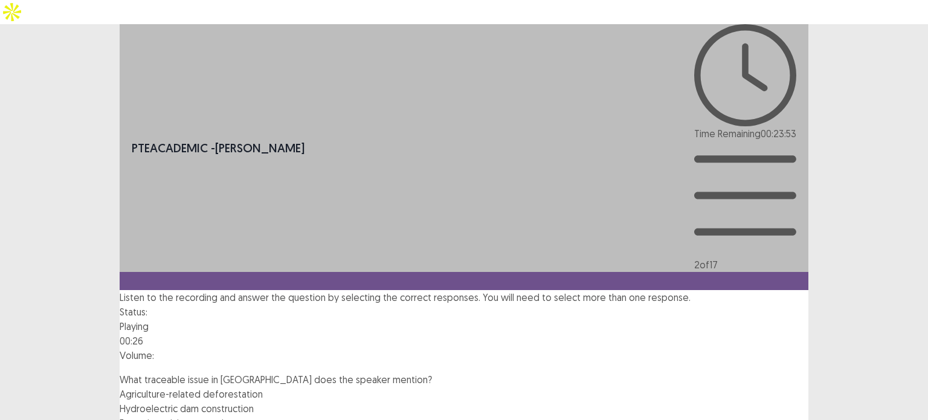
click at [244, 388] on span "Agriculture-related deforestation" at bounding box center [191, 394] width 143 height 12
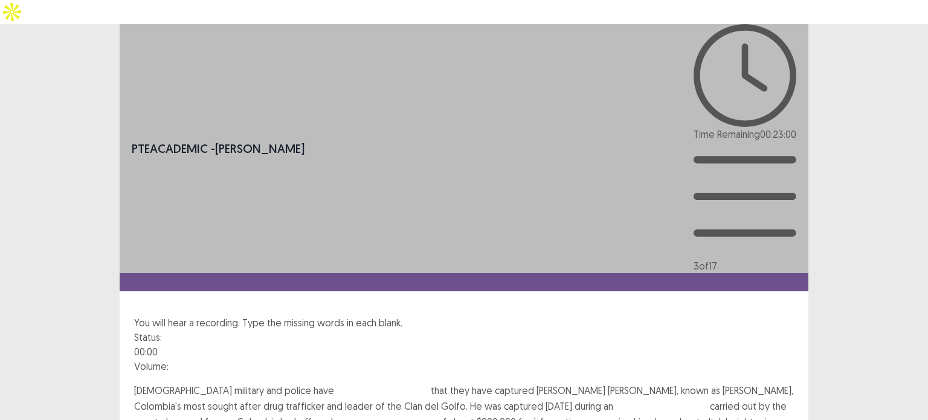
click at [334, 384] on input "text" at bounding box center [382, 391] width 97 height 15
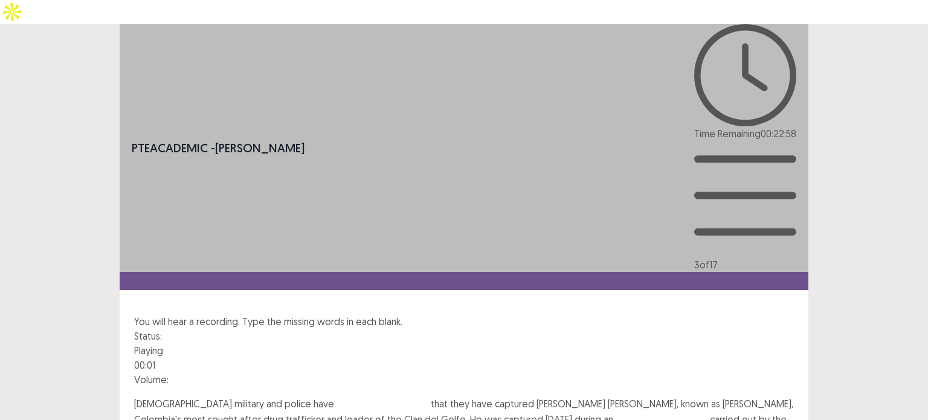
click at [526, 387] on div at bounding box center [464, 392] width 660 height 10
click at [347, 398] on input "text" at bounding box center [382, 405] width 97 height 15
click at [347, 398] on input "*********" at bounding box center [382, 405] width 97 height 15
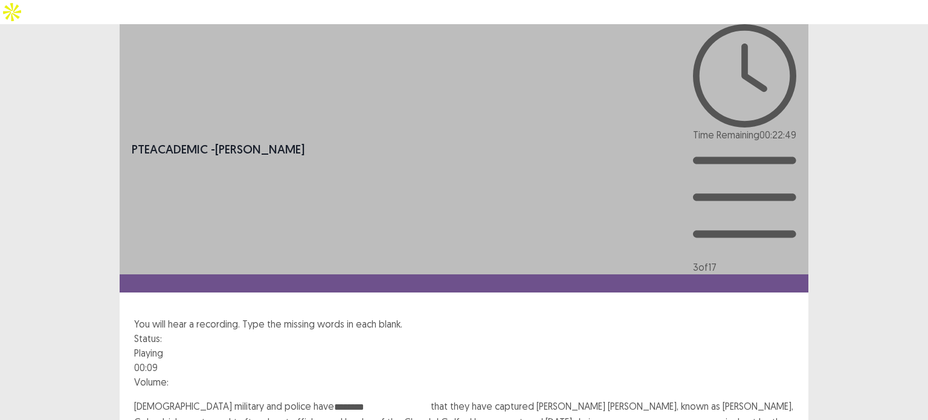
type input "********"
type input "*********"
type input "******"
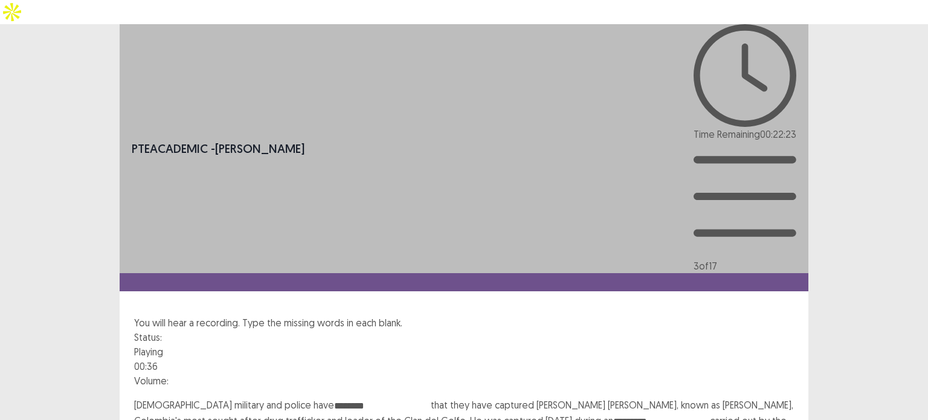
type input "*******"
type input "*"
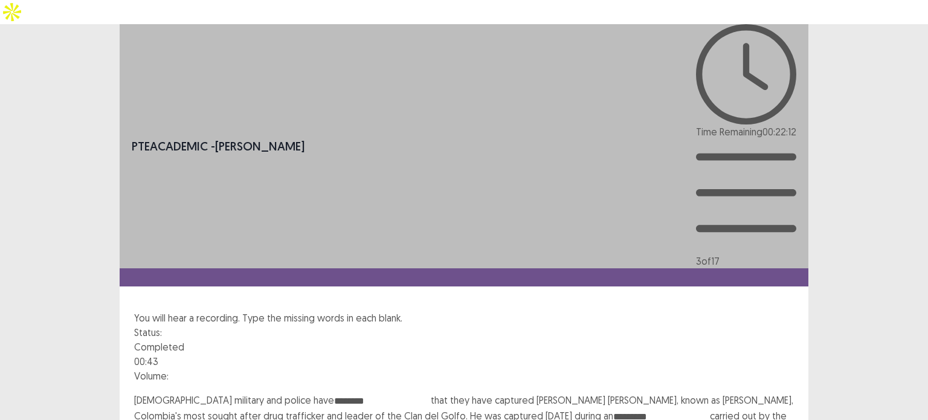
type input "******"
click at [342, 394] on input "********" at bounding box center [382, 401] width 97 height 15
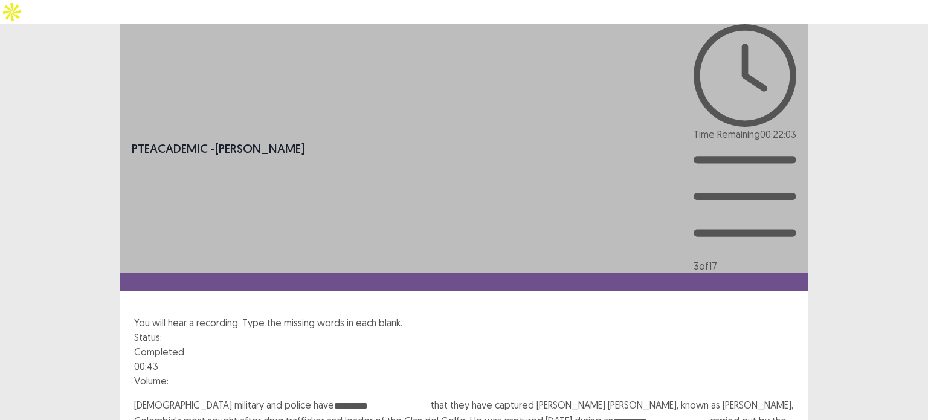
type input "*********"
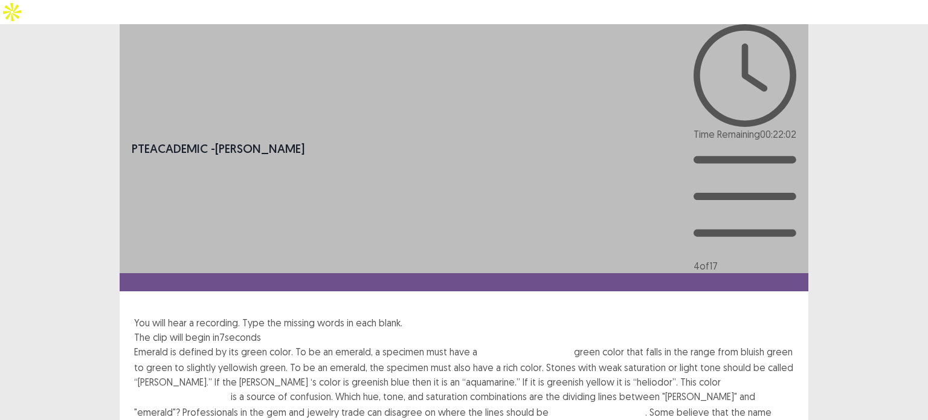
click at [517, 346] on input "text" at bounding box center [525, 353] width 97 height 15
click at [537, 346] on input "text" at bounding box center [525, 353] width 97 height 15
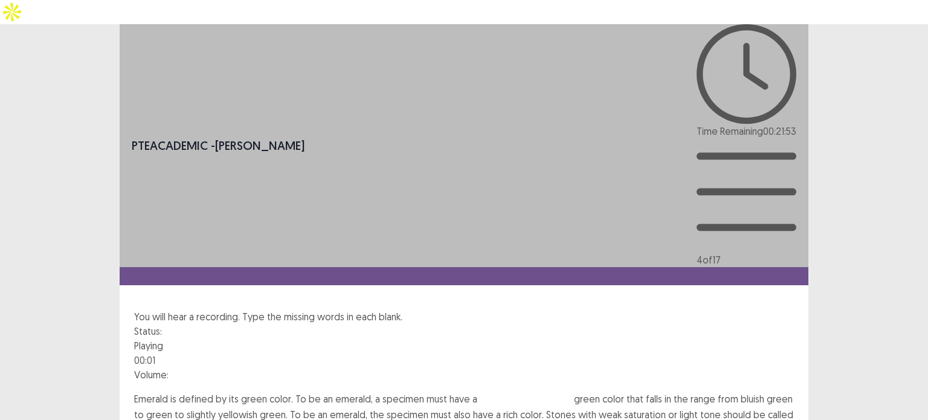
click at [543, 324] on div "Status: Playing 00:01 Volume:" at bounding box center [464, 358] width 660 height 68
click at [520, 393] on input "text" at bounding box center [525, 400] width 97 height 15
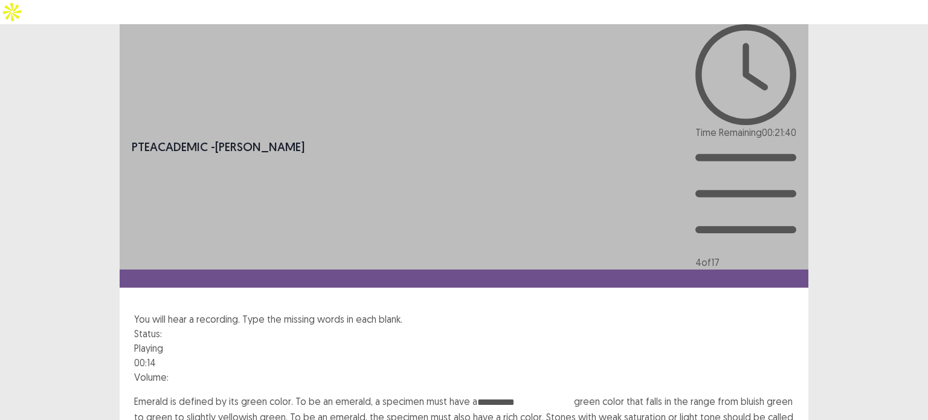
type input "**********"
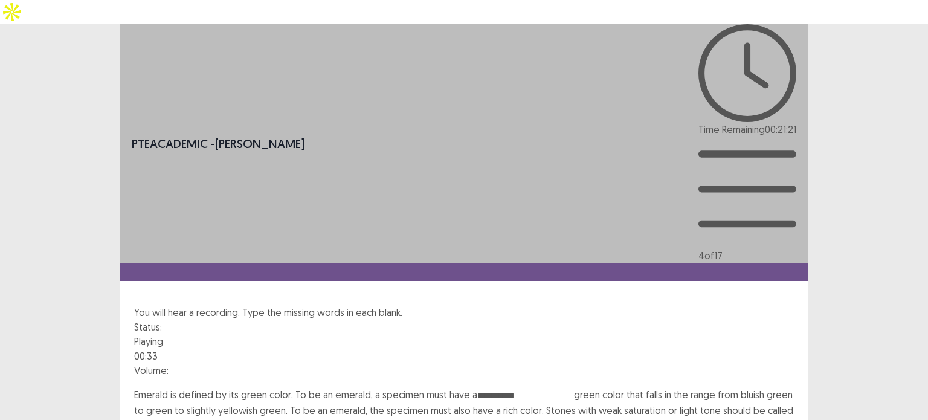
type input "**********"
type input "*****"
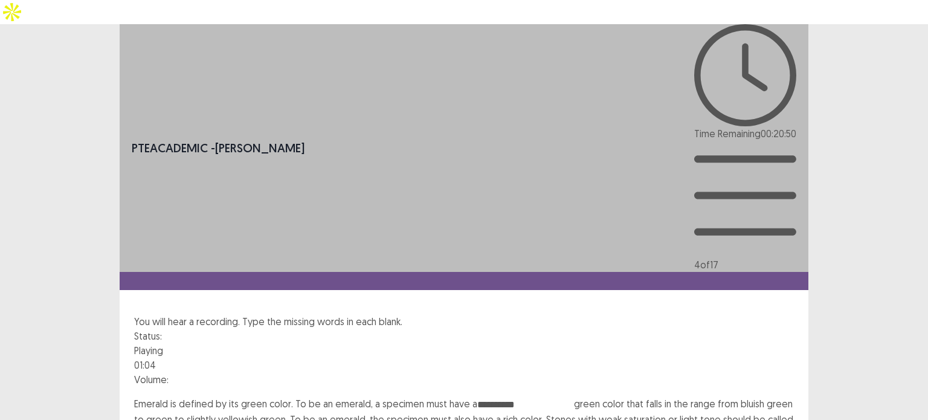
type input "*******"
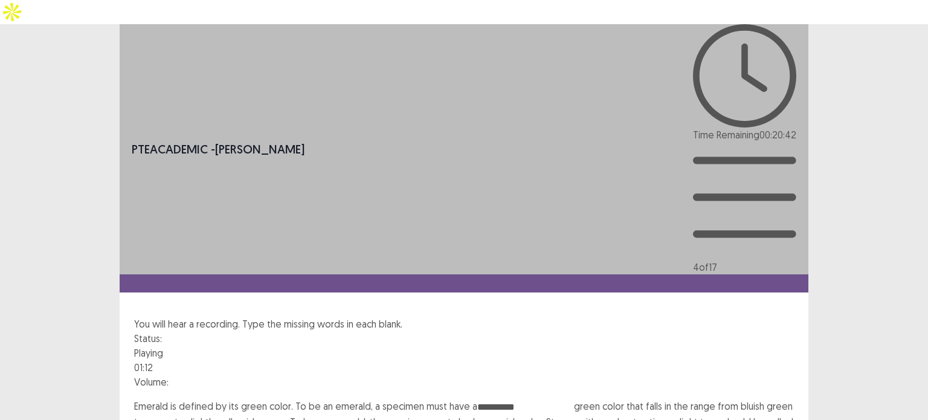
type input "*********"
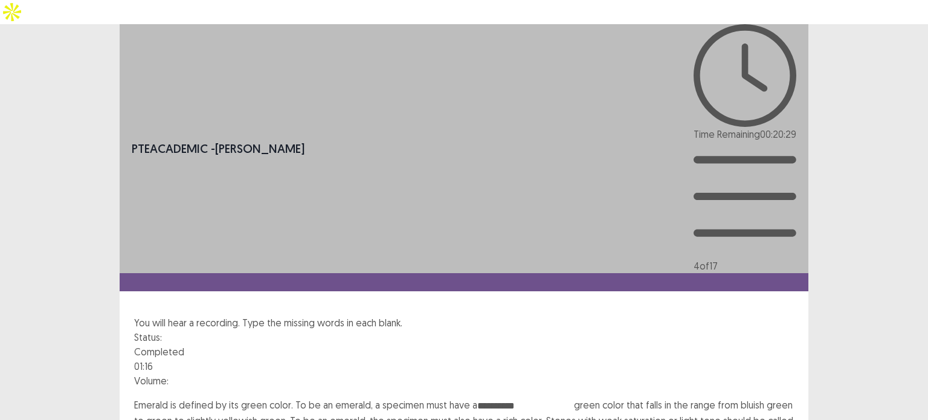
type input "******"
click at [502, 399] on input "**********" at bounding box center [525, 406] width 97 height 15
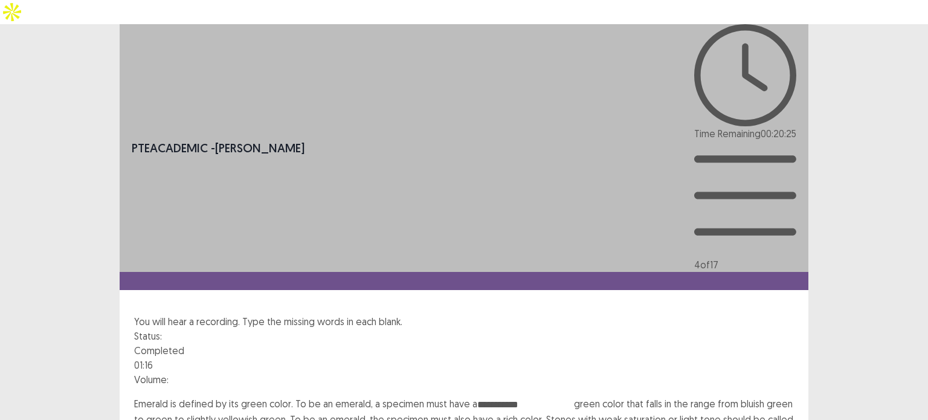
drag, startPoint x: 524, startPoint y: 213, endPoint x: 450, endPoint y: 205, distance: 75.4
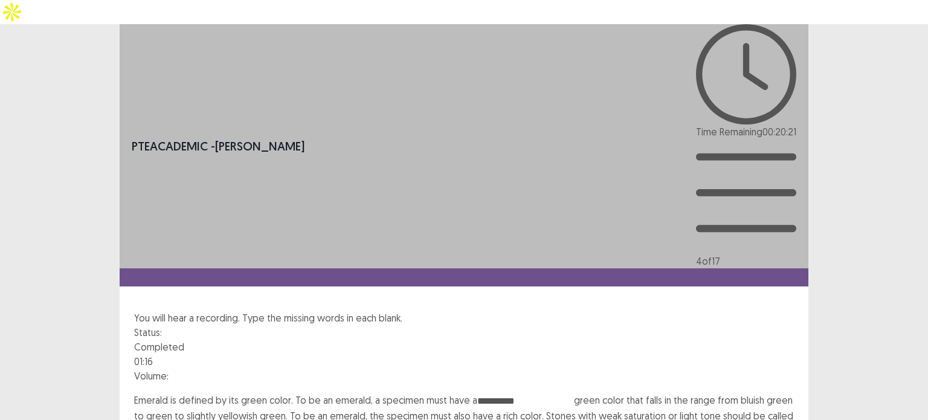
type input "**********"
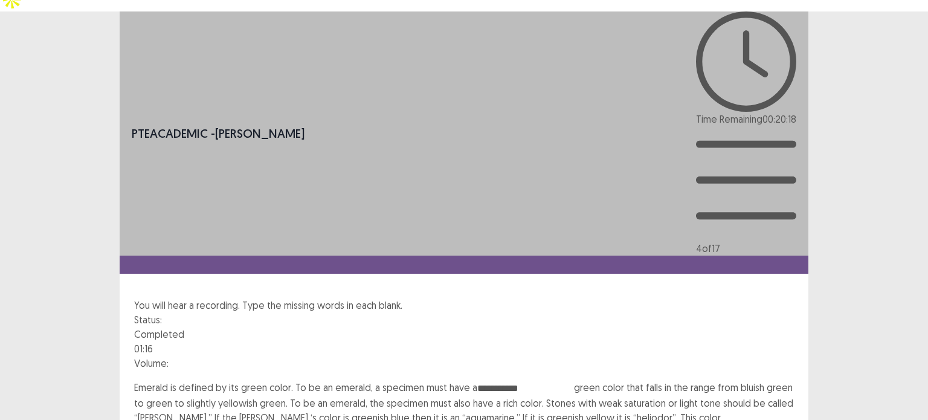
scroll to position [25, 0]
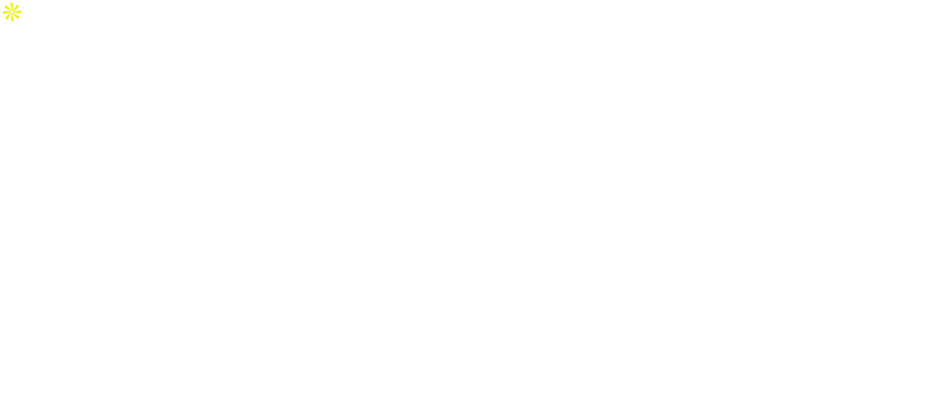
scroll to position [0, 0]
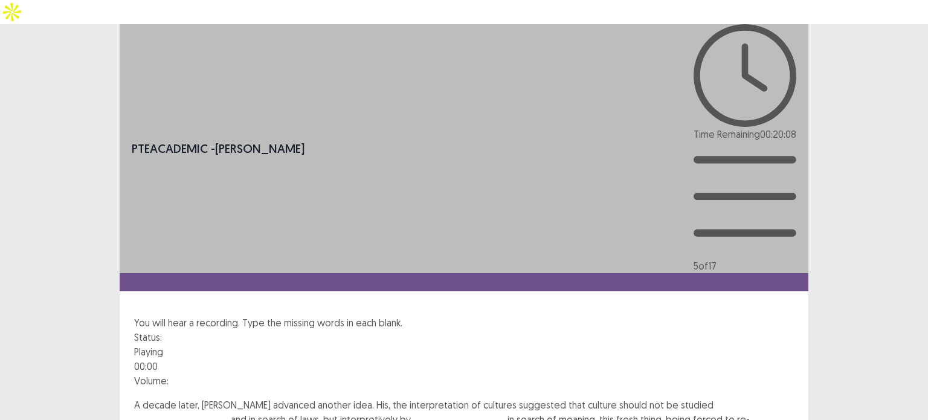
click at [568, 388] on div at bounding box center [464, 393] width 660 height 10
click at [231, 413] on input "text" at bounding box center [182, 420] width 97 height 15
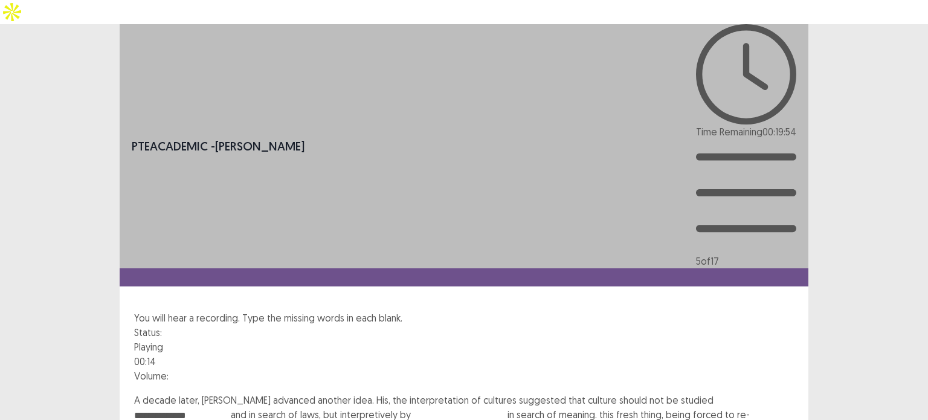
type input "**********"
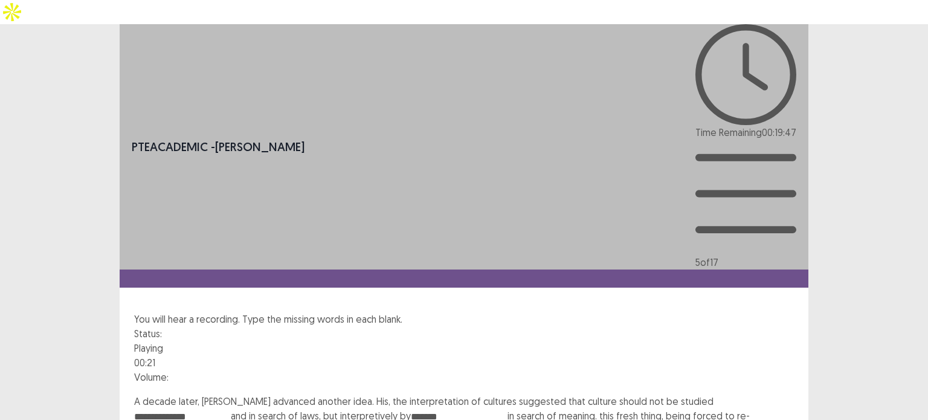
click at [411, 410] on input "*******" at bounding box center [459, 417] width 97 height 15
type input "********"
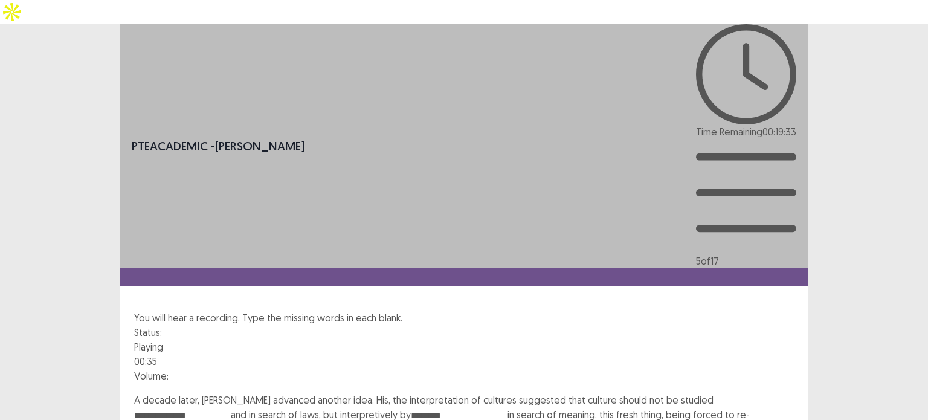
type input "*"
type input "*********"
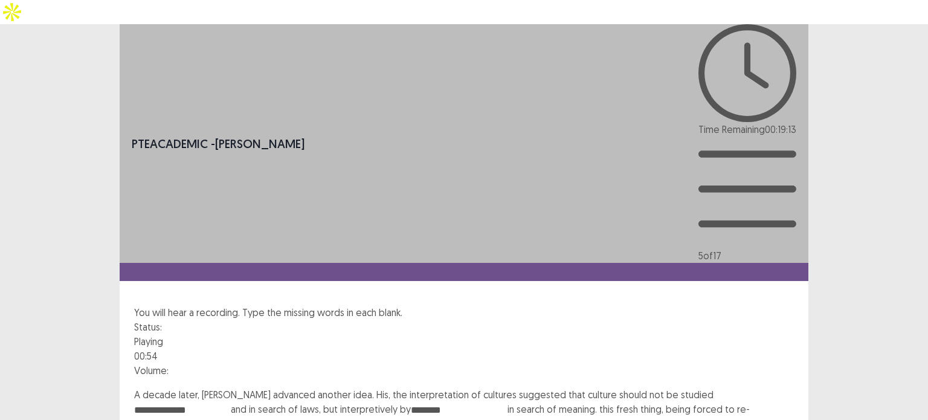
type input "*******"
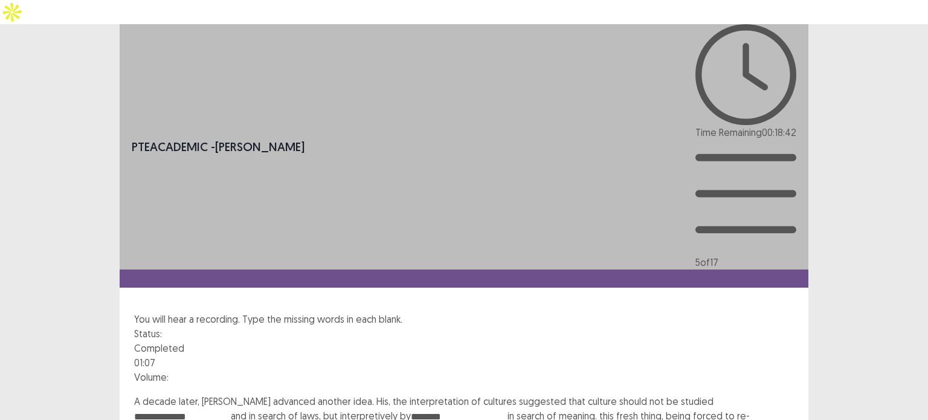
type input "**********"
drag, startPoint x: 777, startPoint y: 403, endPoint x: 771, endPoint y: 401, distance: 6.5
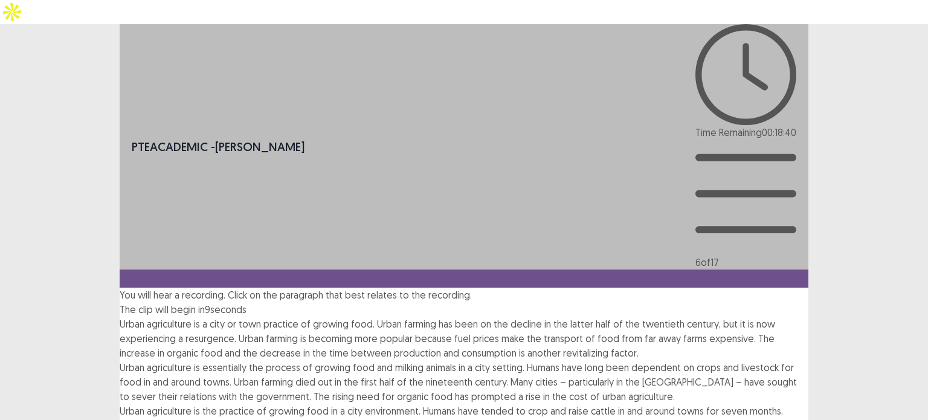
click at [309, 302] on div "The clip will begin in 9 seconds" at bounding box center [464, 309] width 689 height 15
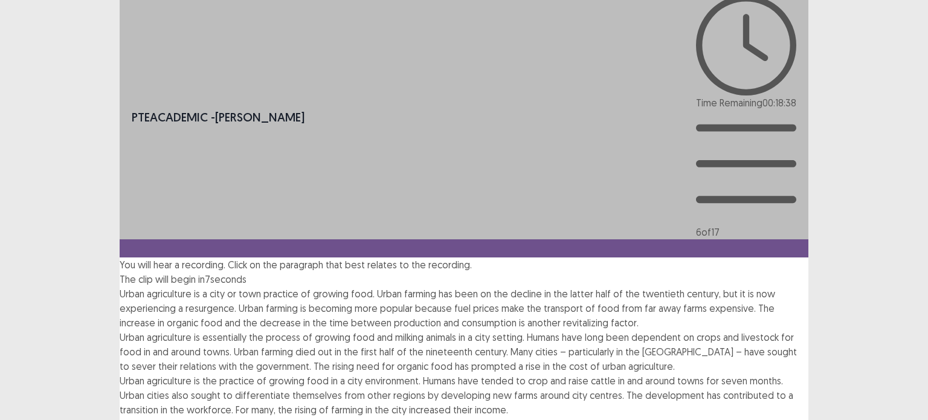
scroll to position [45, 0]
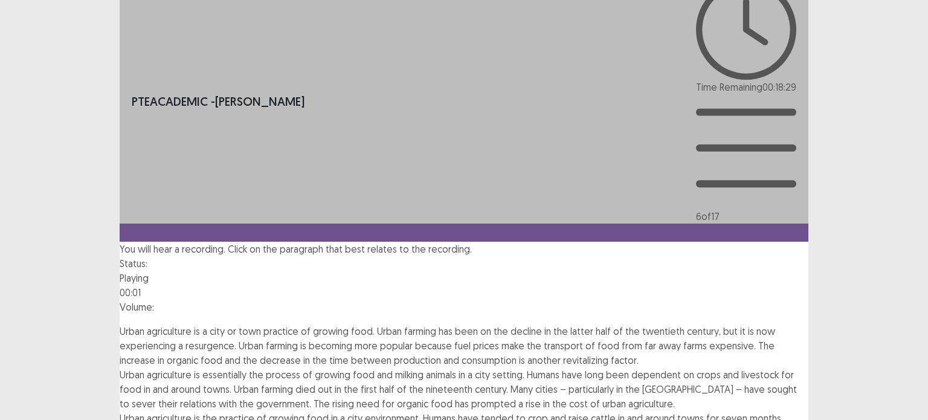
click at [735, 319] on img at bounding box center [735, 319] width 0 height 0
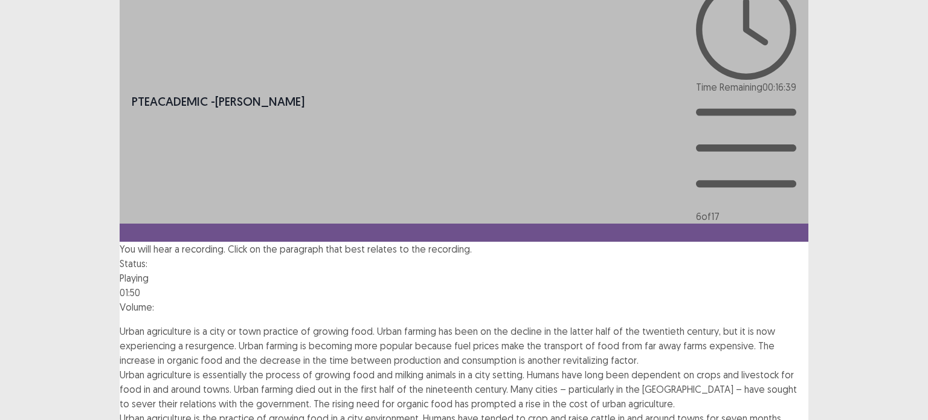
click at [500, 325] on span "Urban agriculture is a city or town practice of growing food. Urban farming has…" at bounding box center [448, 345] width 656 height 41
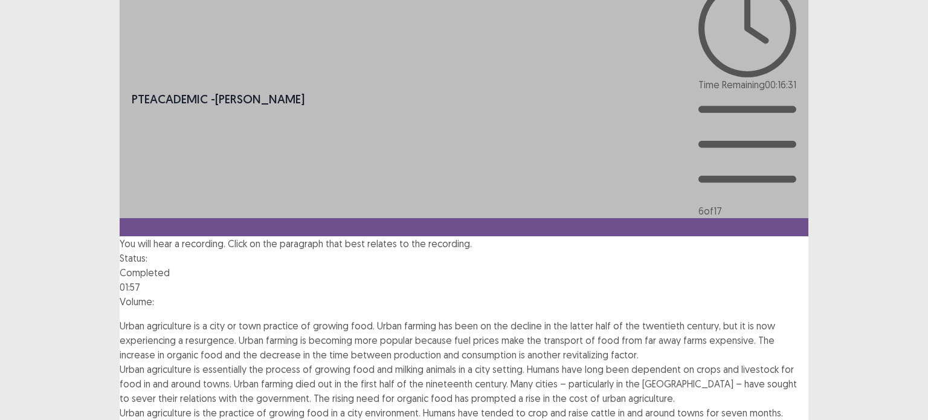
scroll to position [0, 0]
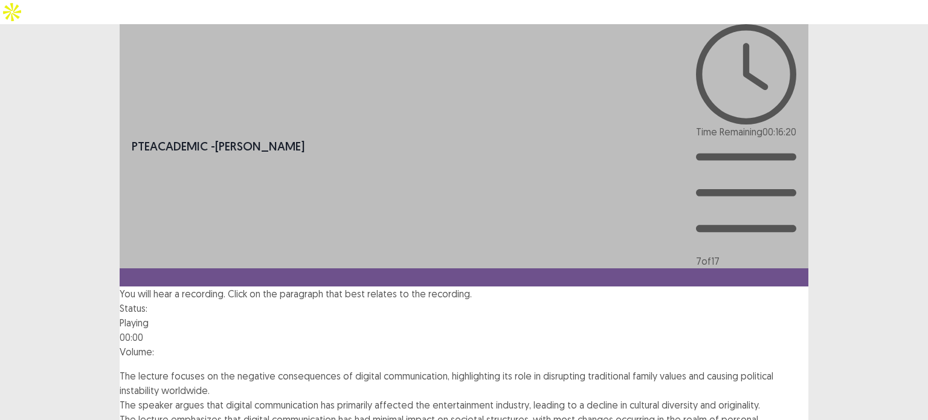
click at [804, 364] on img at bounding box center [804, 364] width 0 height 0
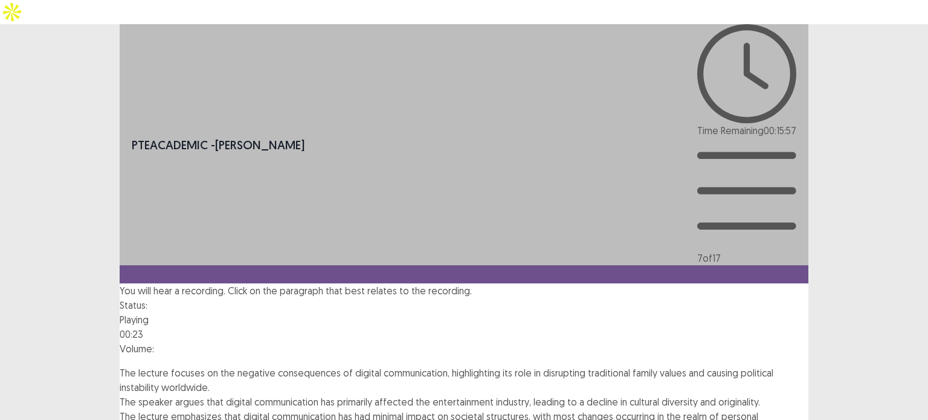
click at [433, 367] on span "The lecture focuses on the negative consequences of digital communication, high…" at bounding box center [447, 380] width 654 height 27
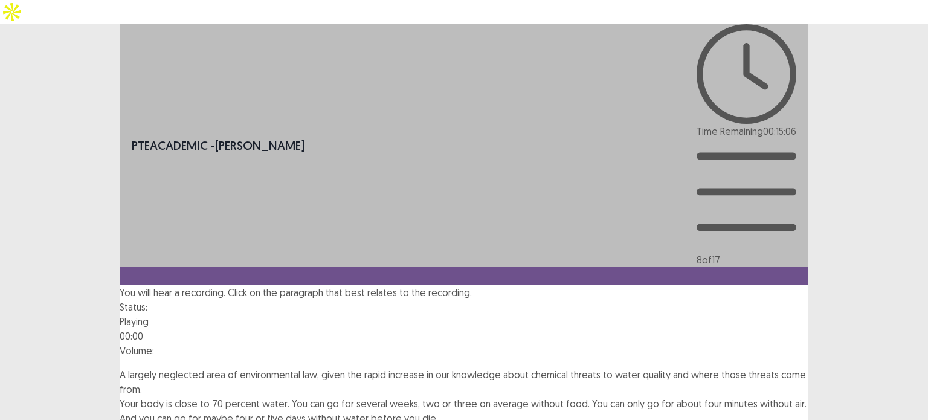
click at [640, 285] on div "You will hear a recording. Click on the paragraph that best relates to the reco…" at bounding box center [464, 384] width 689 height 198
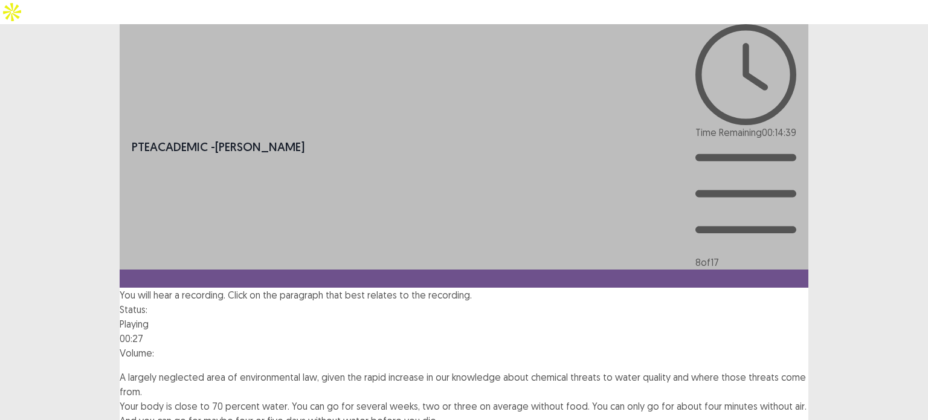
click at [398, 400] on span "Your body is close to 70 percent water. You can go for several weeks, two or th…" at bounding box center [463, 413] width 687 height 27
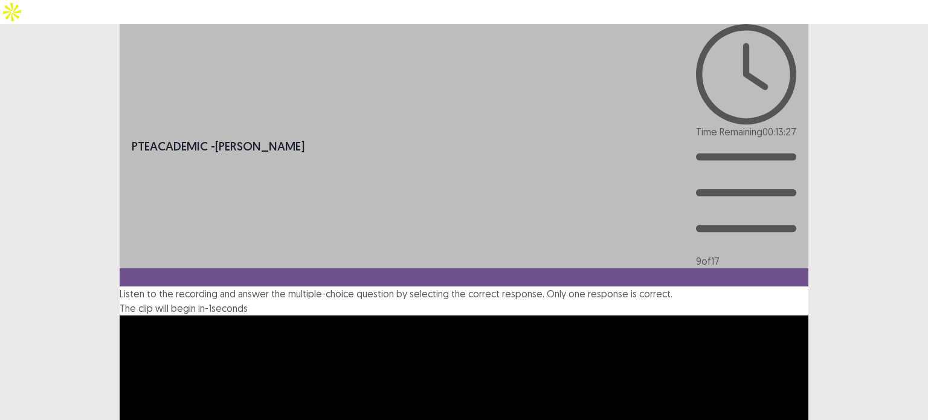
scroll to position [125, 0]
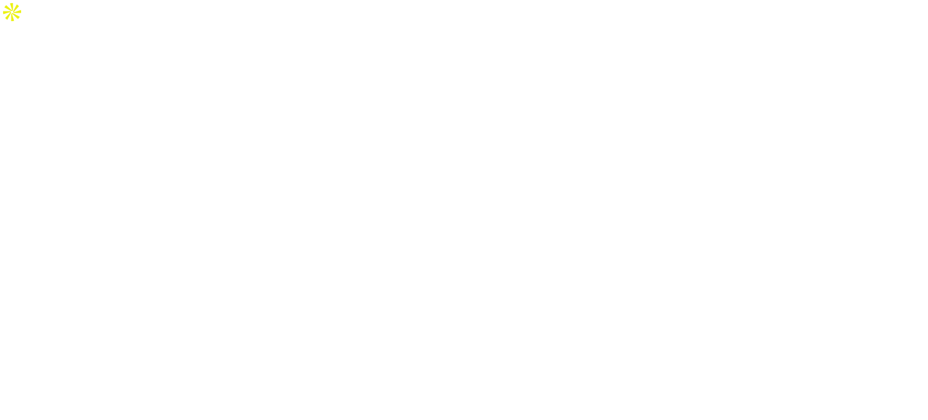
scroll to position [0, 0]
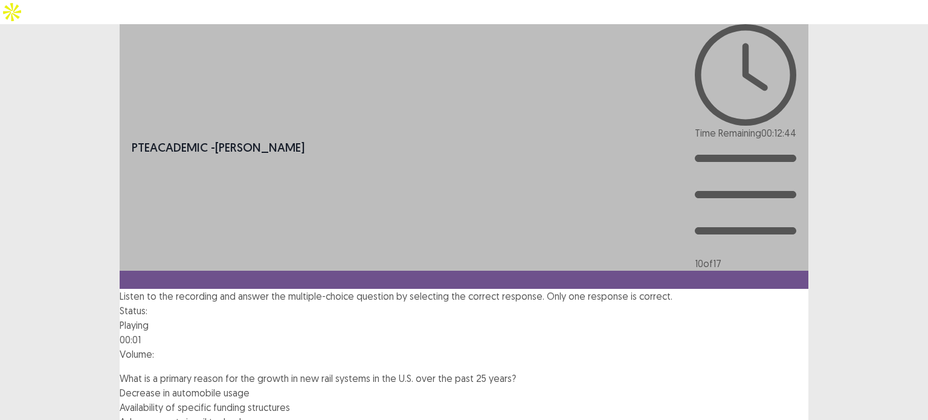
click at [610, 303] on div "Status: Playing 00:01 Volume:" at bounding box center [464, 337] width 689 height 68
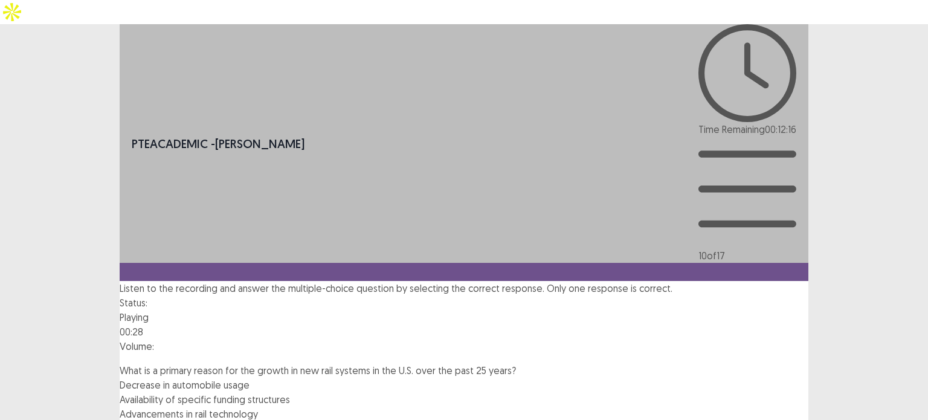
click at [282, 393] on span "Availability of specific funding structures" at bounding box center [205, 399] width 170 height 12
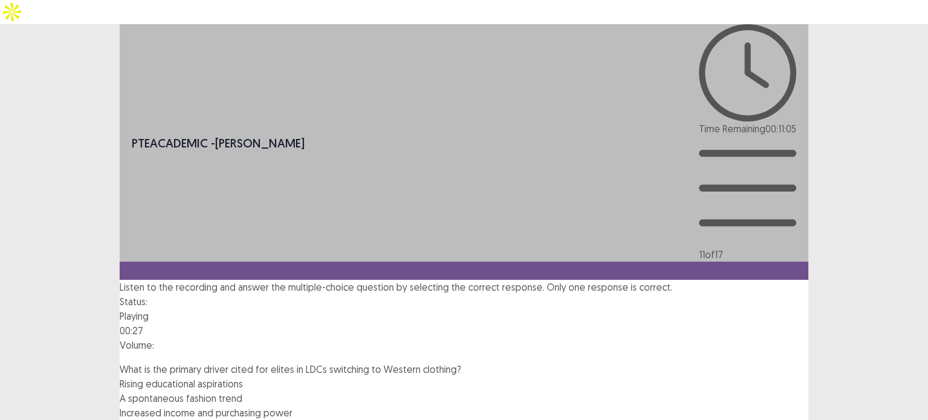
click at [241, 407] on span "Increased income and purchasing power" at bounding box center [206, 413] width 173 height 12
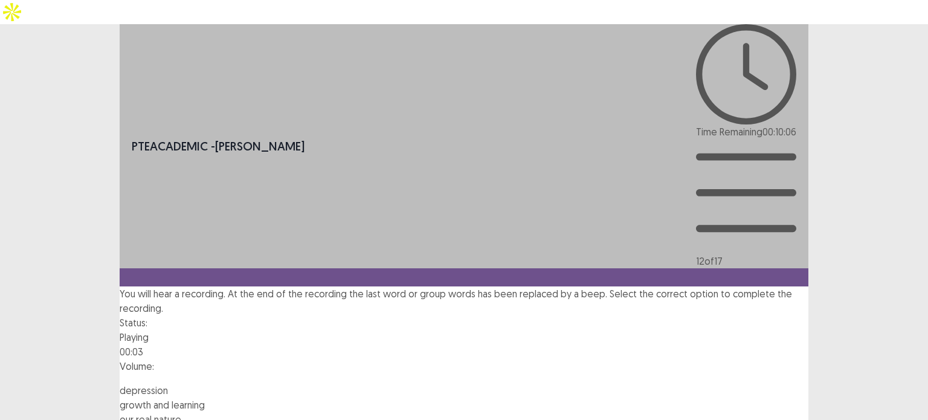
click at [597, 378] on img at bounding box center [597, 378] width 0 height 0
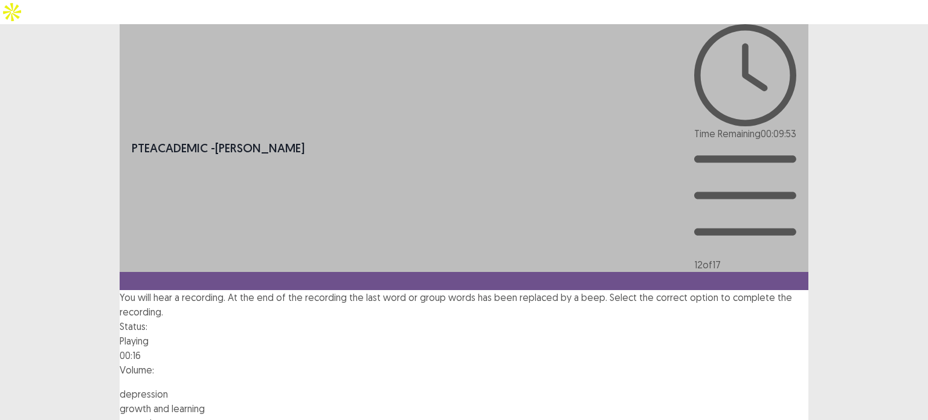
click at [34, 206] on div "PTE academic - [PERSON_NAME] Time Remaining 00 : 09 : 53 12 of 17 You will hear…" at bounding box center [464, 246] width 928 height 445
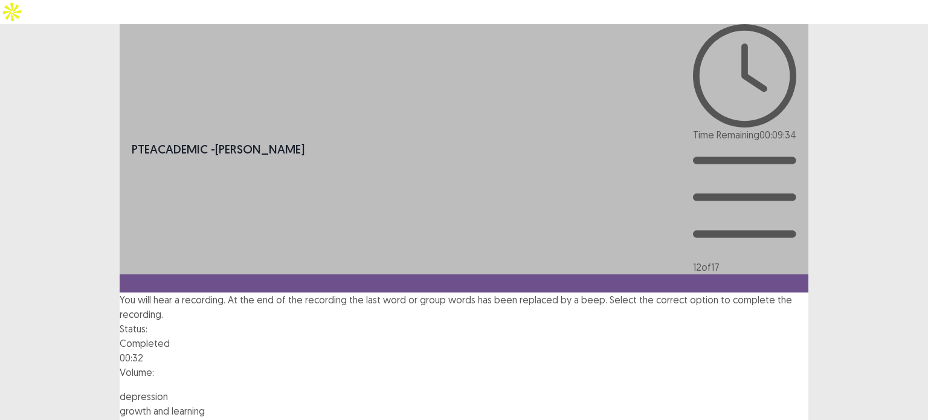
click at [168, 390] on span "depression" at bounding box center [144, 396] width 48 height 12
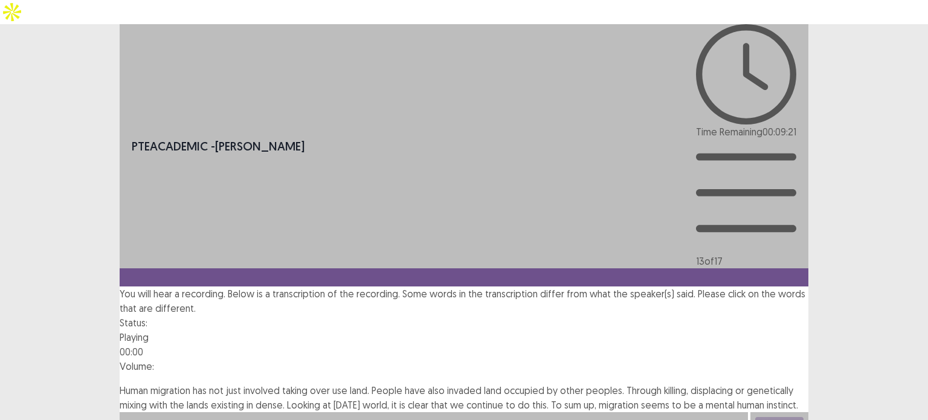
click at [525, 373] on div at bounding box center [464, 378] width 689 height 10
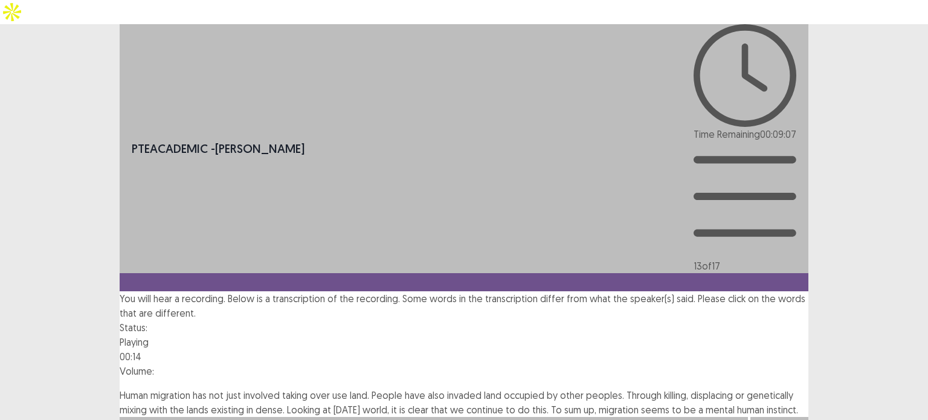
click at [285, 404] on span "dense." at bounding box center [270, 410] width 29 height 12
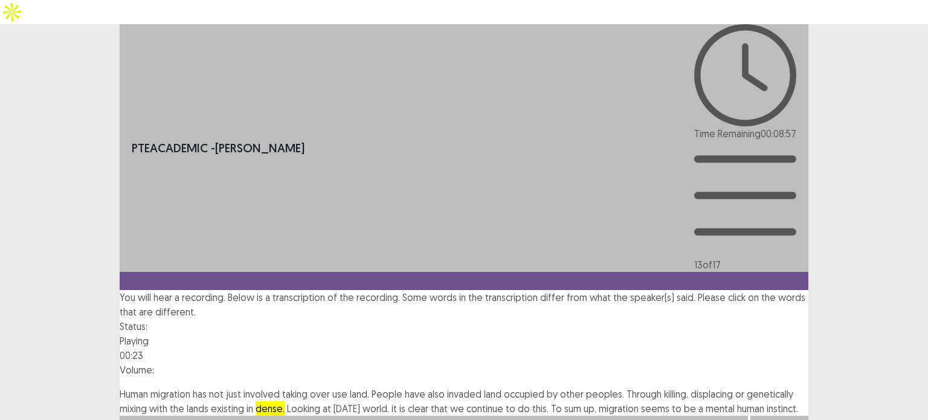
click at [706, 402] on span "mental" at bounding box center [720, 408] width 29 height 12
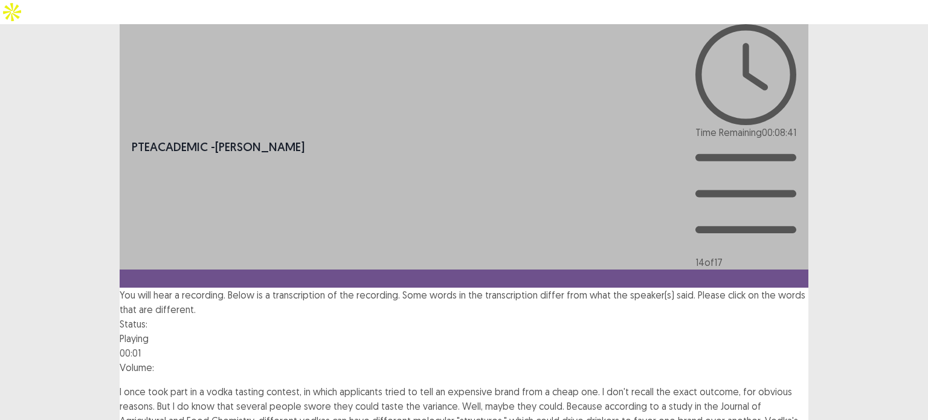
click at [735, 379] on img at bounding box center [735, 379] width 0 height 0
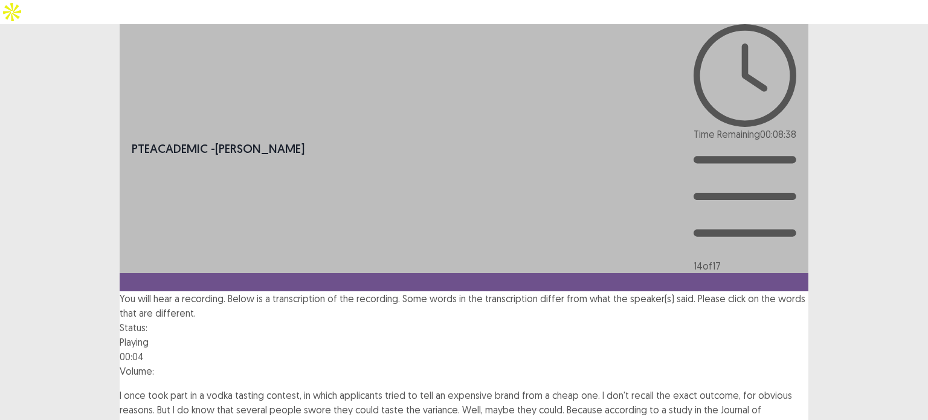
click at [382, 389] on span "applicants" at bounding box center [361, 395] width 43 height 12
click at [460, 404] on span "variance." at bounding box center [441, 410] width 37 height 12
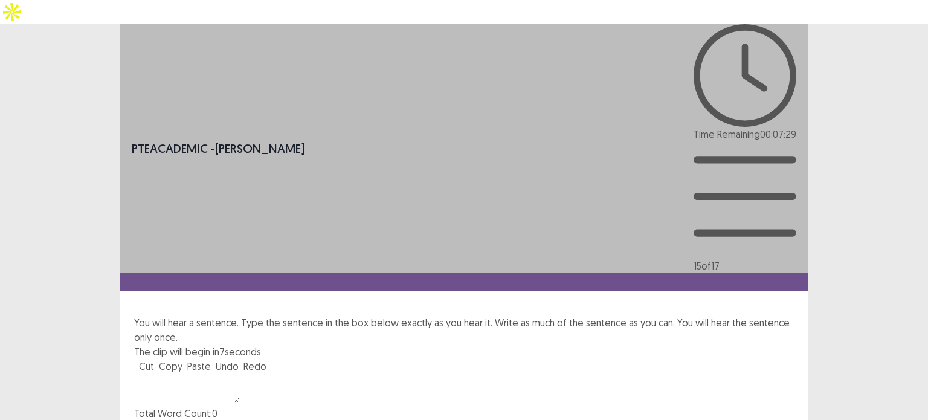
click at [240, 373] on textarea at bounding box center [187, 387] width 106 height 29
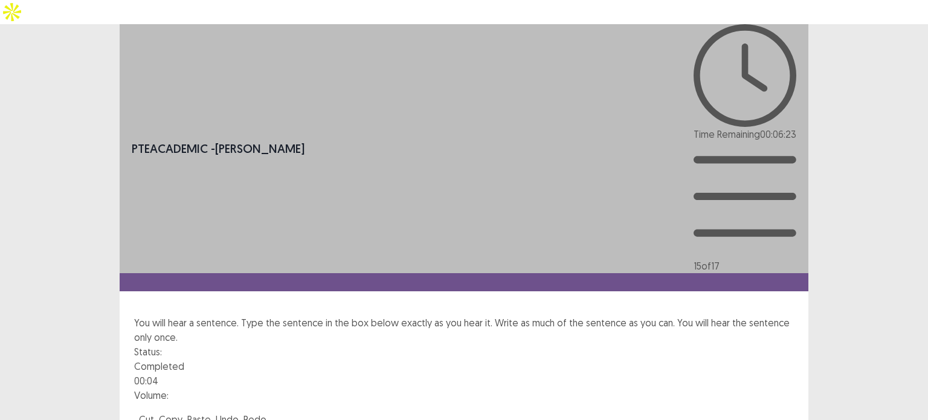
click at [593, 344] on div "Status: Completed 00:04 Volume:" at bounding box center [464, 378] width 660 height 68
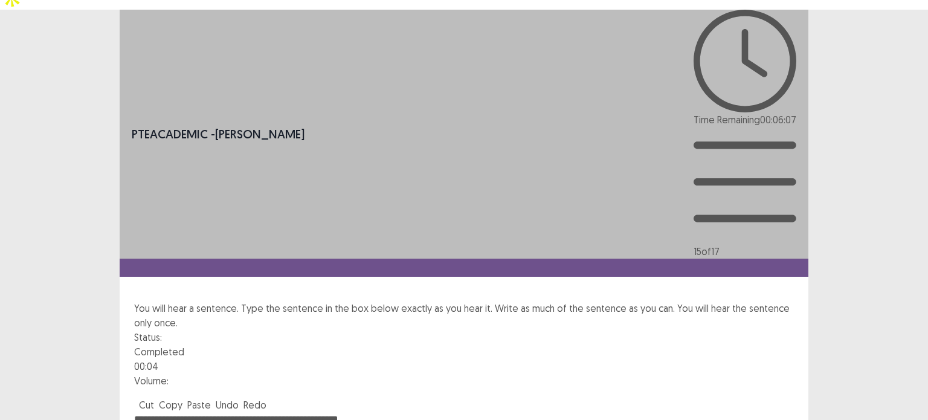
scroll to position [23, 0]
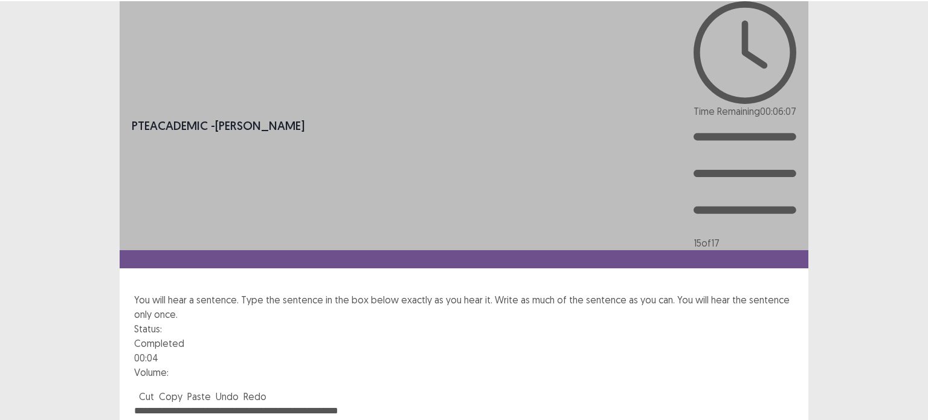
type textarea "**********"
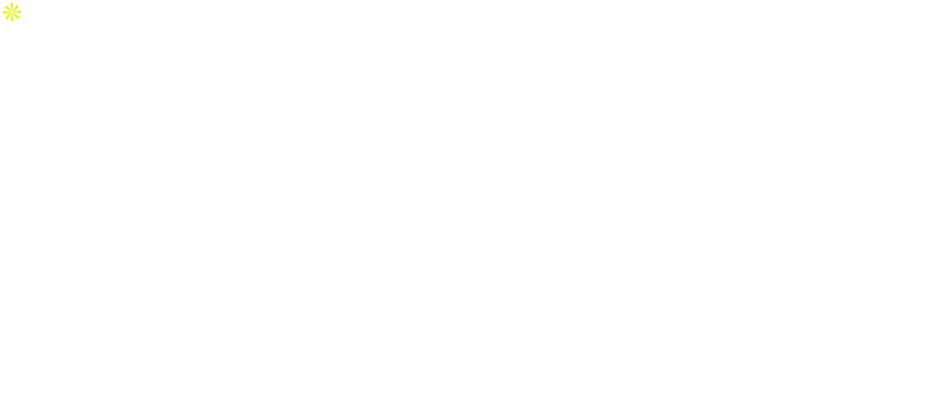
scroll to position [0, 0]
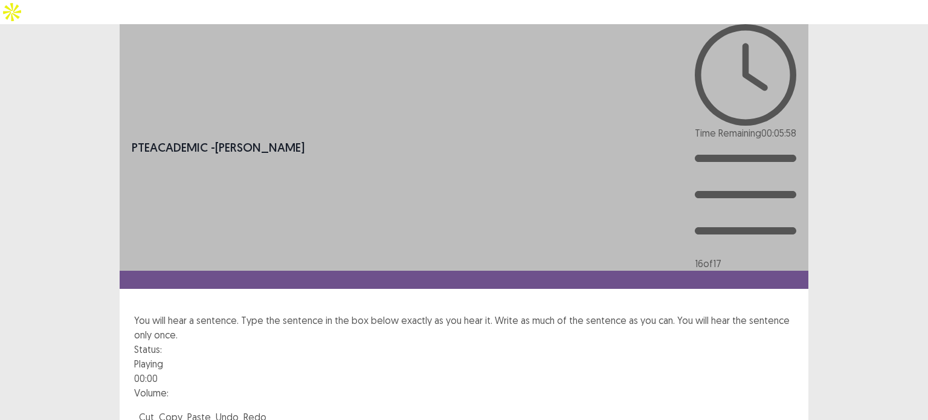
click at [650, 342] on div "Status: Playing 00:00 Volume:" at bounding box center [464, 376] width 660 height 68
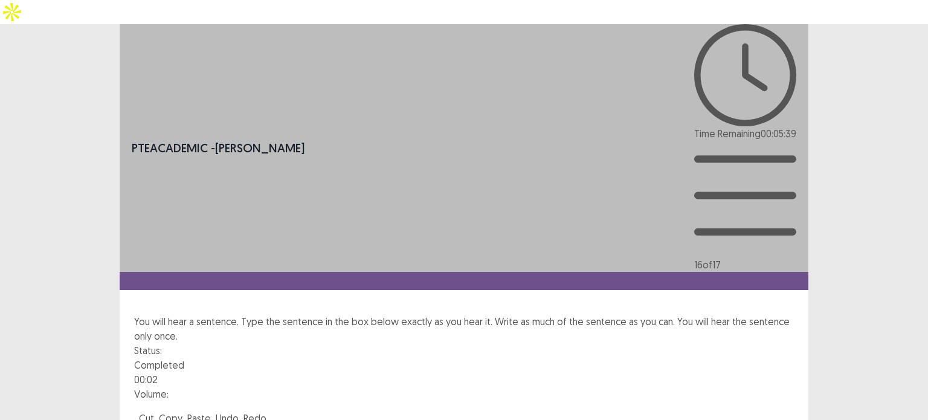
type textarea "*"
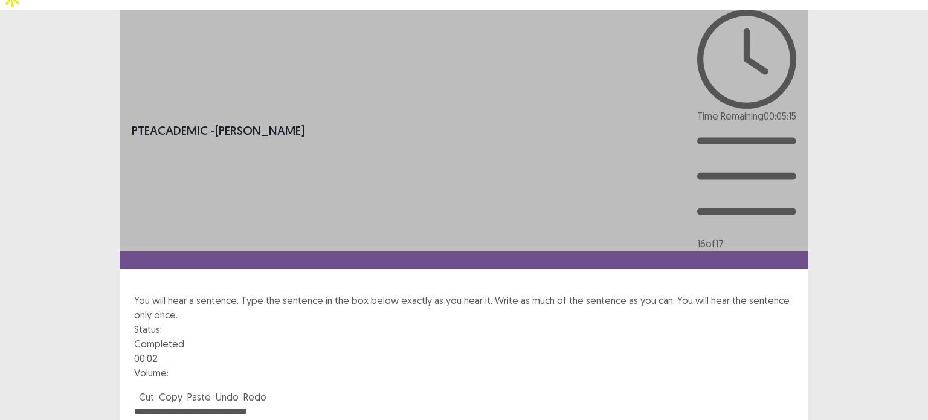
scroll to position [23, 0]
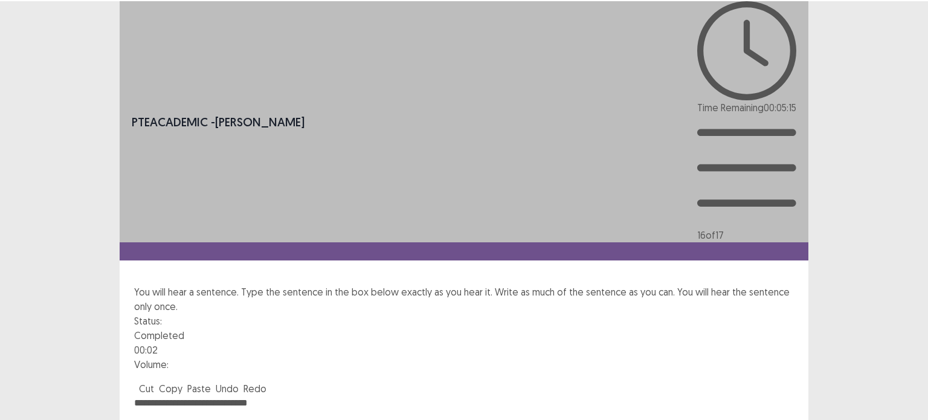
type textarea "**********"
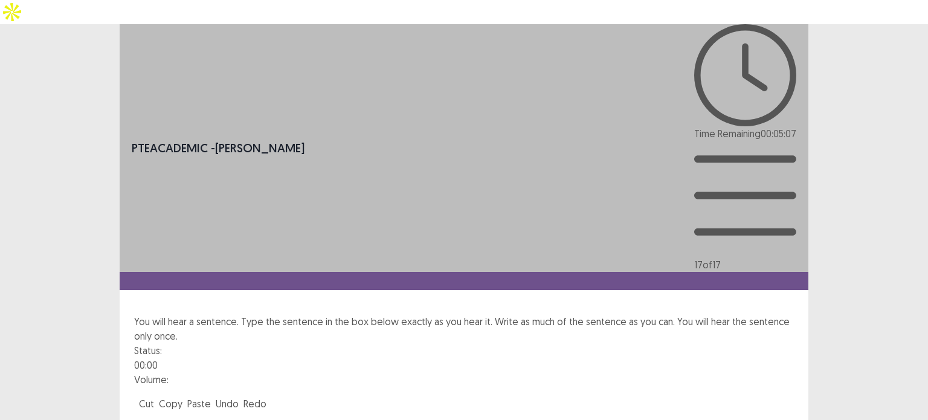
drag, startPoint x: 489, startPoint y: 181, endPoint x: 598, endPoint y: 181, distance: 109.4
click at [604, 343] on div "Status: 00:00 Volume:" at bounding box center [464, 369] width 660 height 53
click at [559, 401] on div at bounding box center [464, 406] width 660 height 10
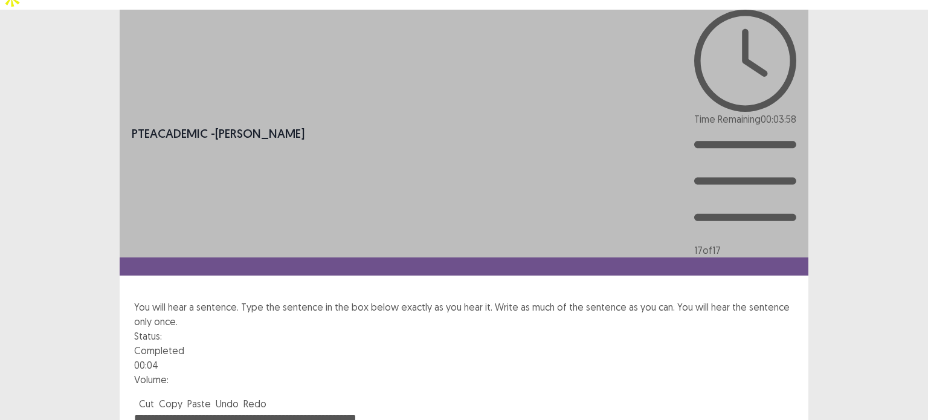
scroll to position [23, 0]
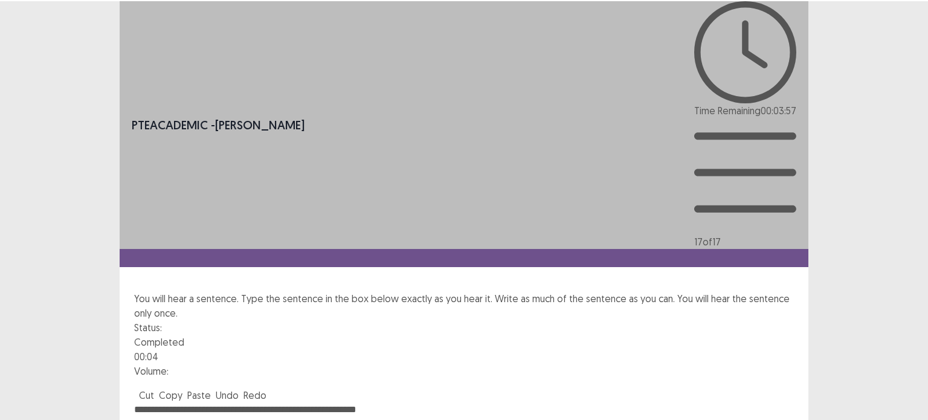
type textarea "**********"
